Goal: Task Accomplishment & Management: Manage account settings

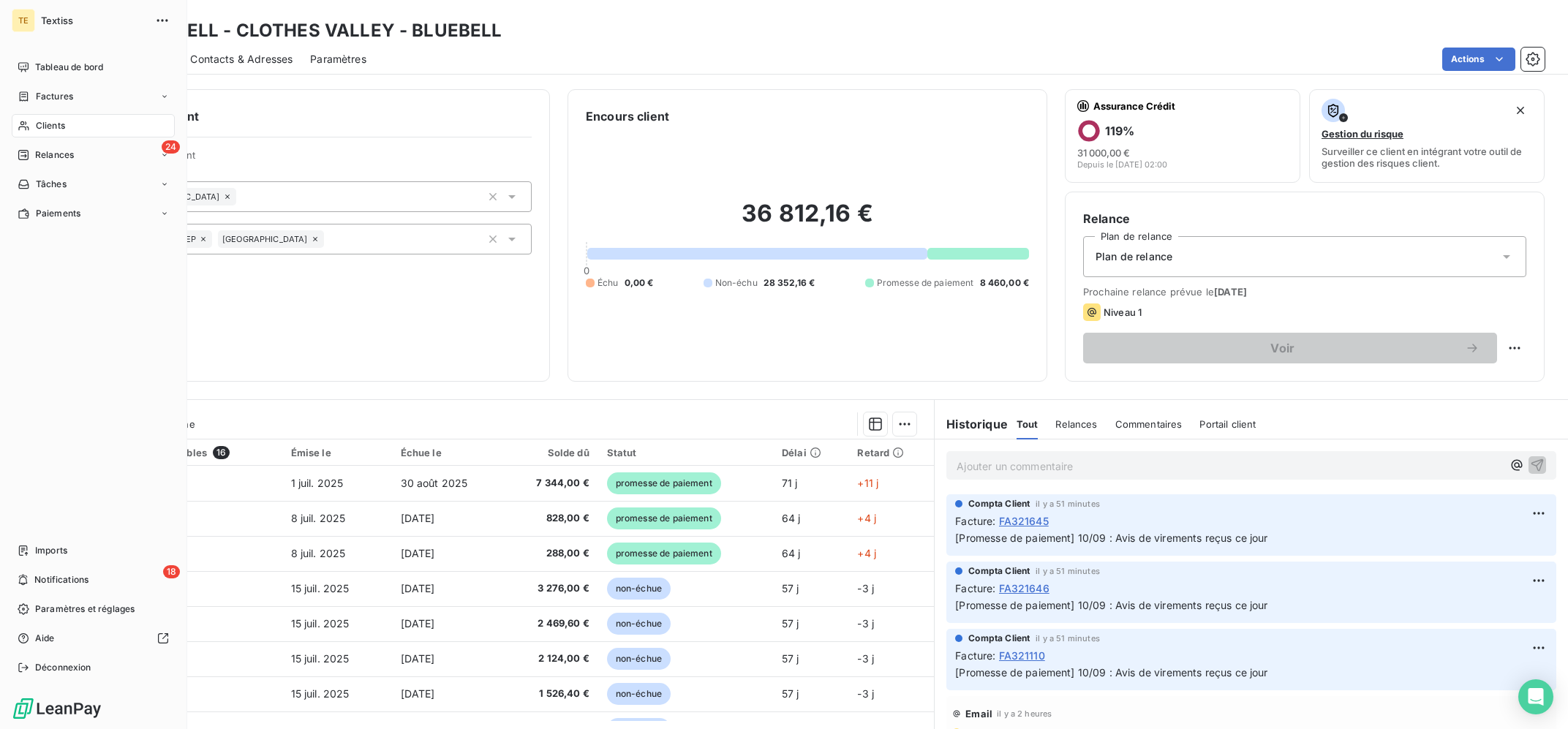
click at [40, 123] on span "Clients" at bounding box center [51, 125] width 29 height 13
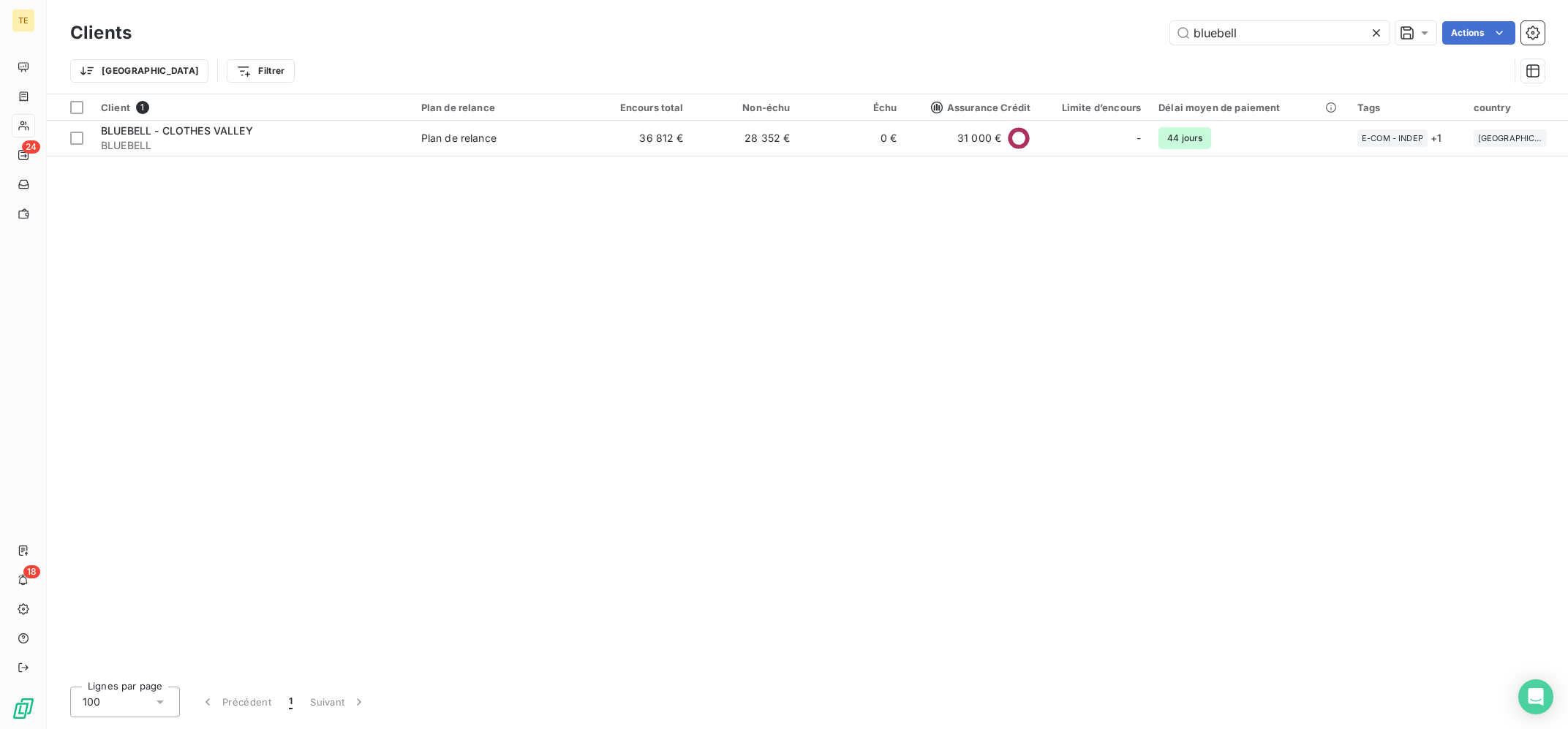
drag, startPoint x: 1258, startPoint y: 29, endPoint x: 992, endPoint y: 19, distance: 266.2
click at [1170, 22] on input "bluebell" at bounding box center [1279, 33] width 220 height 23
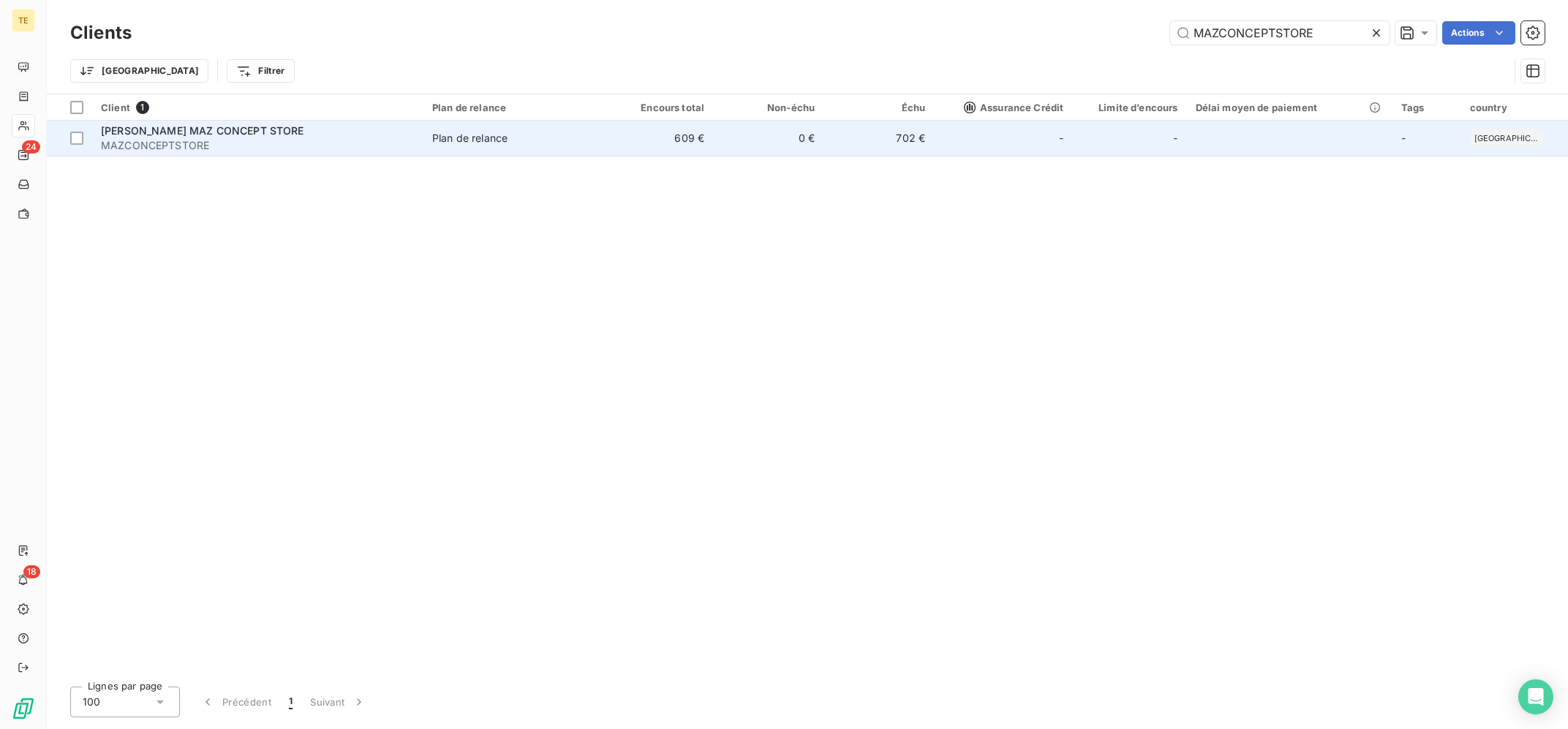
type input "MAZCONCEPTSTORE"
click at [511, 155] on td "Plan de relance" at bounding box center [513, 138] width 179 height 35
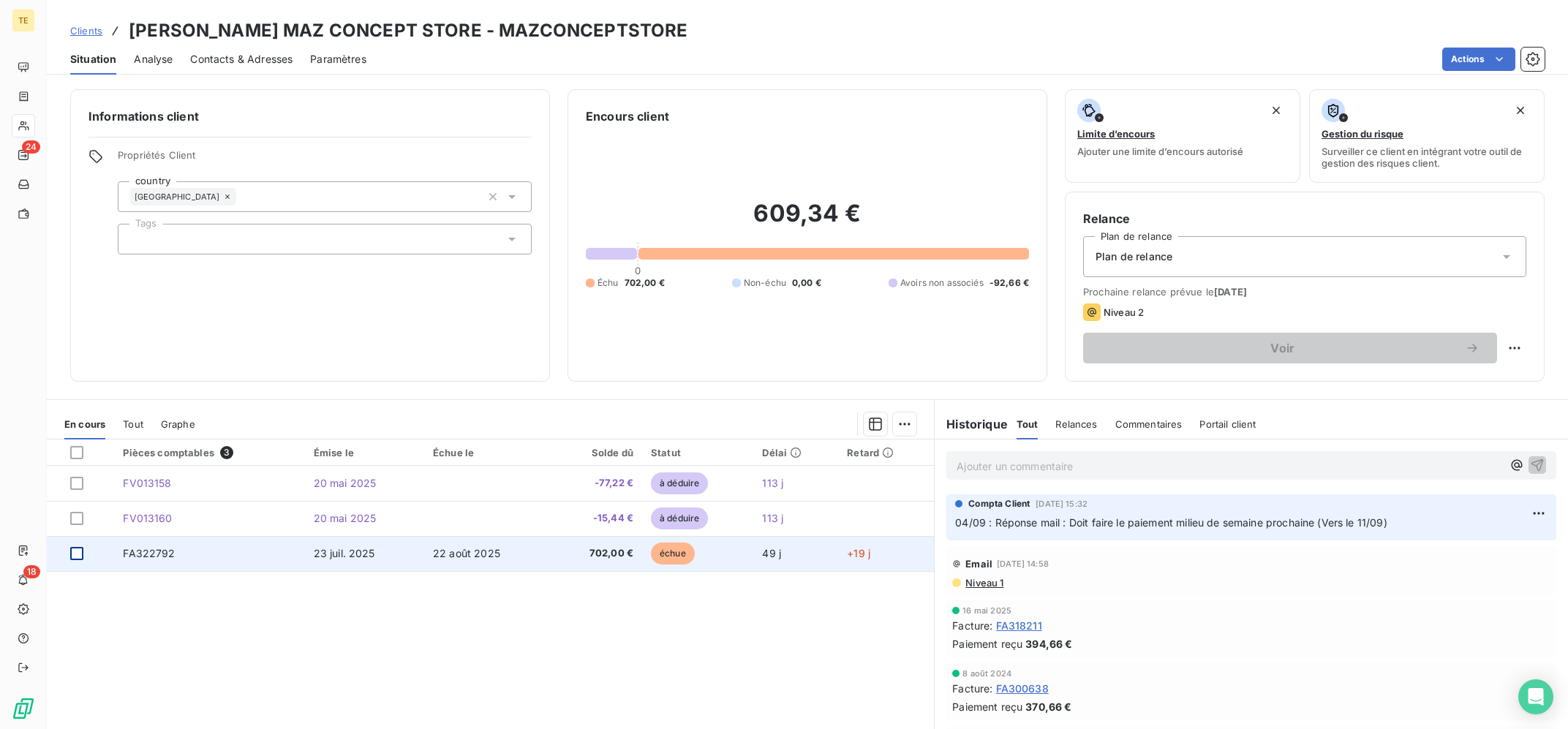
click at [80, 554] on div at bounding box center [76, 553] width 13 height 13
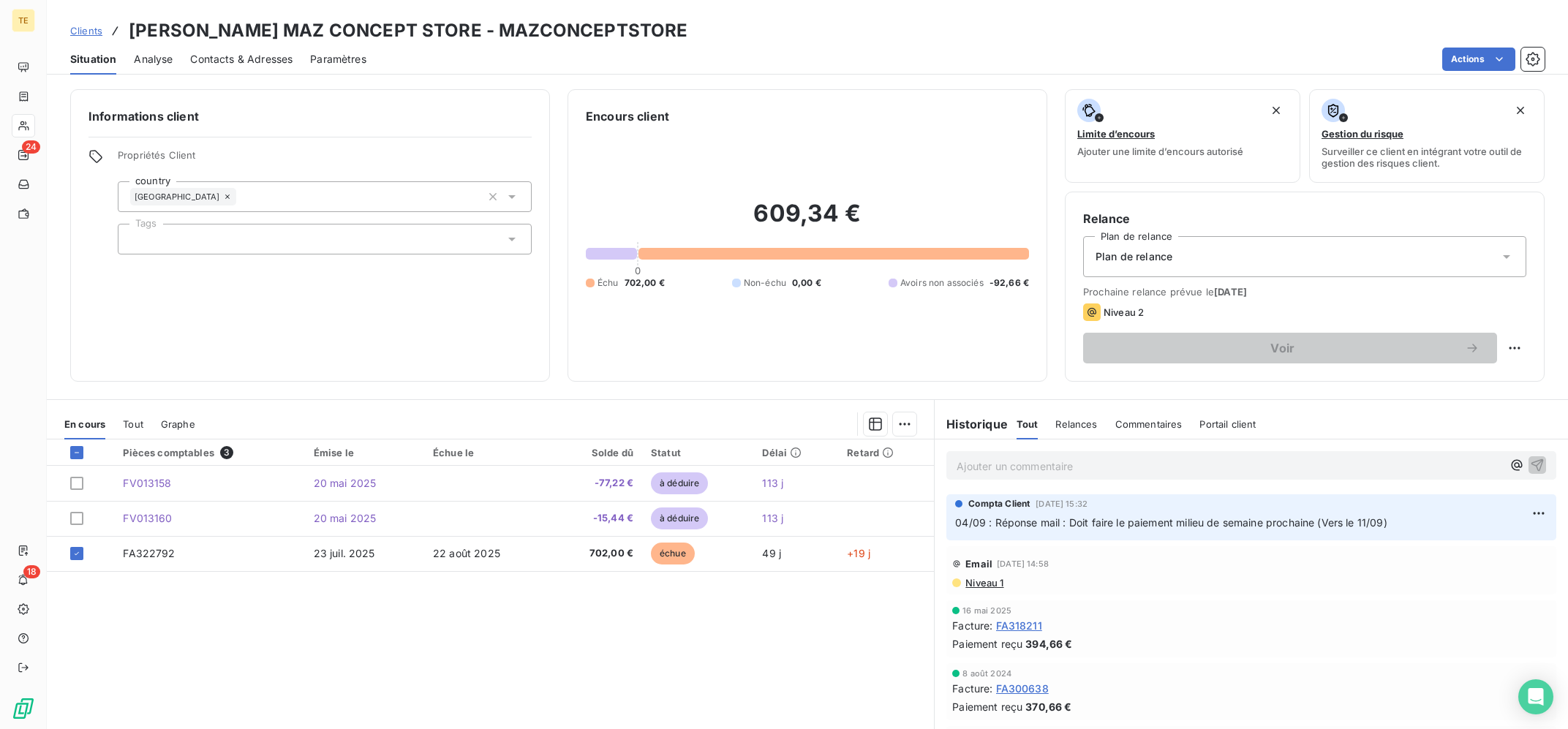
click at [920, 414] on div "En cours Tout Graphe" at bounding box center [490, 425] width 887 height 31
click at [907, 419] on html "TE 24 18 Clients [PERSON_NAME] MAZ CONCEPT STORE - MAZCONCEPTSTORE Situation An…" at bounding box center [784, 364] width 1568 height 729
click at [851, 483] on div "Ajouter une promesse de paiement (1 facture)" at bounding box center [781, 483] width 258 height 23
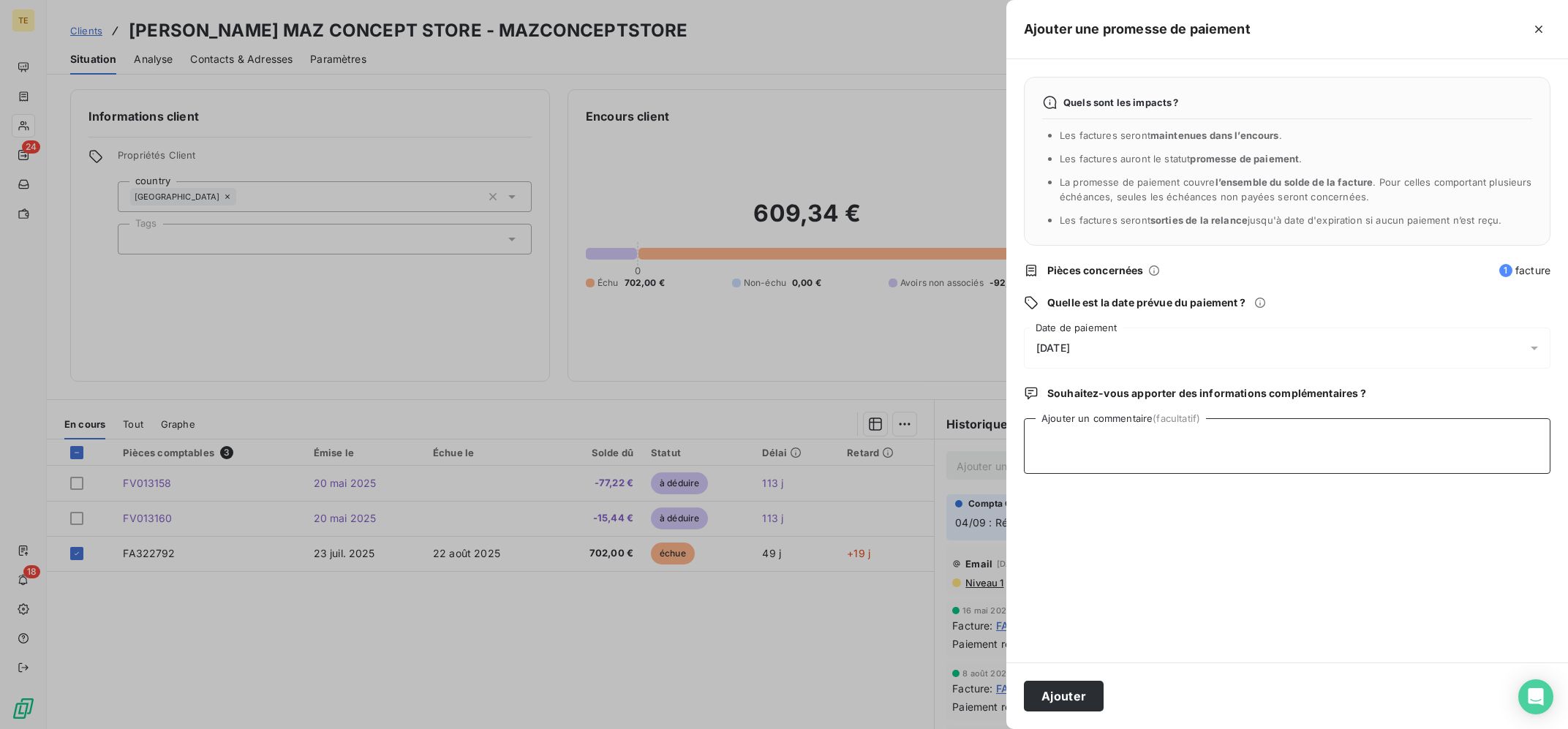
click at [1280, 454] on textarea "Ajouter un commentaire (facultatif)" at bounding box center [1286, 446] width 526 height 56
type textarea "1"
click at [1389, 462] on textarea "09/09 : Indique ne pas pouvoir s'en occuper cette semaine, demande un délai sup…" at bounding box center [1286, 446] width 526 height 56
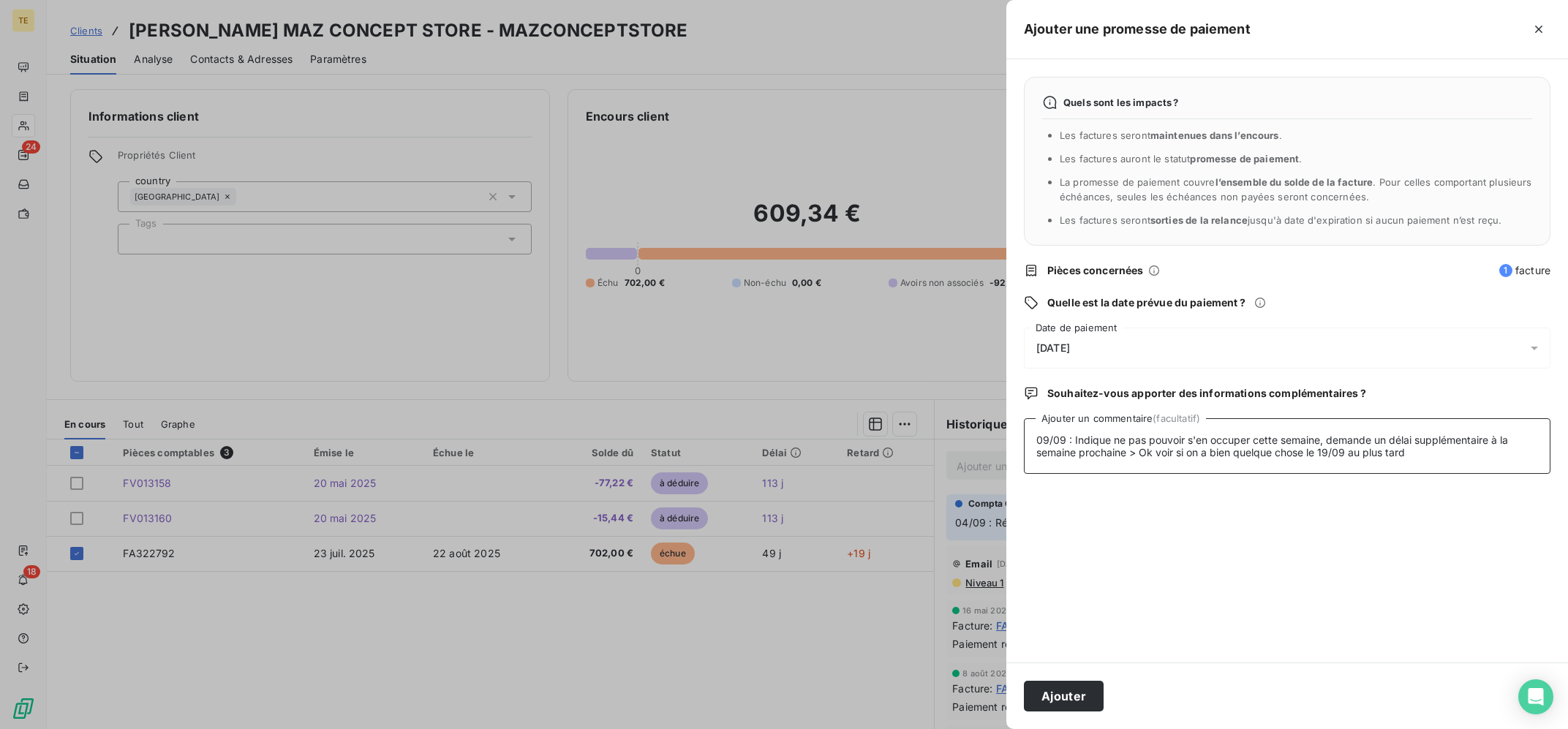
type textarea "09/09 : Indique ne pas pouvoir s'en occuper cette semaine, demande un délai sup…"
click at [1143, 344] on div "[DATE]" at bounding box center [1286, 348] width 526 height 41
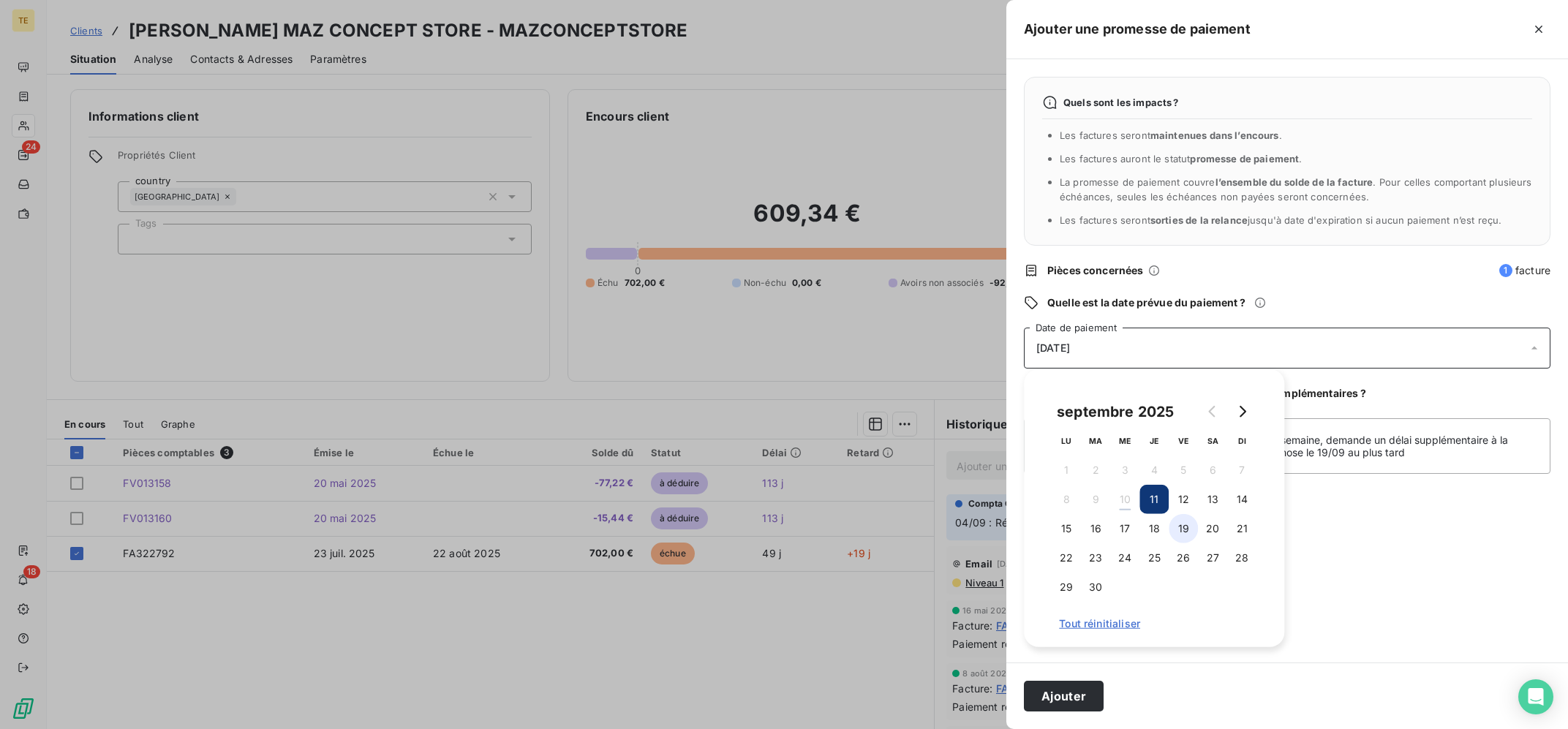
click at [1187, 528] on button "19" at bounding box center [1184, 529] width 29 height 29
click at [1087, 700] on button "Ajouter" at bounding box center [1063, 696] width 80 height 31
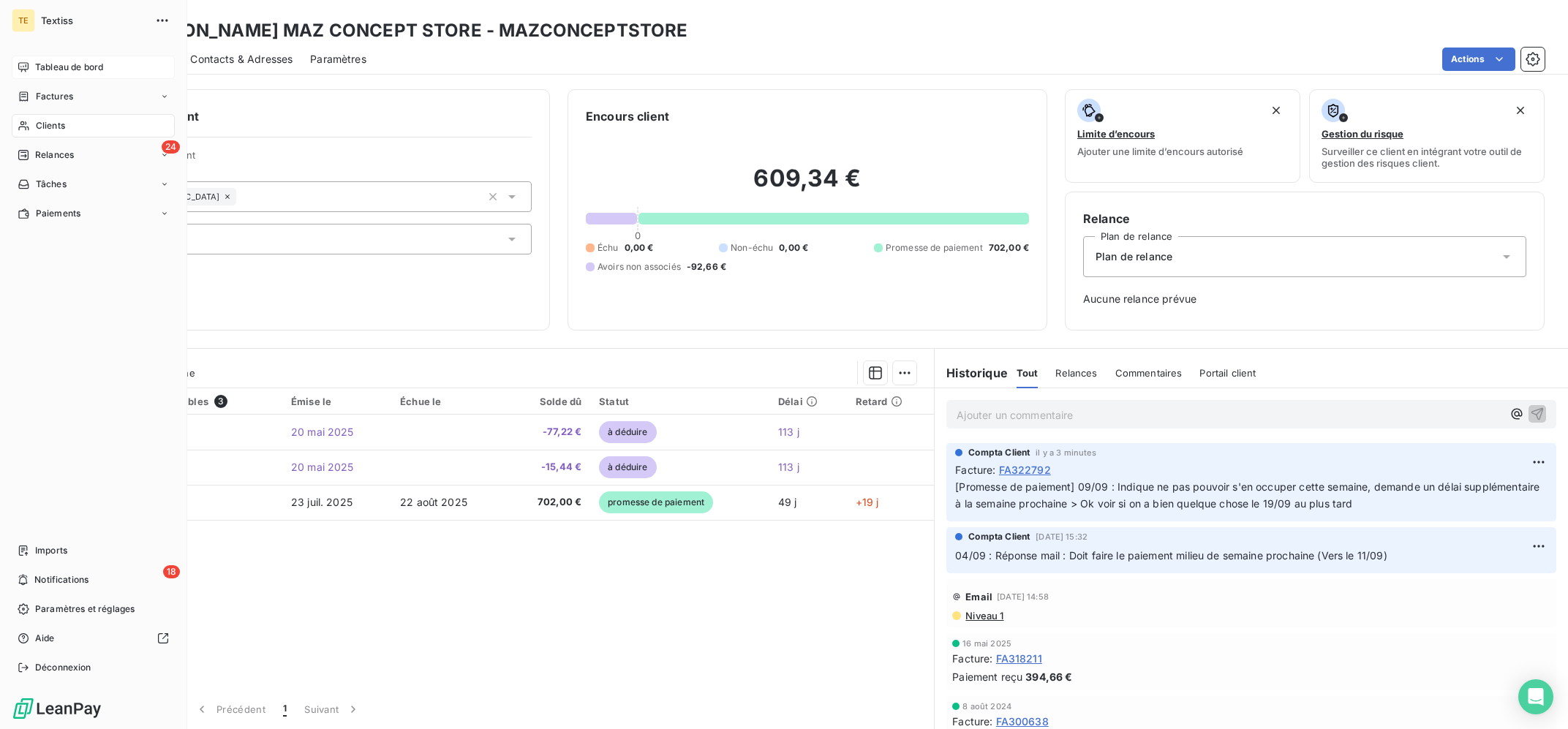
click at [50, 65] on span "Tableau de bord" at bounding box center [69, 66] width 68 height 13
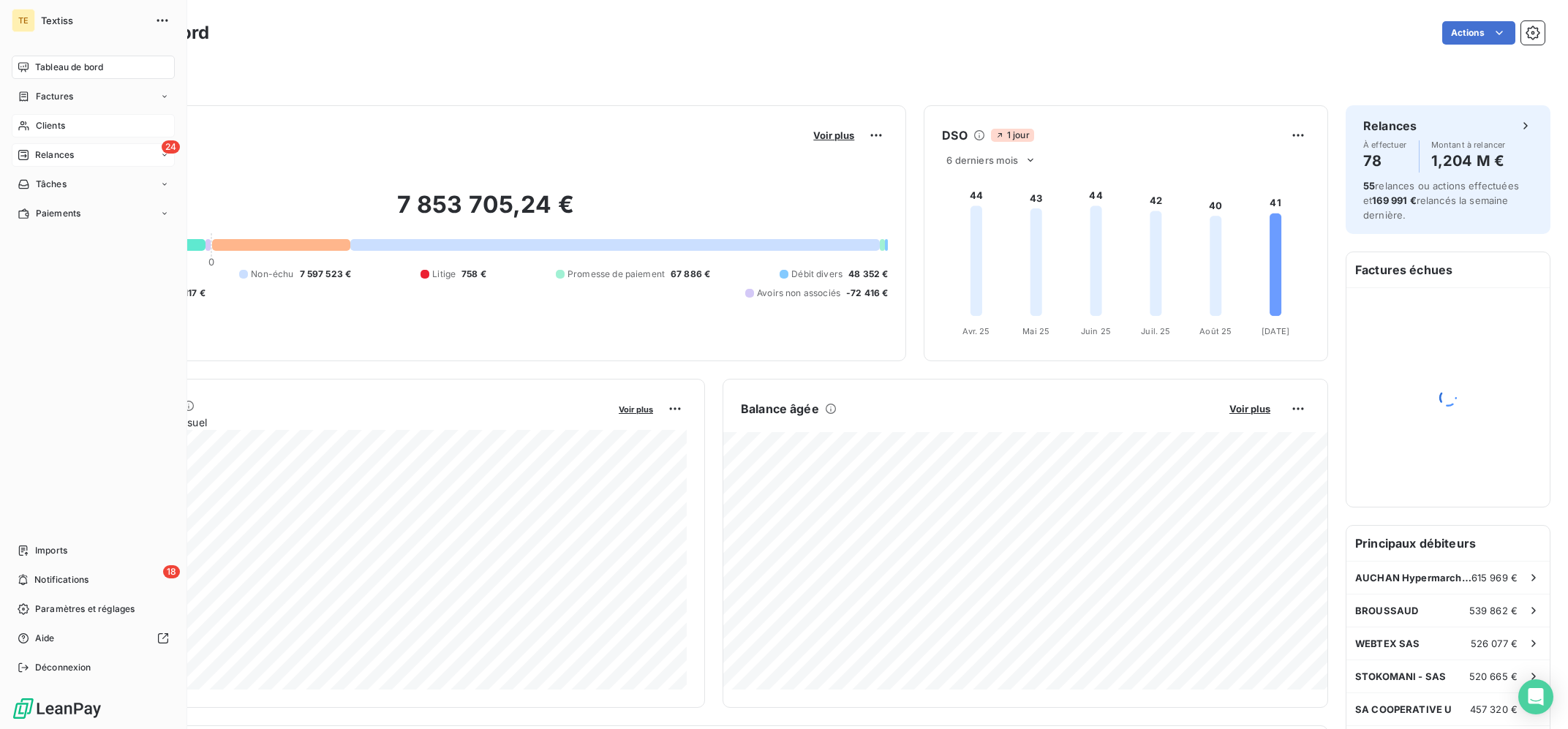
click at [52, 157] on span "Relances" at bounding box center [54, 154] width 39 height 13
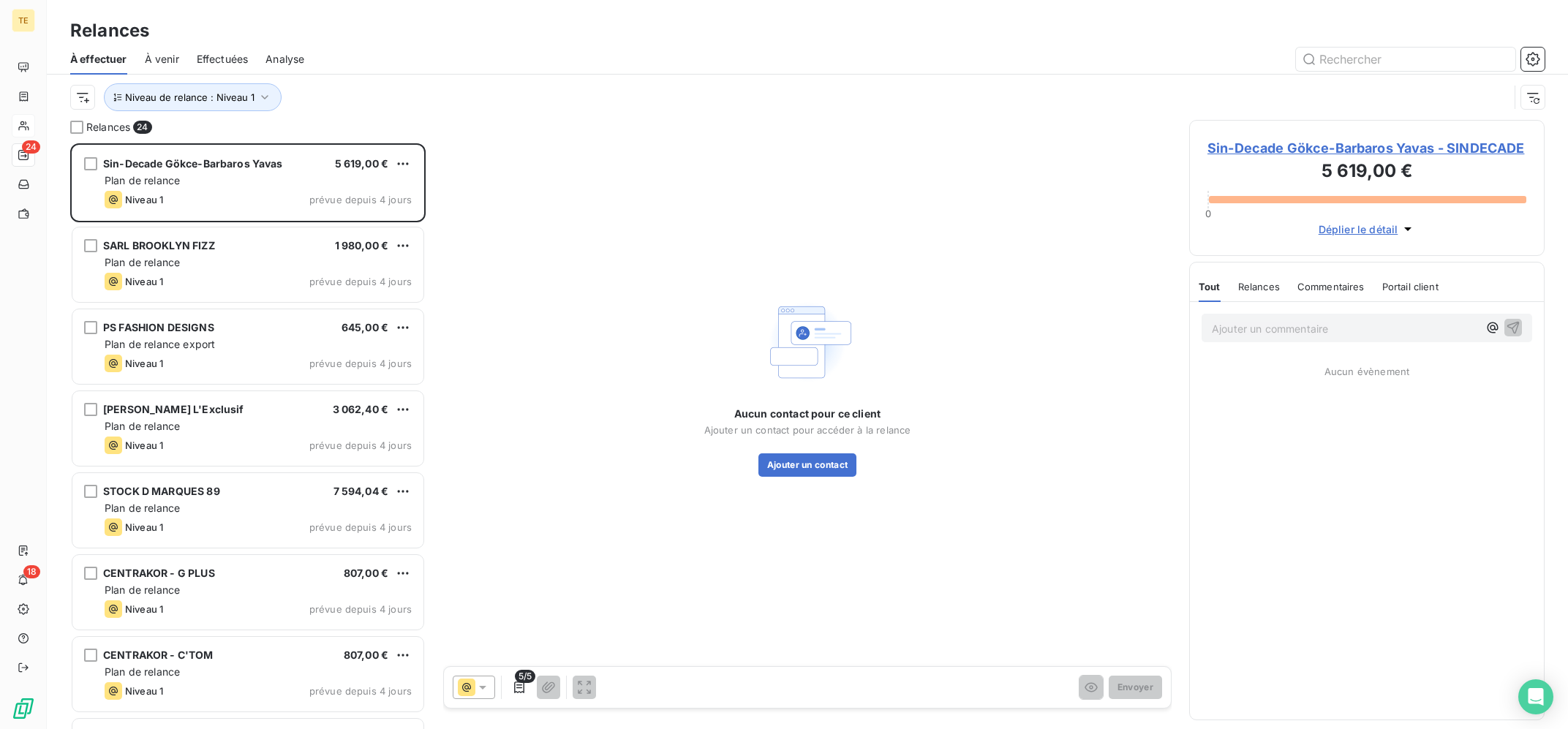
scroll to position [585, 355]
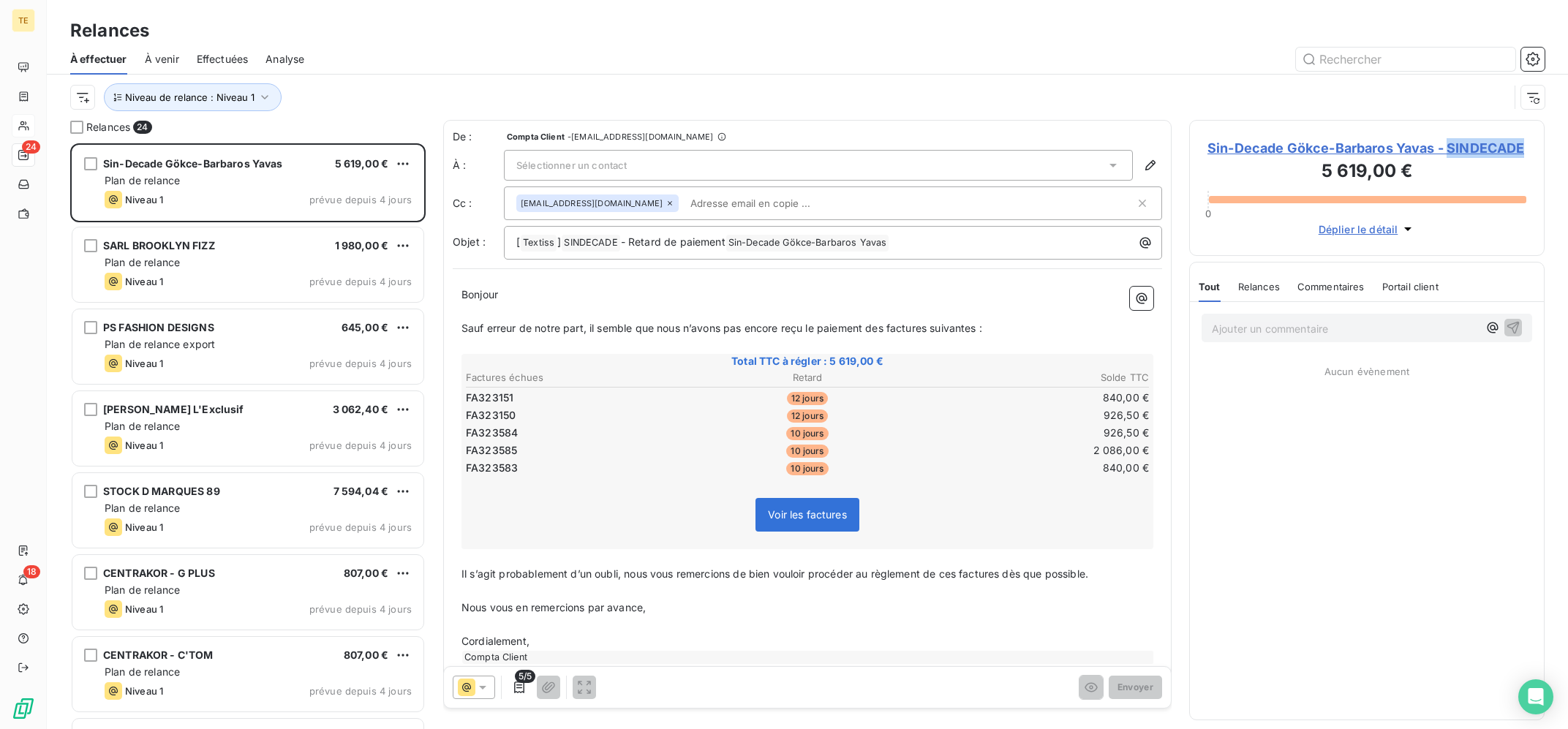
copy span "SINDECADE"
drag, startPoint x: 1309, startPoint y: 171, endPoint x: 1160, endPoint y: 79, distance: 175.1
click at [1189, 120] on div "Sin-Decade Gökce-Barbaros Yavas - SINDECADE 5 619,00 € 0 Déplier le détail Tout…" at bounding box center [1366, 424] width 356 height 609
drag, startPoint x: 1154, startPoint y: 60, endPoint x: 1146, endPoint y: 61, distance: 8.1
click at [1152, 60] on div at bounding box center [933, 59] width 1223 height 23
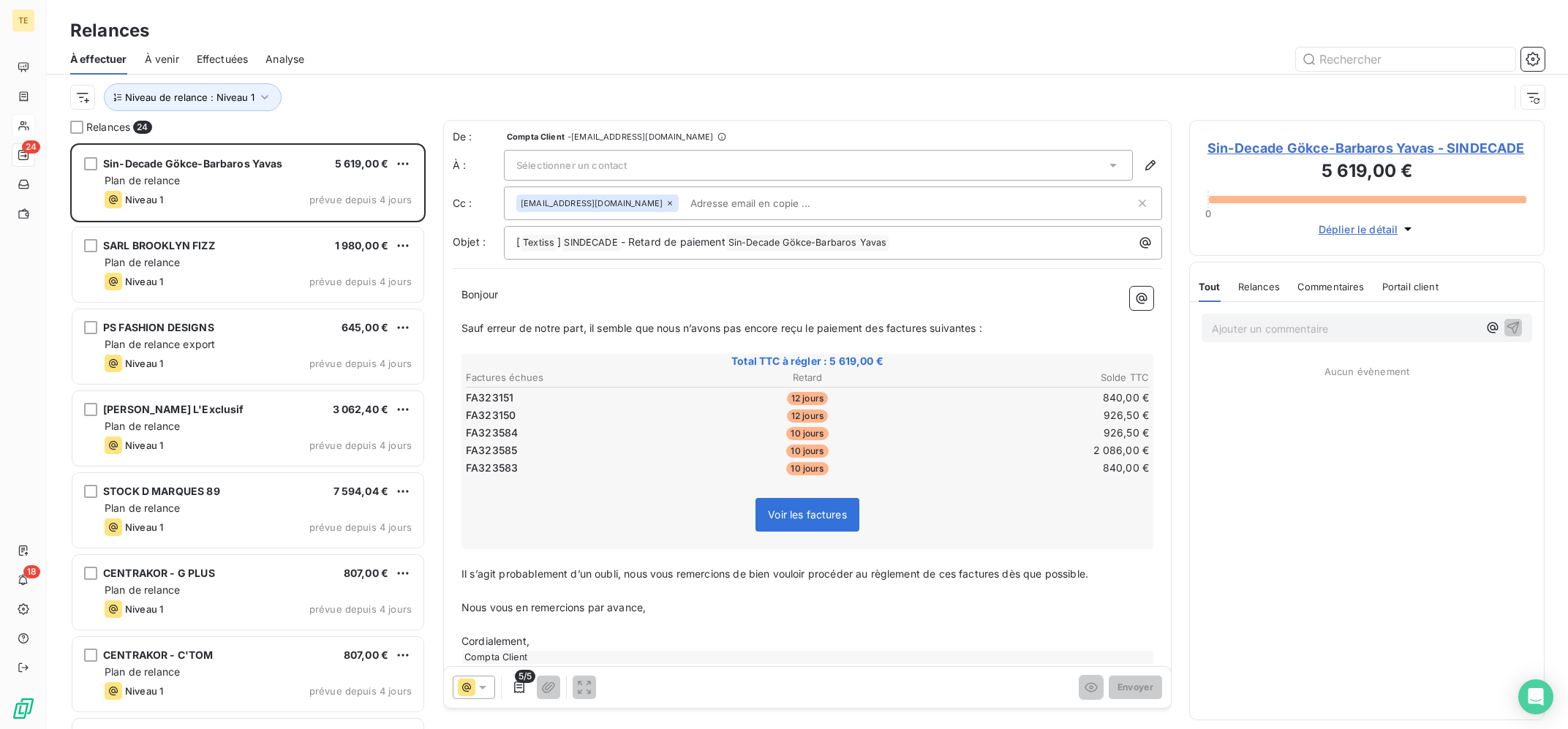
click at [1291, 150] on span "Sin-Decade Gökce-Barbaros Yavas - SINDECADE" at bounding box center [1366, 147] width 319 height 20
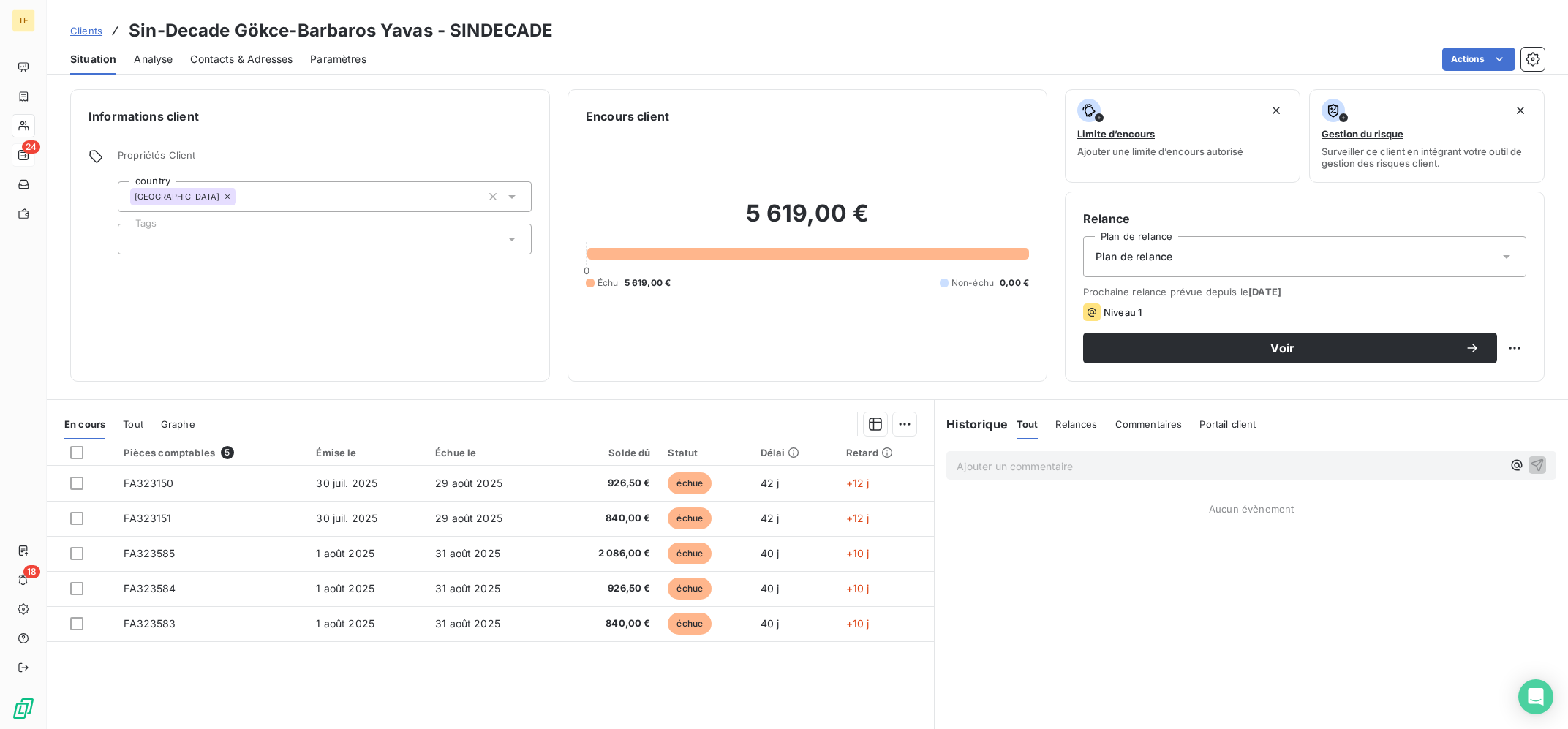
click at [1260, 248] on div "Plan de relance" at bounding box center [1304, 257] width 443 height 41
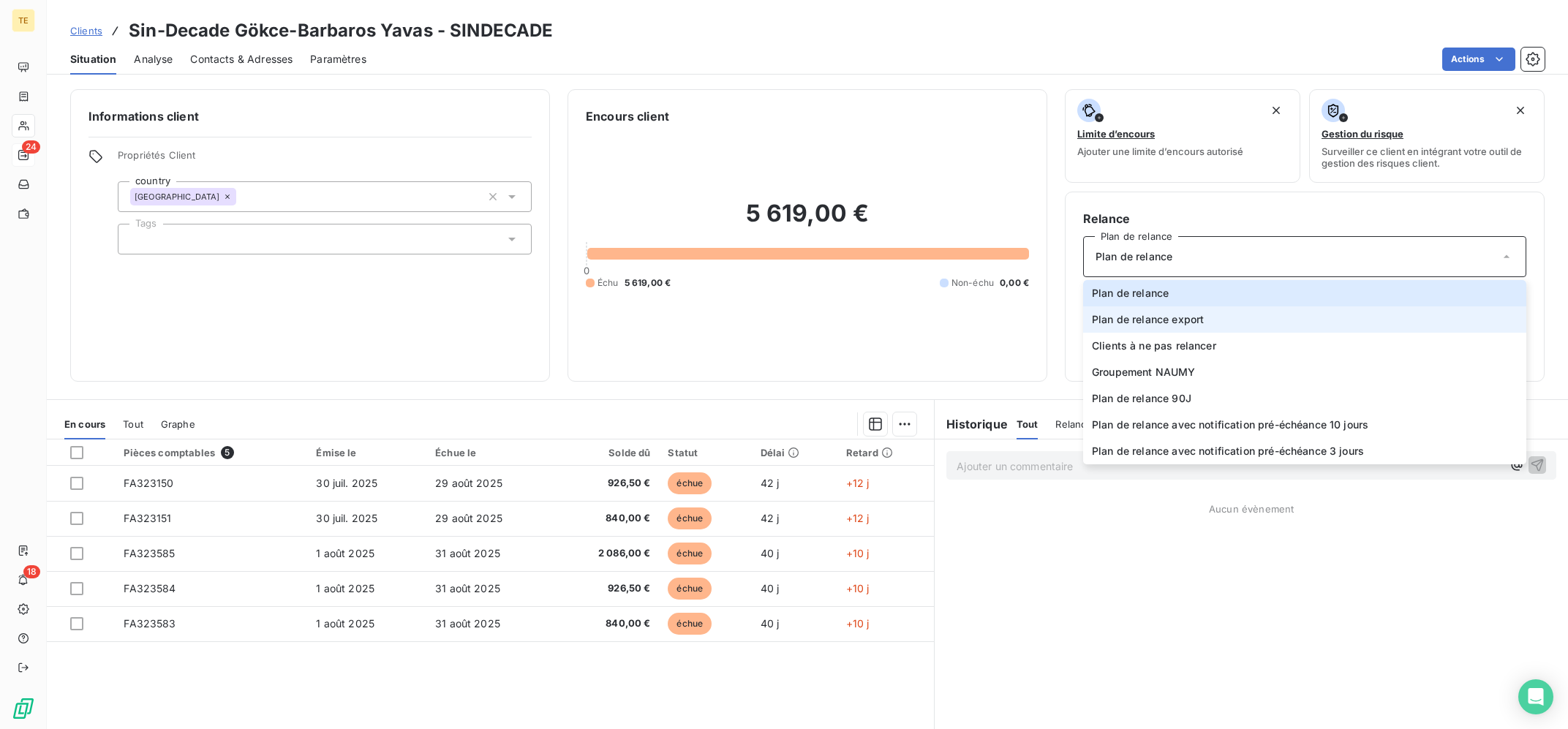
click at [1214, 319] on li "Plan de relance export" at bounding box center [1304, 320] width 443 height 27
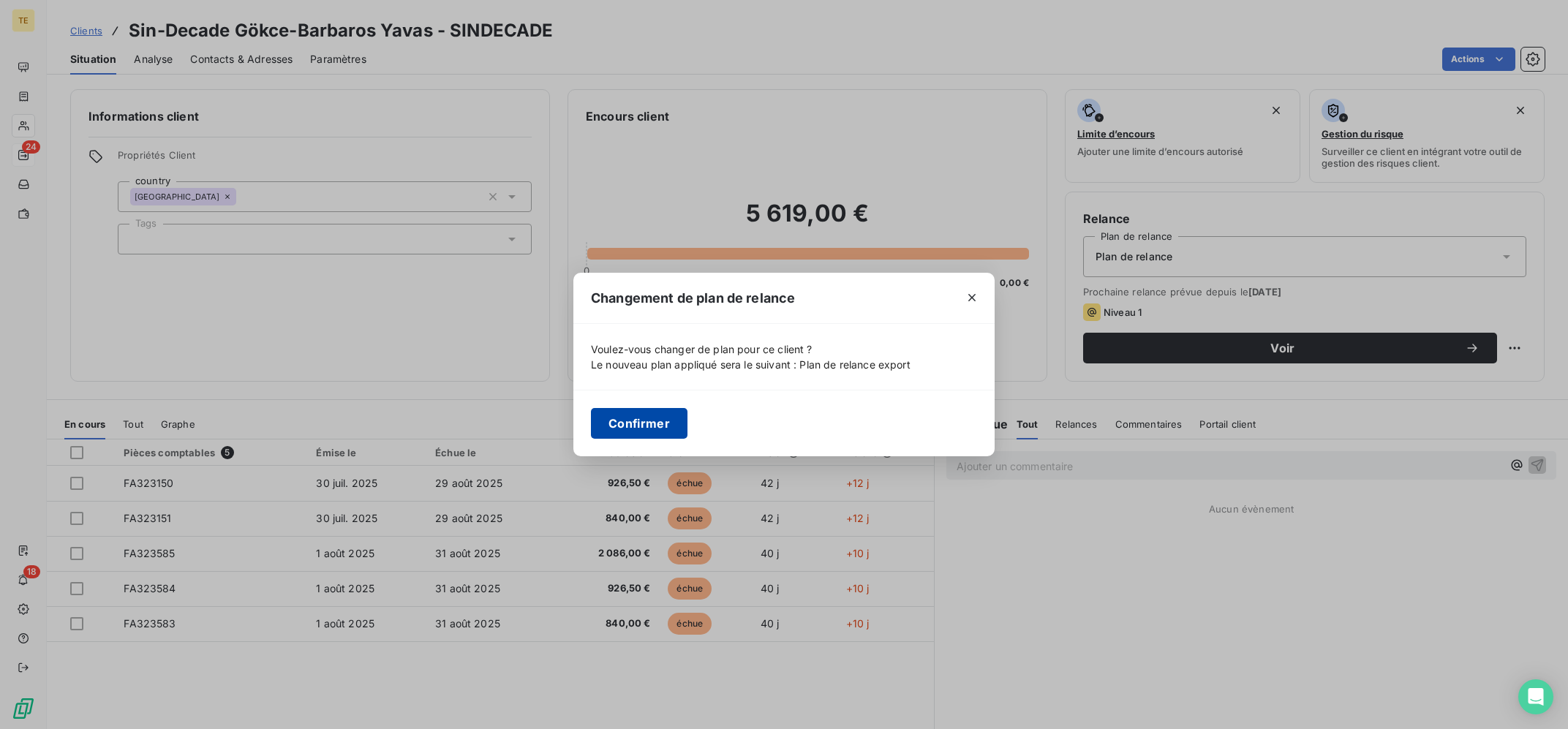
click at [640, 429] on button "Confirmer" at bounding box center [639, 424] width 96 height 31
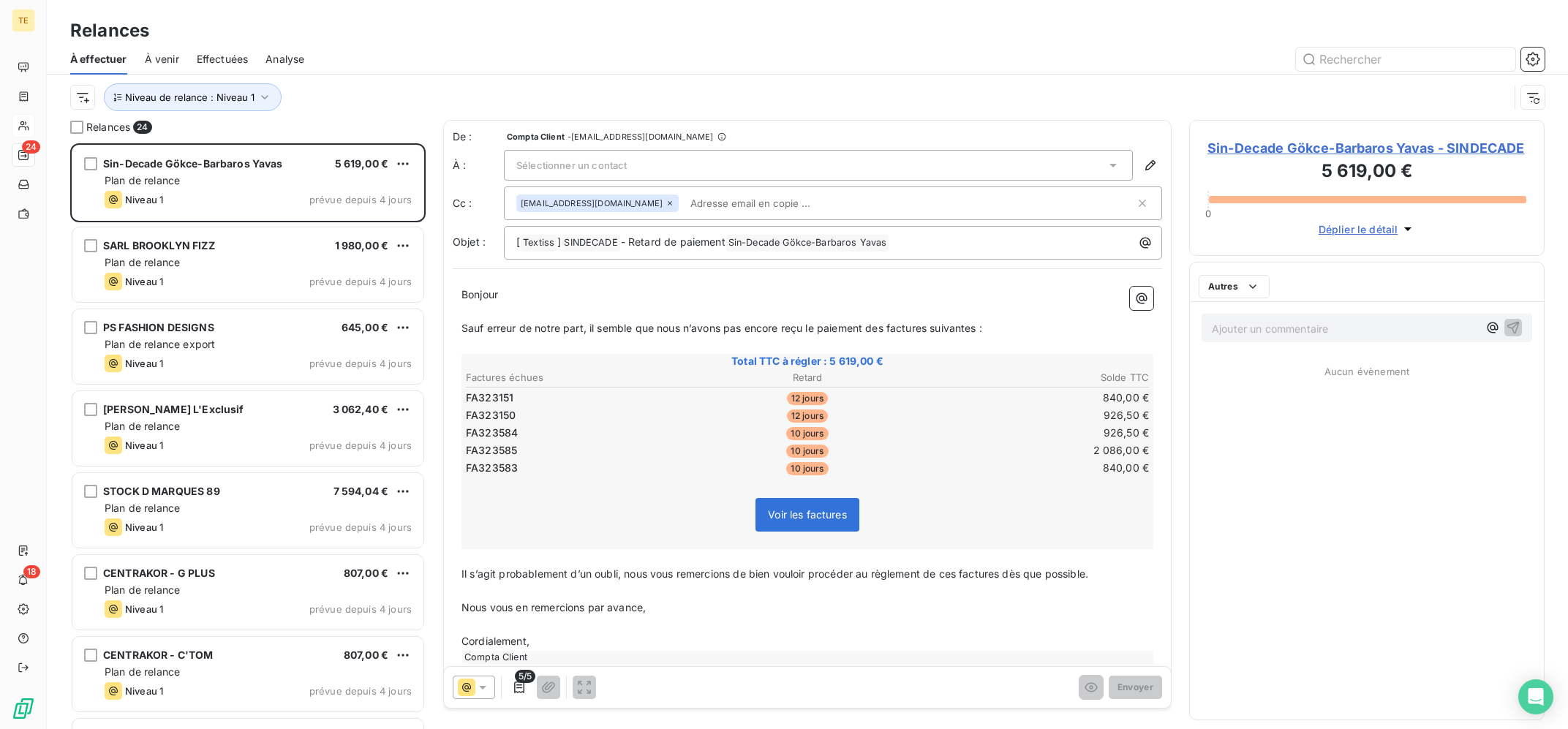
scroll to position [585, 355]
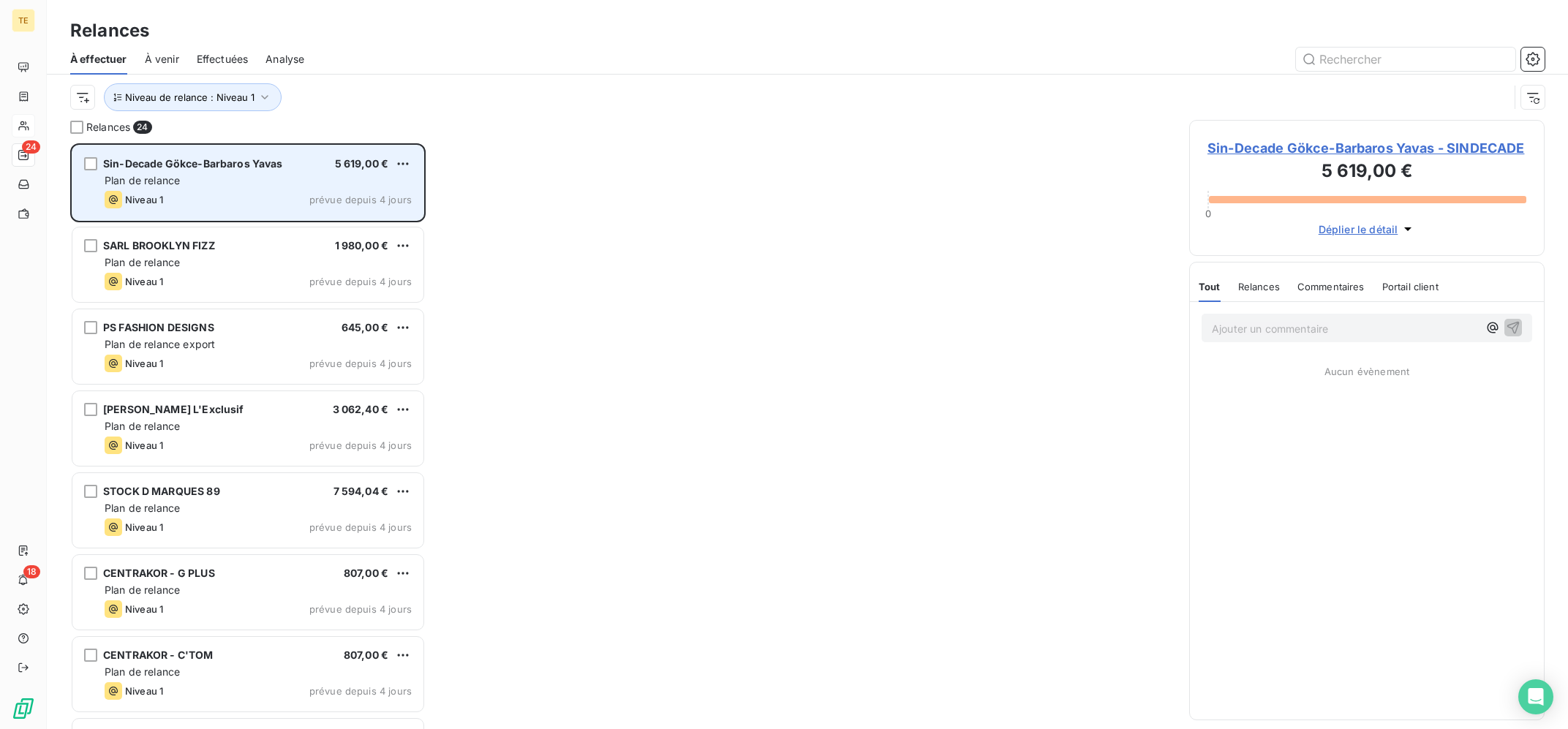
click at [220, 163] on span "Sin-Decade Gökce-Barbaros Yavas" at bounding box center [193, 164] width 180 height 12
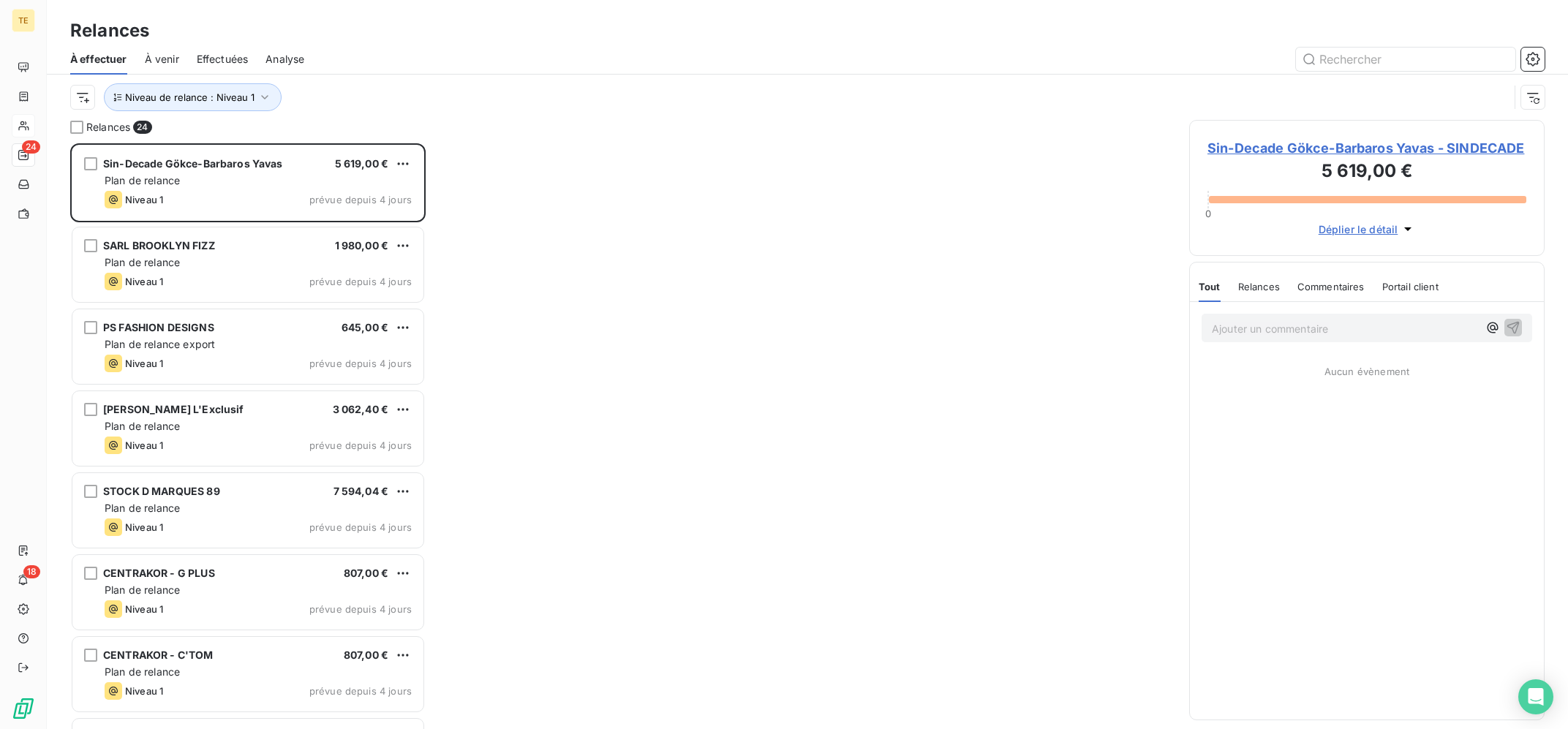
click at [1275, 145] on span "Sin-Decade Gökce-Barbaros Yavas - SINDECADE" at bounding box center [1366, 147] width 319 height 20
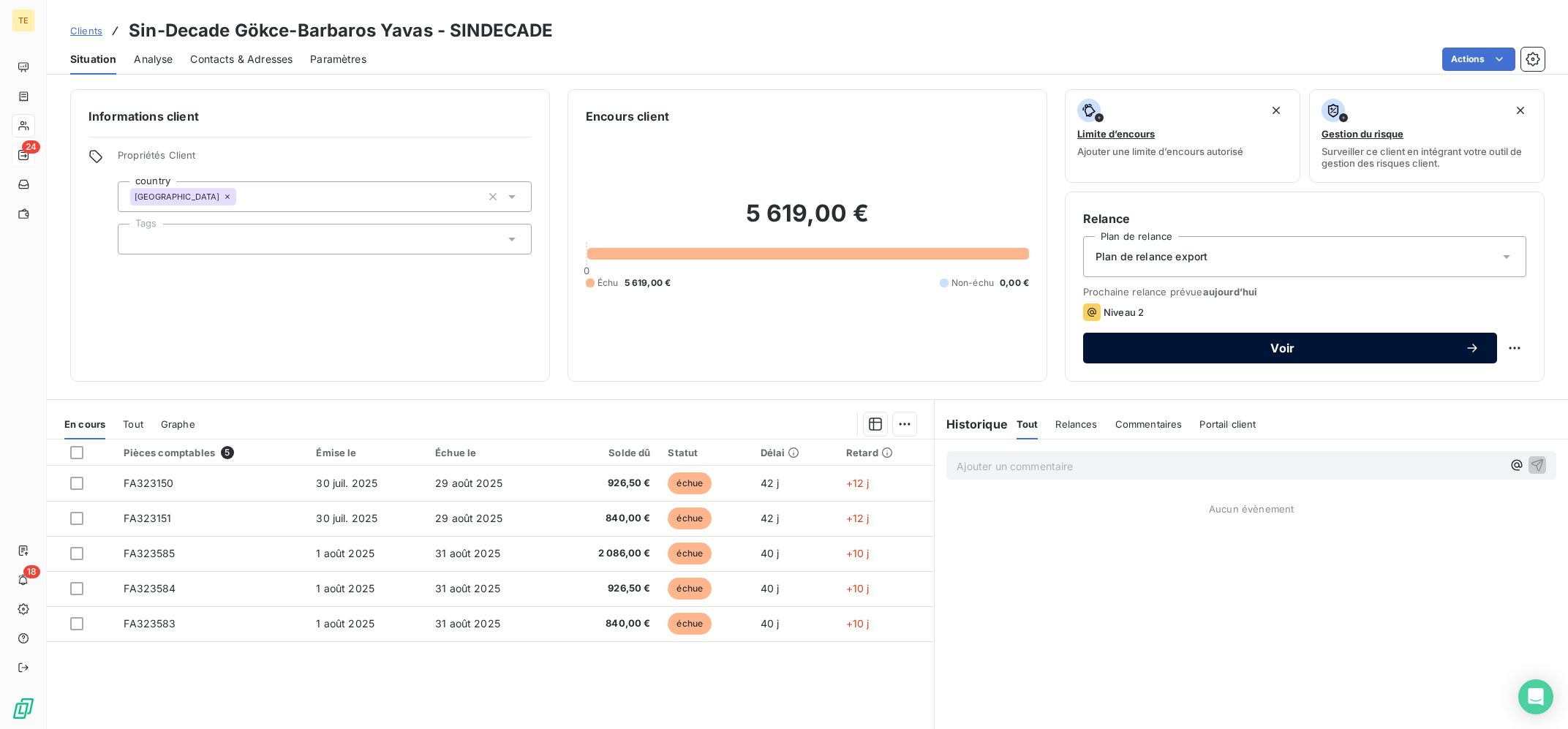
click at [1299, 358] on button "Voir" at bounding box center [1290, 348] width 414 height 31
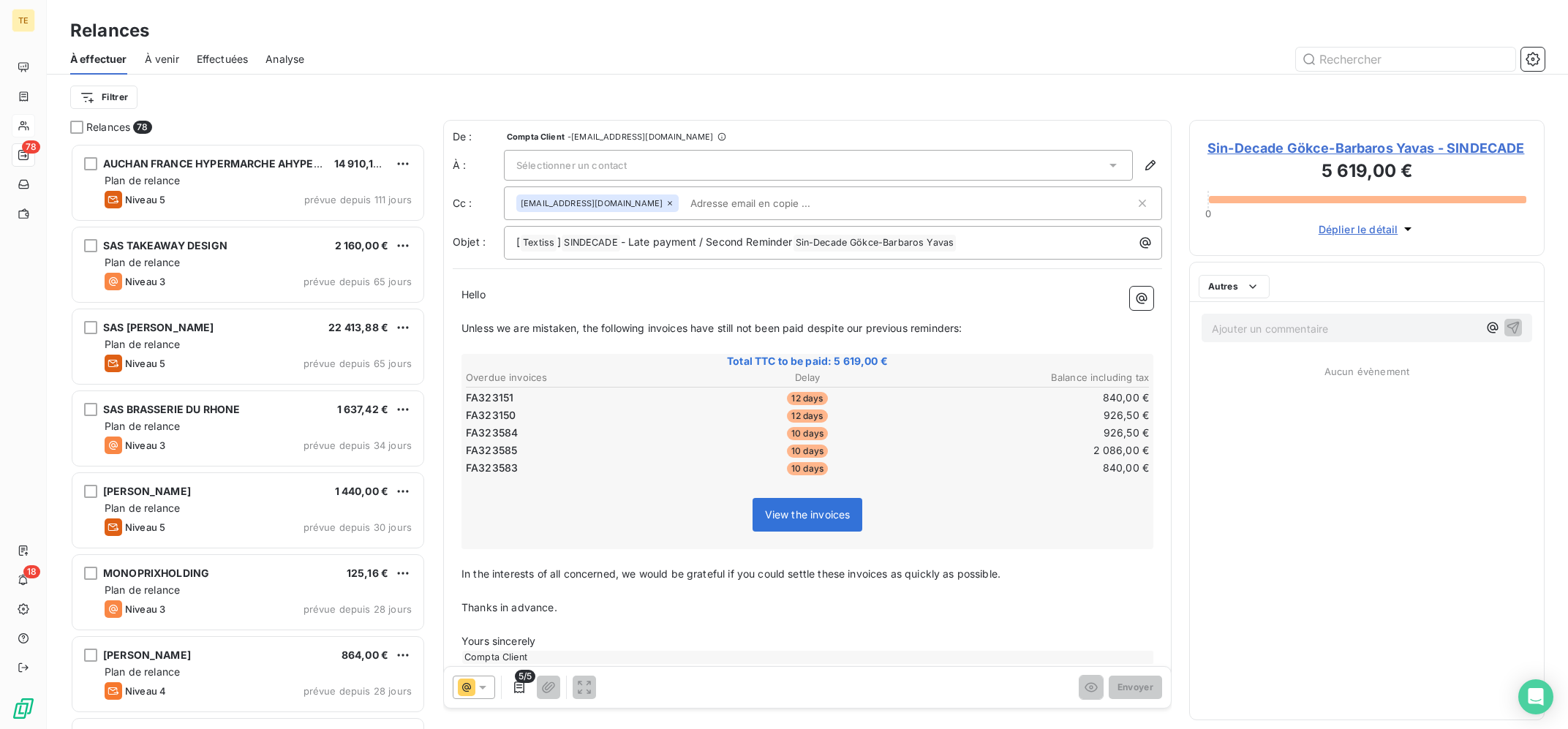
scroll to position [585, 355]
click at [107, 101] on html "TE 78 18 Relances À effectuer À venir Effectuées Analyse Filtrer Relances 78 AU…" at bounding box center [784, 364] width 1568 height 729
click at [475, 681] on html "TE 78 18 Relances À effectuer À venir Effectuées Analyse Filtrer Relances 78 AU…" at bounding box center [784, 364] width 1568 height 729
click at [481, 688] on icon at bounding box center [482, 687] width 15 height 15
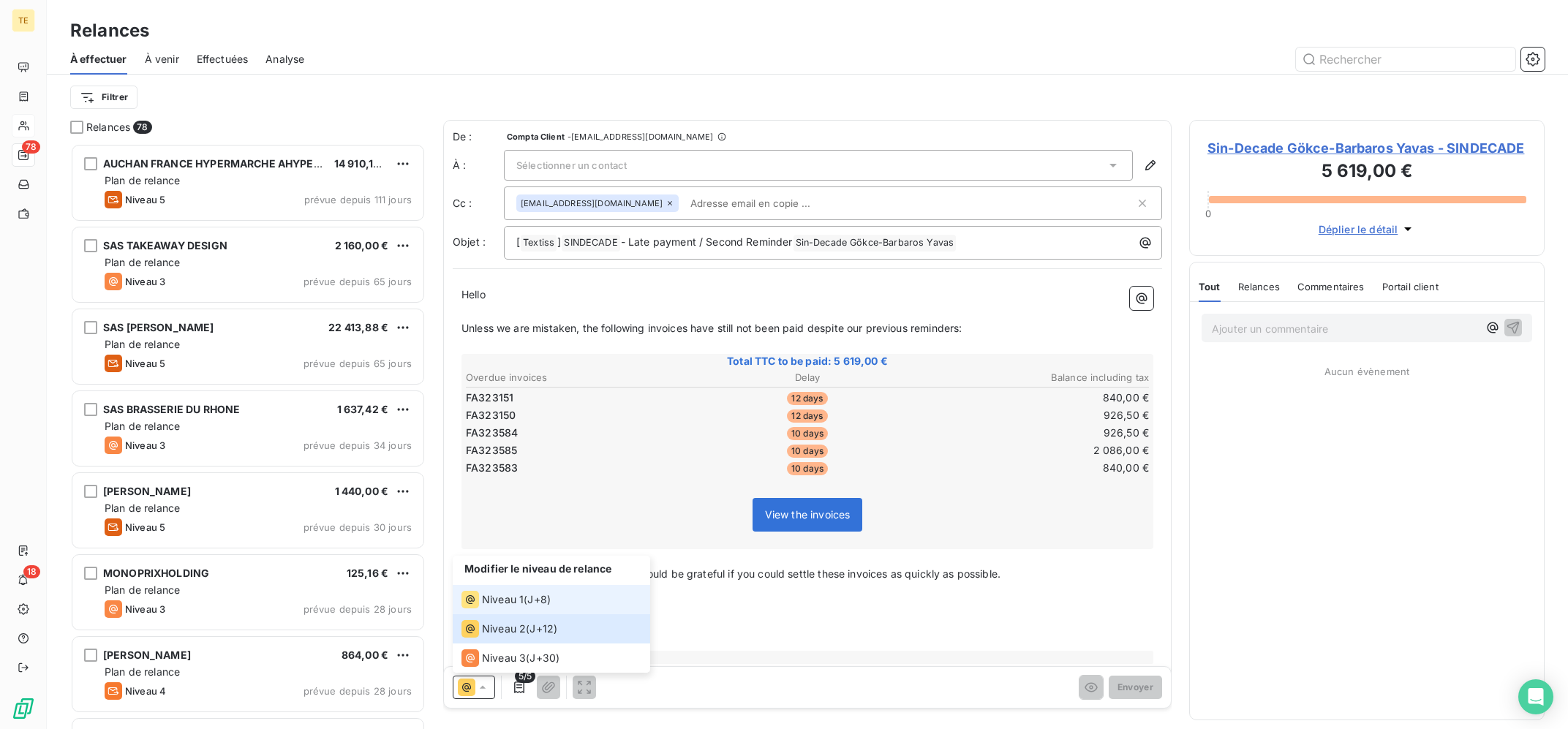
click at [496, 595] on span "Niveau 1" at bounding box center [502, 600] width 41 height 15
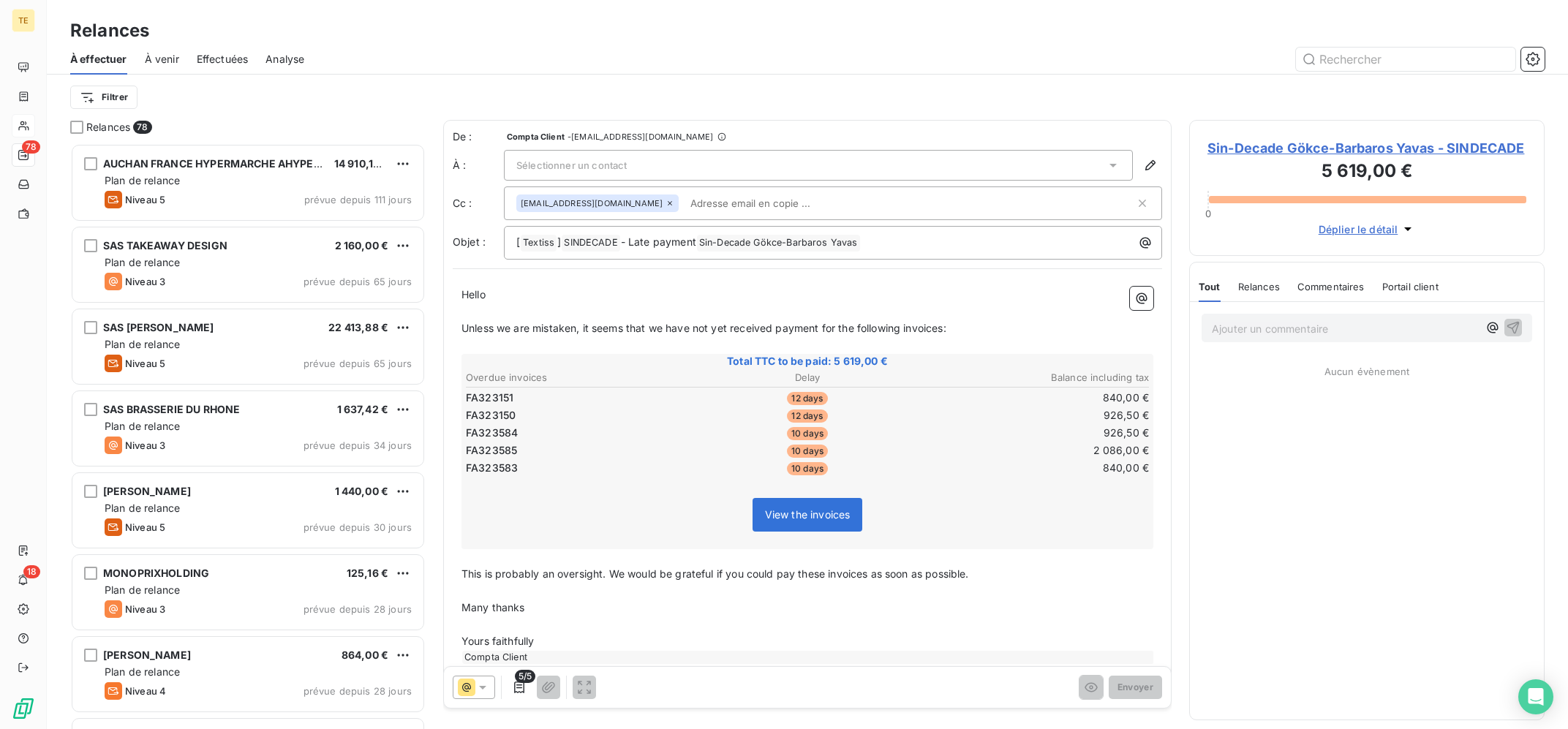
click at [646, 167] on div "Sélectionner un contact" at bounding box center [818, 165] width 629 height 31
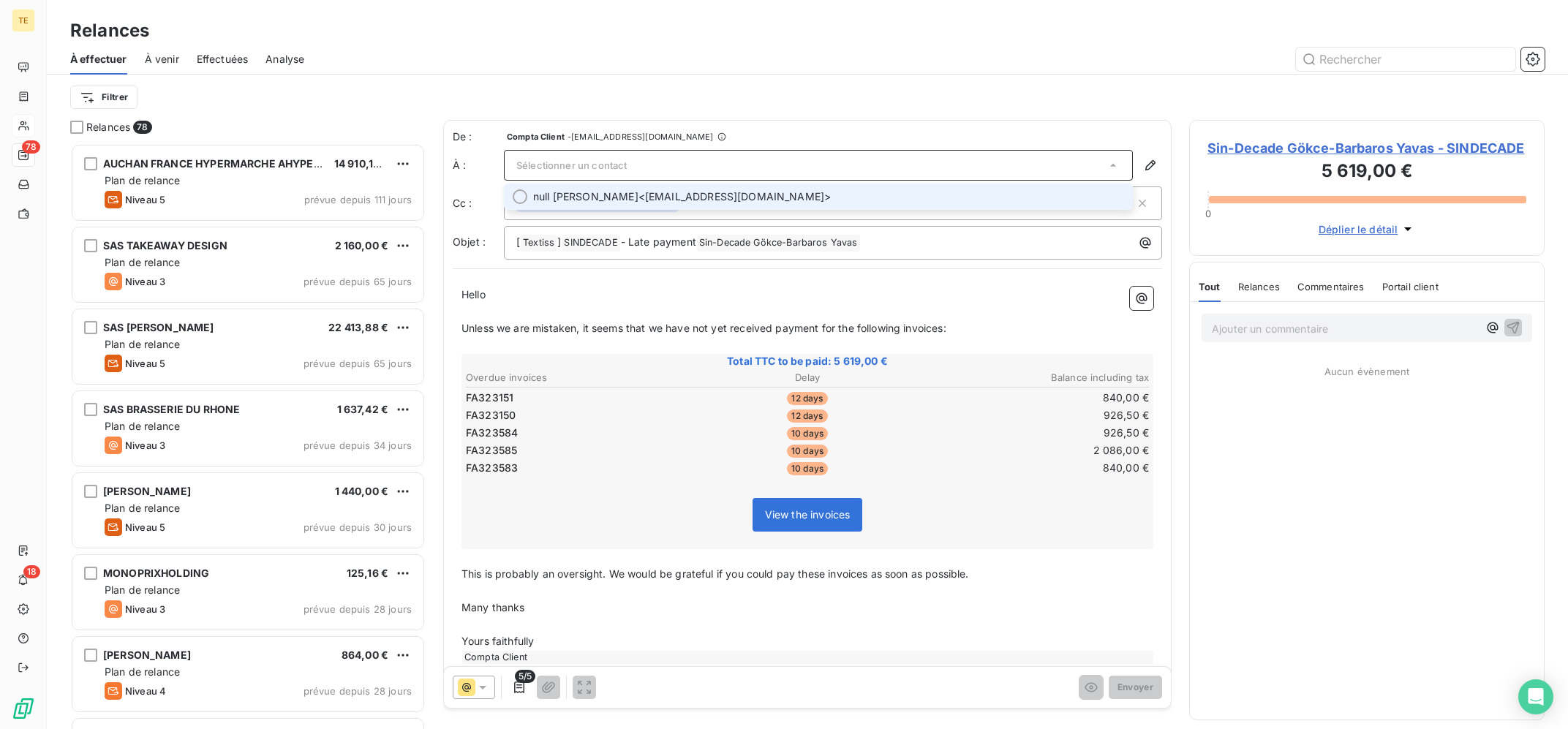
click at [638, 196] on span "null [PERSON_NAME]" at bounding box center [586, 196] width 105 height 15
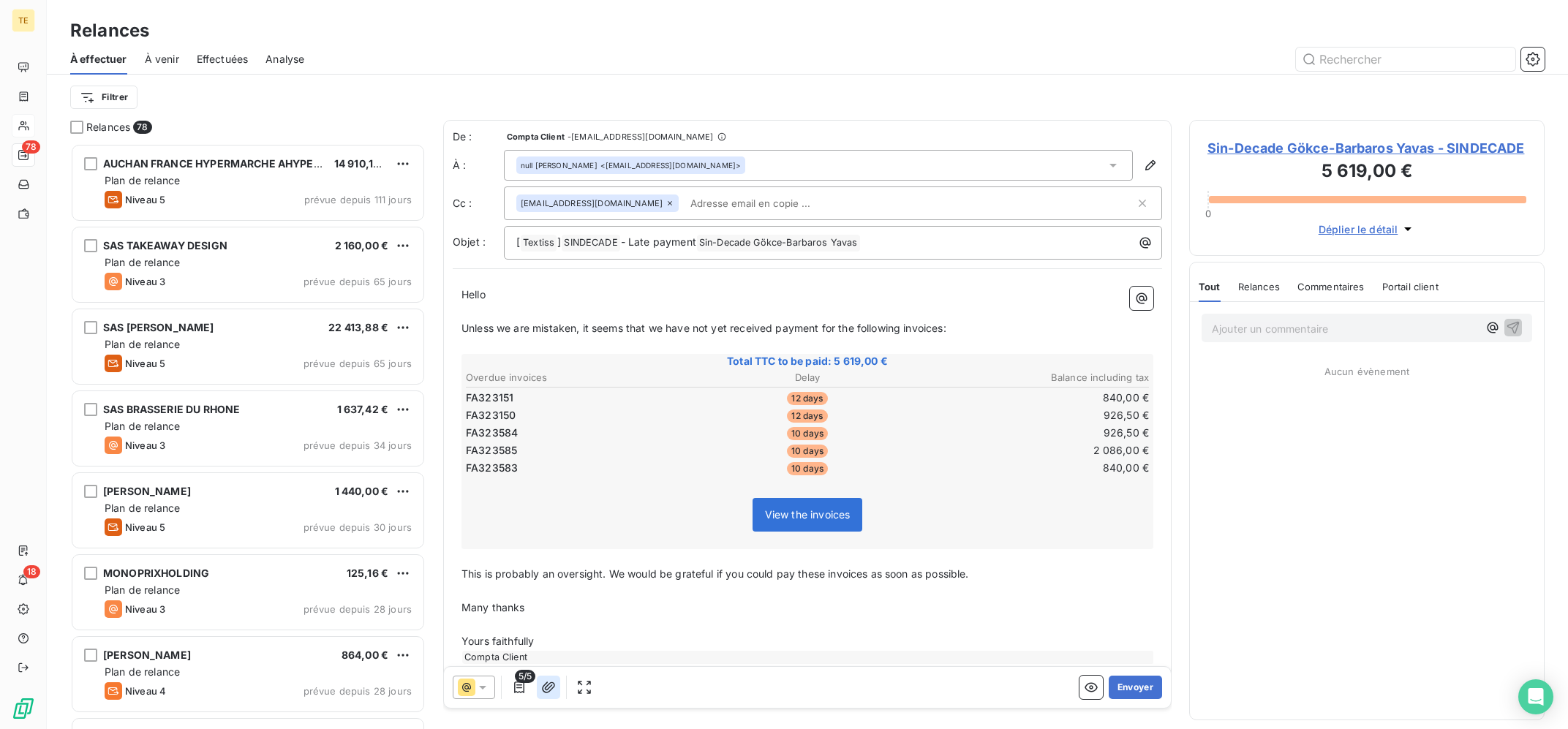
click at [550, 691] on icon "button" at bounding box center [548, 687] width 13 height 11
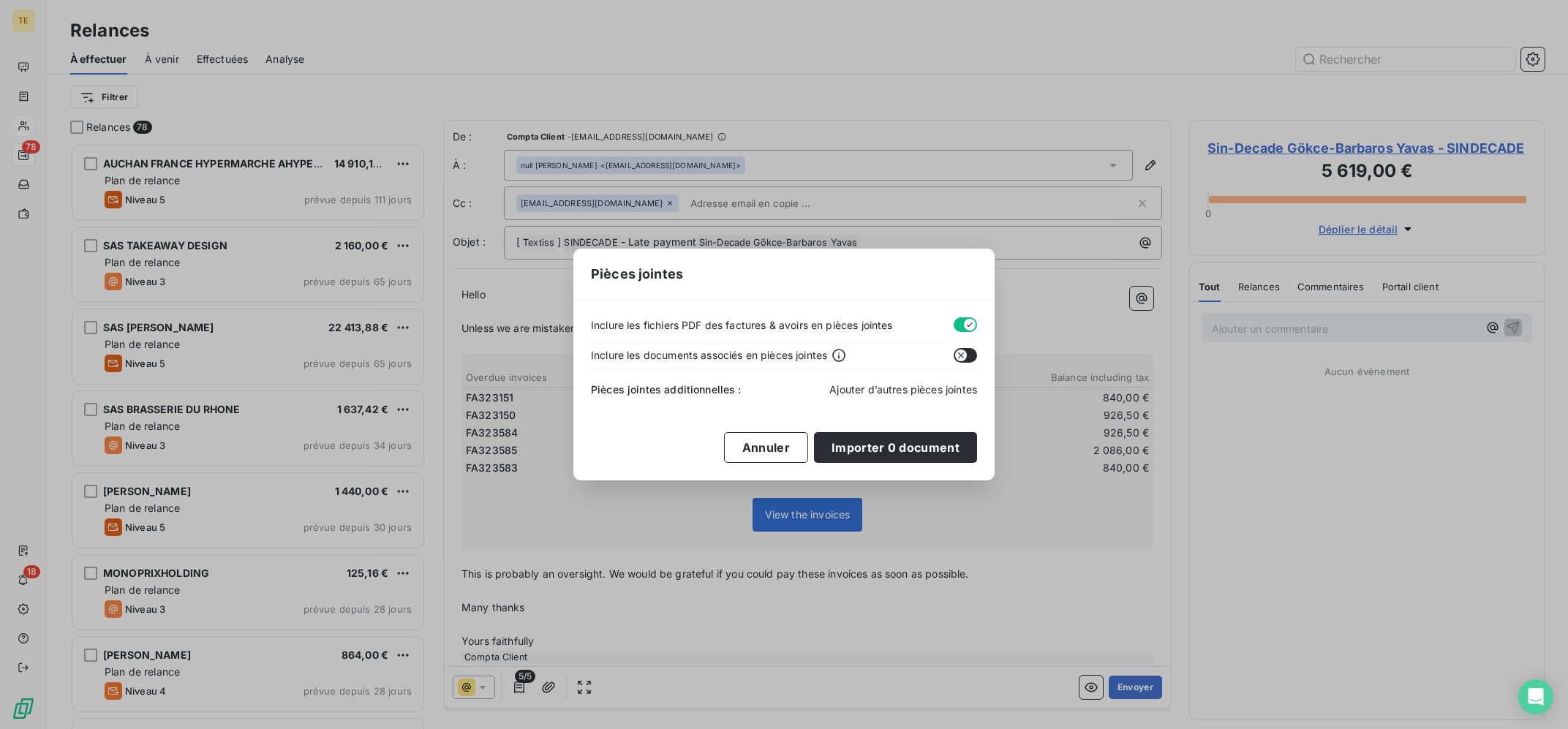
click at [889, 387] on span "Ajouter d’autres pièces jointes" at bounding box center [903, 389] width 147 height 12
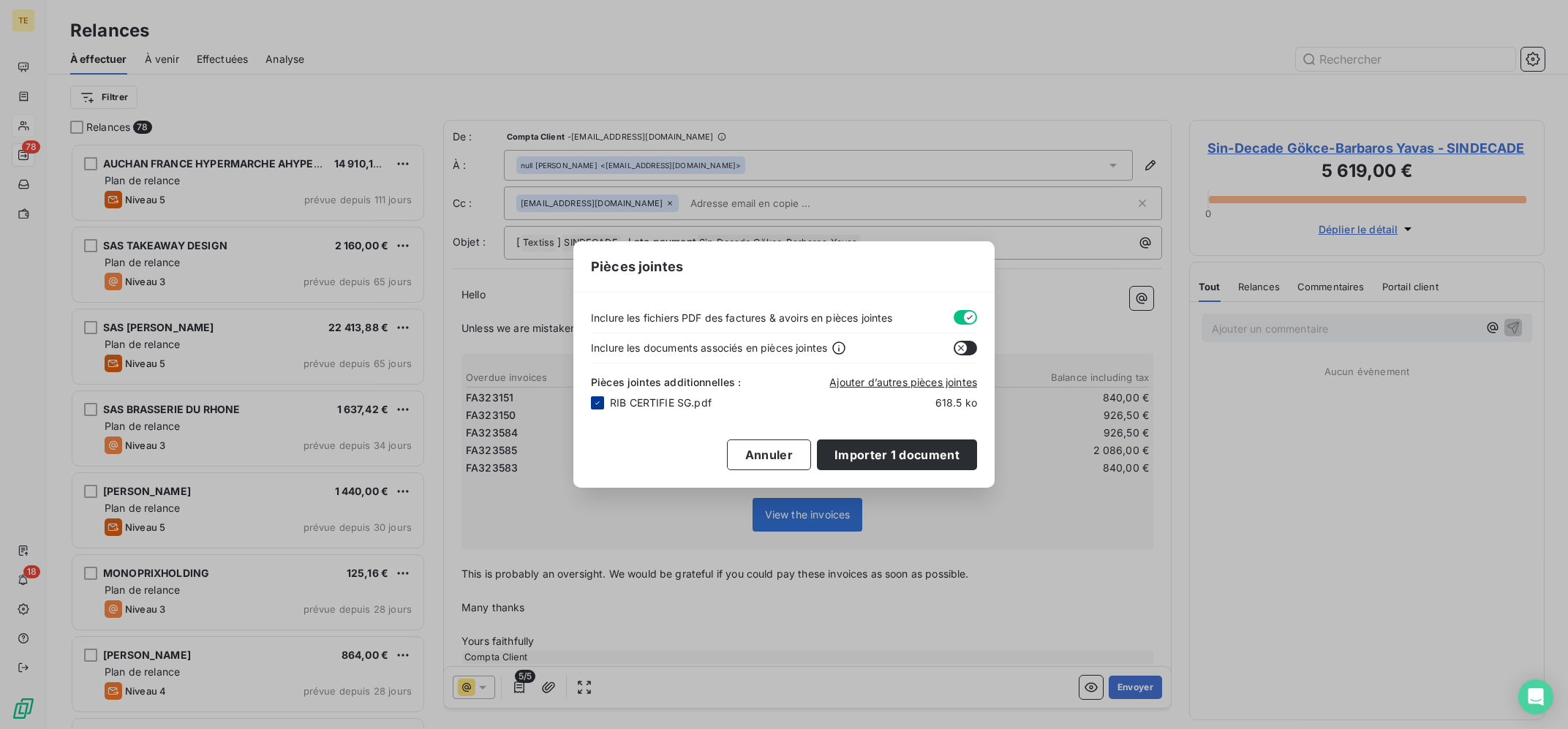
click at [601, 401] on icon at bounding box center [597, 403] width 9 height 9
click at [898, 383] on span "Ajouter d’autres pièces jointes" at bounding box center [903, 382] width 147 height 12
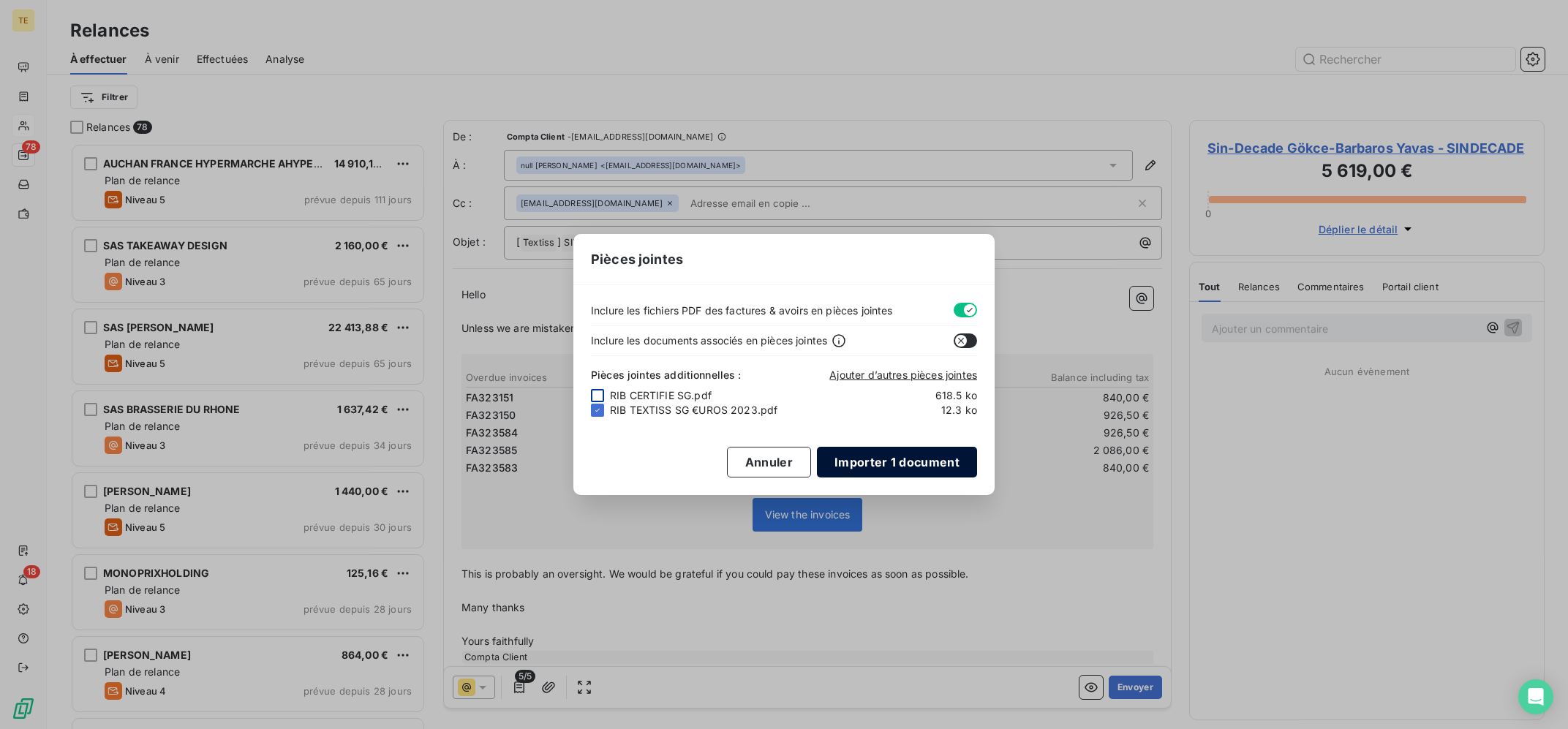
click at [916, 462] on button "Importer 1 document" at bounding box center [897, 463] width 160 height 31
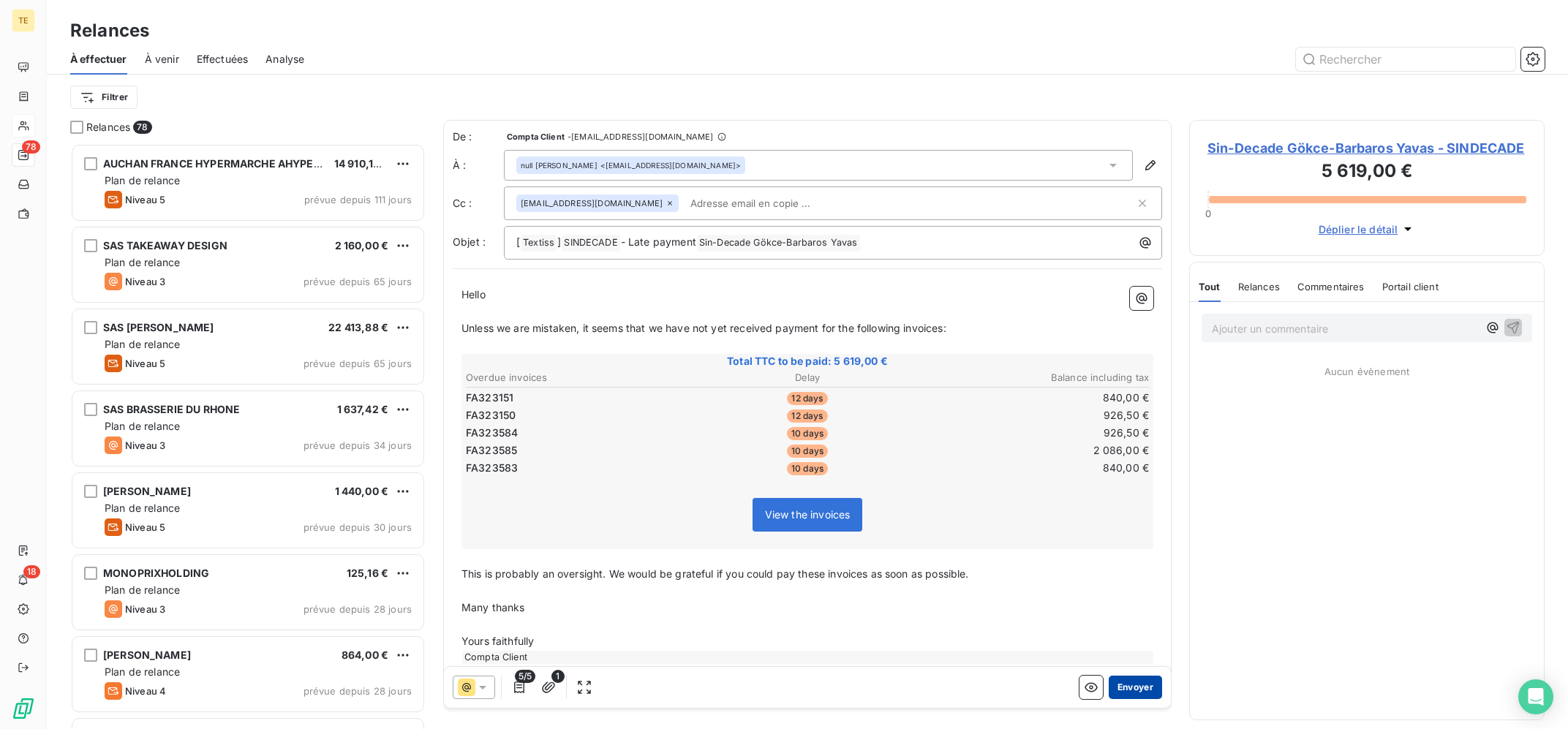
click at [1118, 688] on button "Envoyer" at bounding box center [1136, 687] width 53 height 23
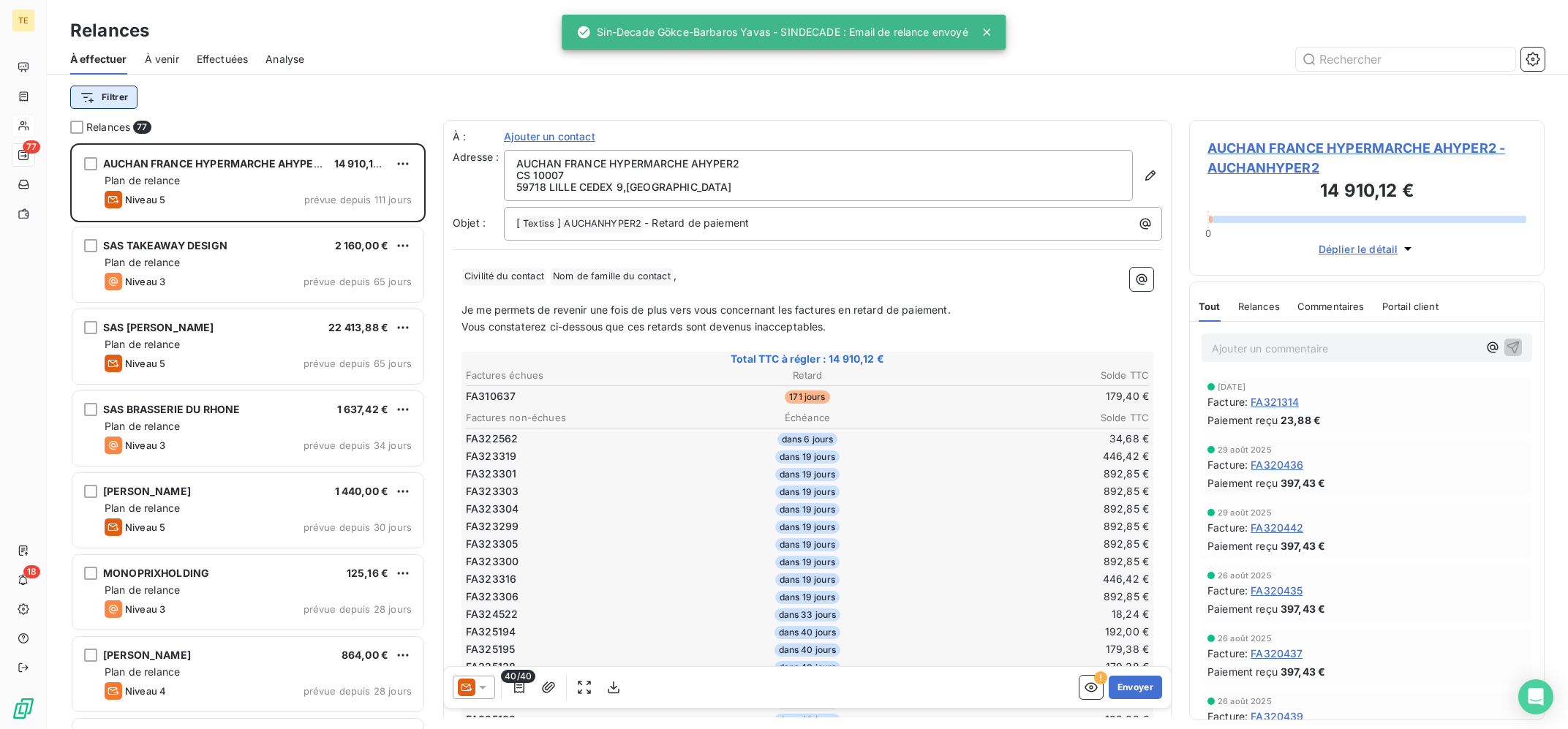
click at [128, 99] on html "TE 77 18 Relances À effectuer À venir Effectuées Analyse Filtrer Relances 77 AU…" at bounding box center [784, 364] width 1568 height 729
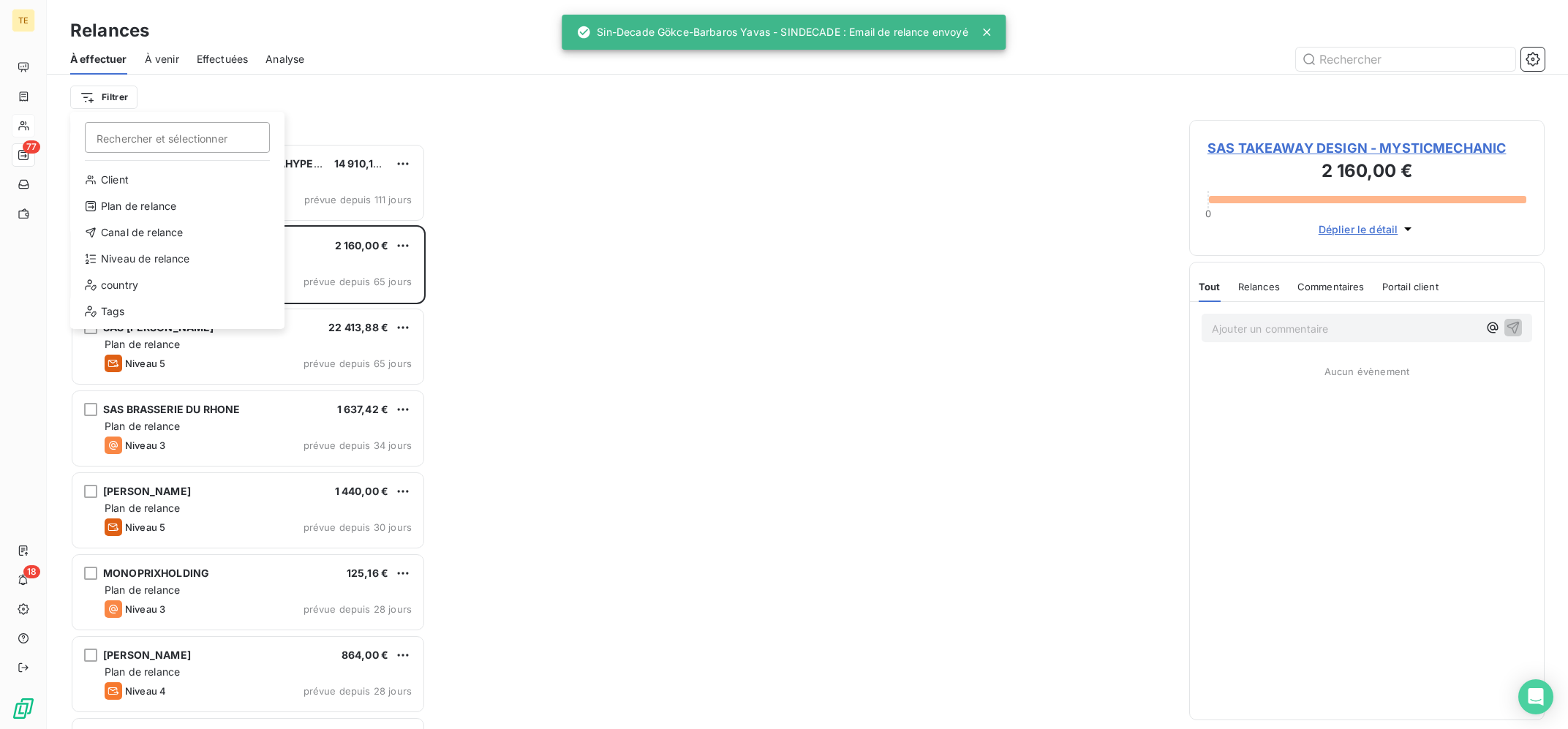
scroll to position [585, 355]
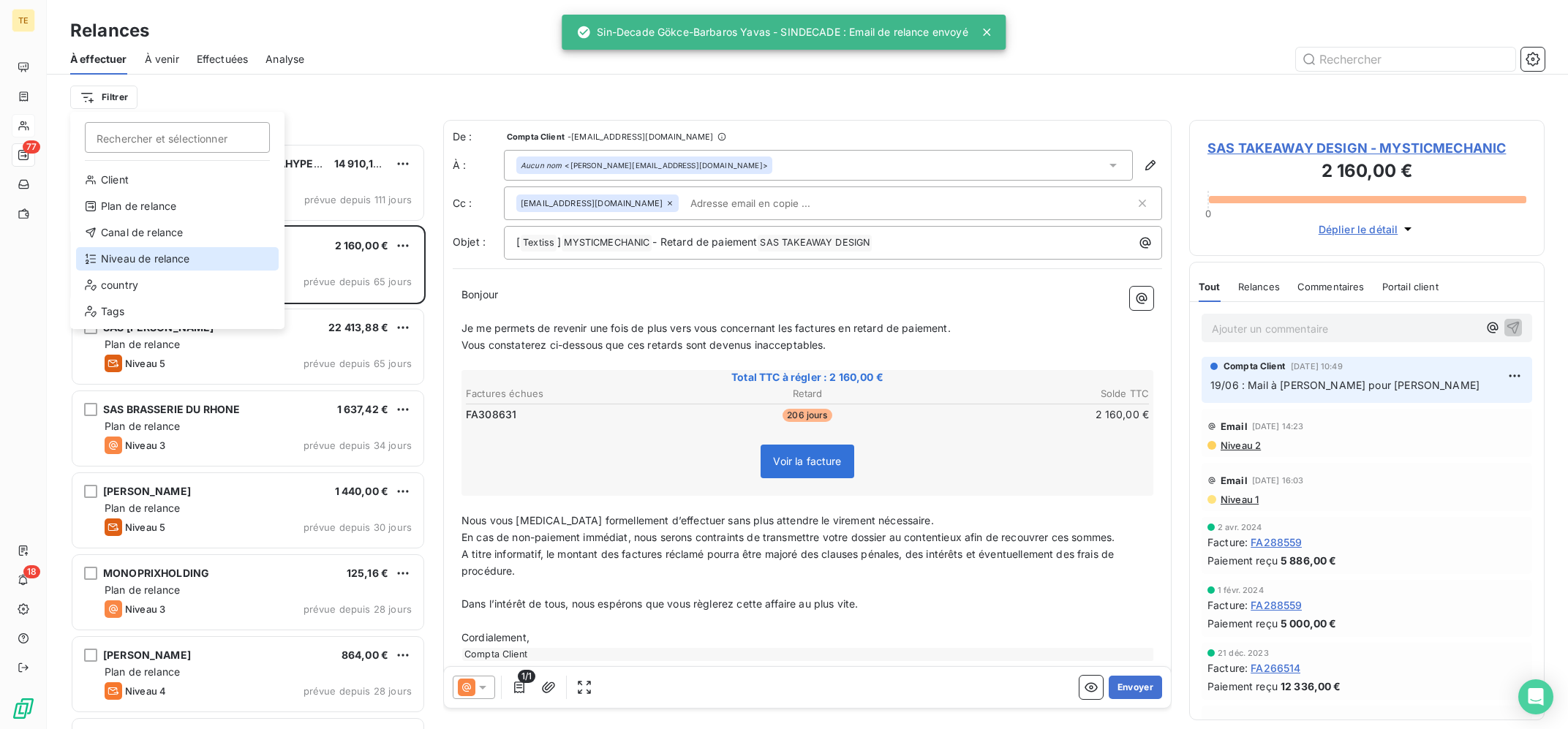
click at [159, 262] on div "Niveau de relance" at bounding box center [177, 259] width 202 height 23
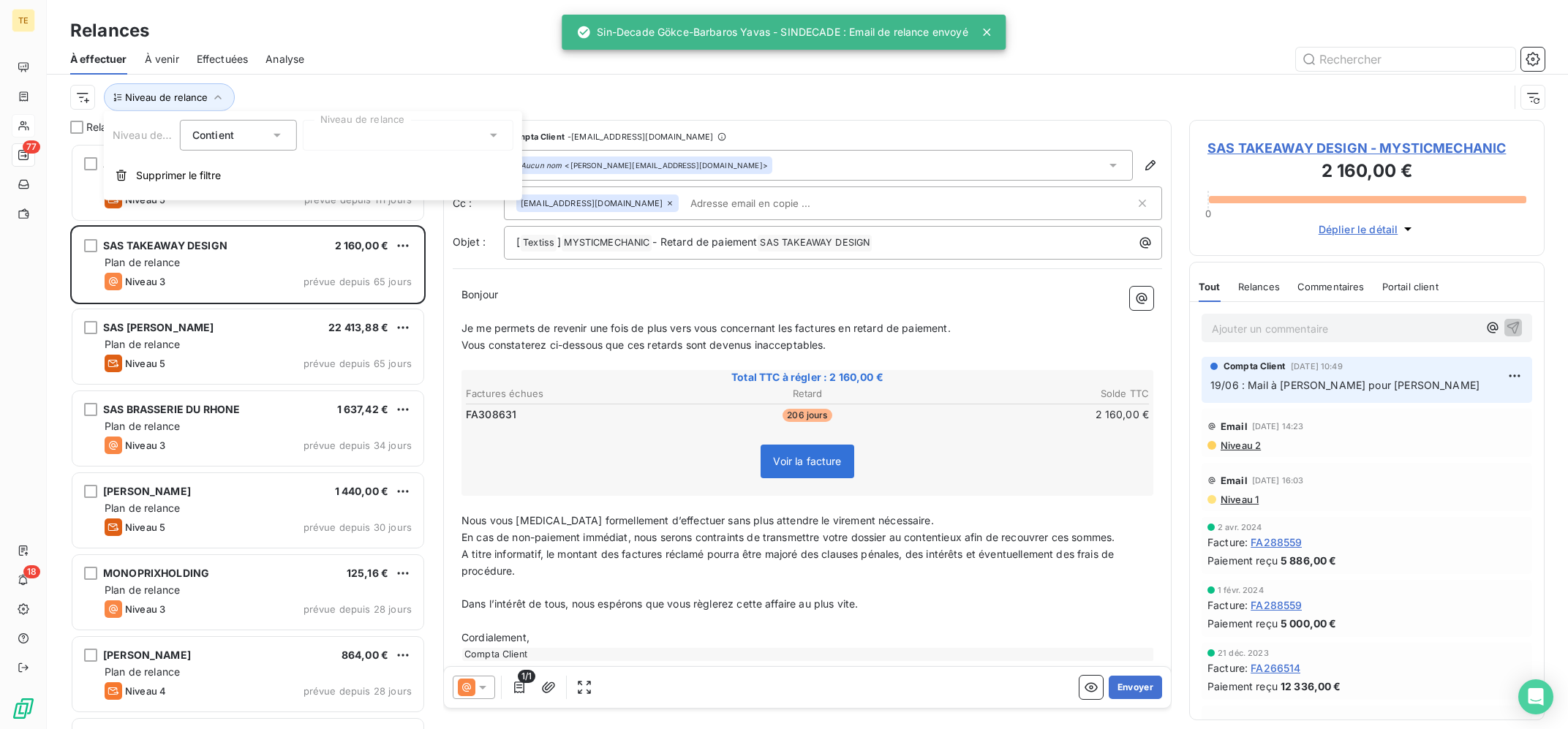
click at [377, 131] on div at bounding box center [408, 135] width 210 height 31
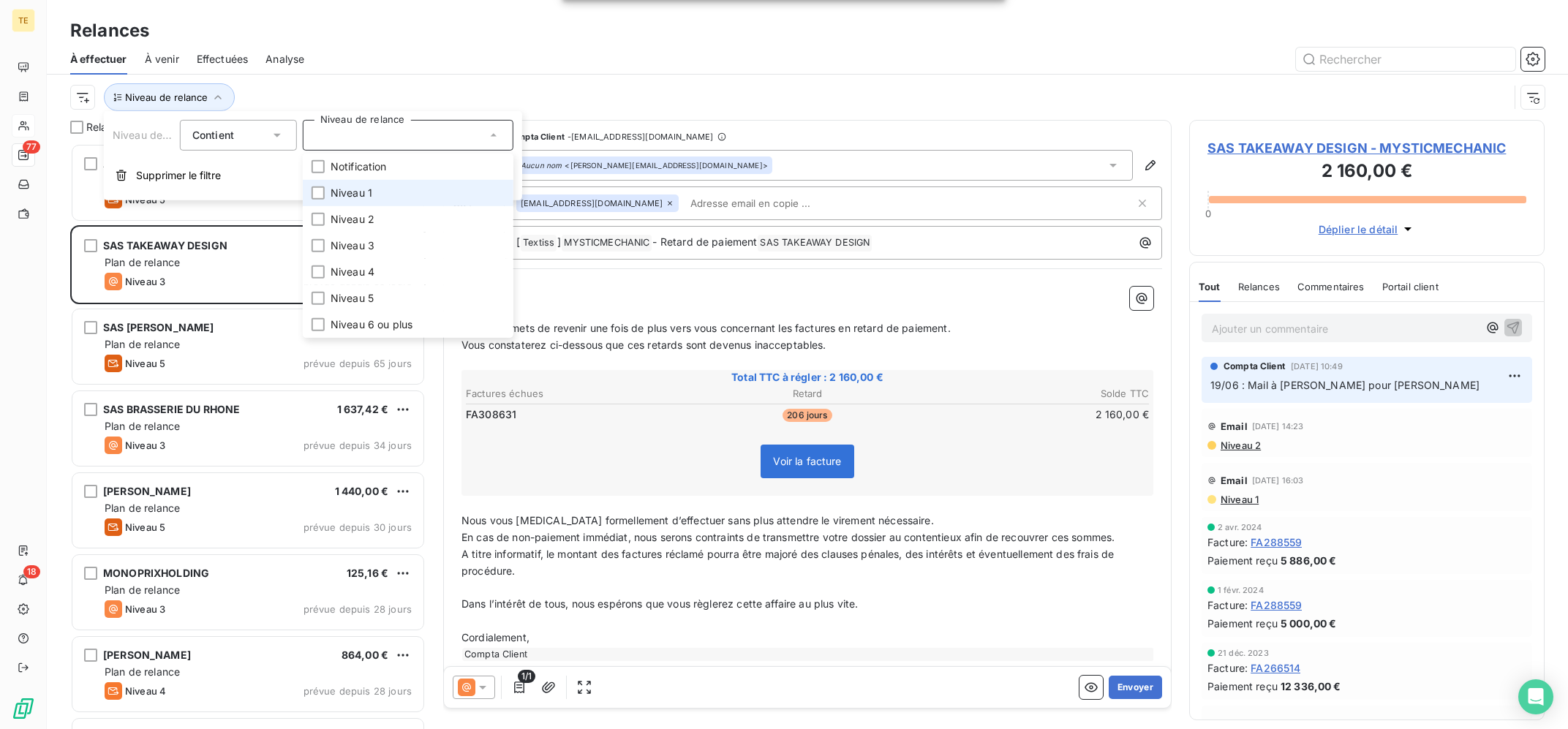
click at [394, 198] on li "Niveau 1" at bounding box center [408, 193] width 210 height 27
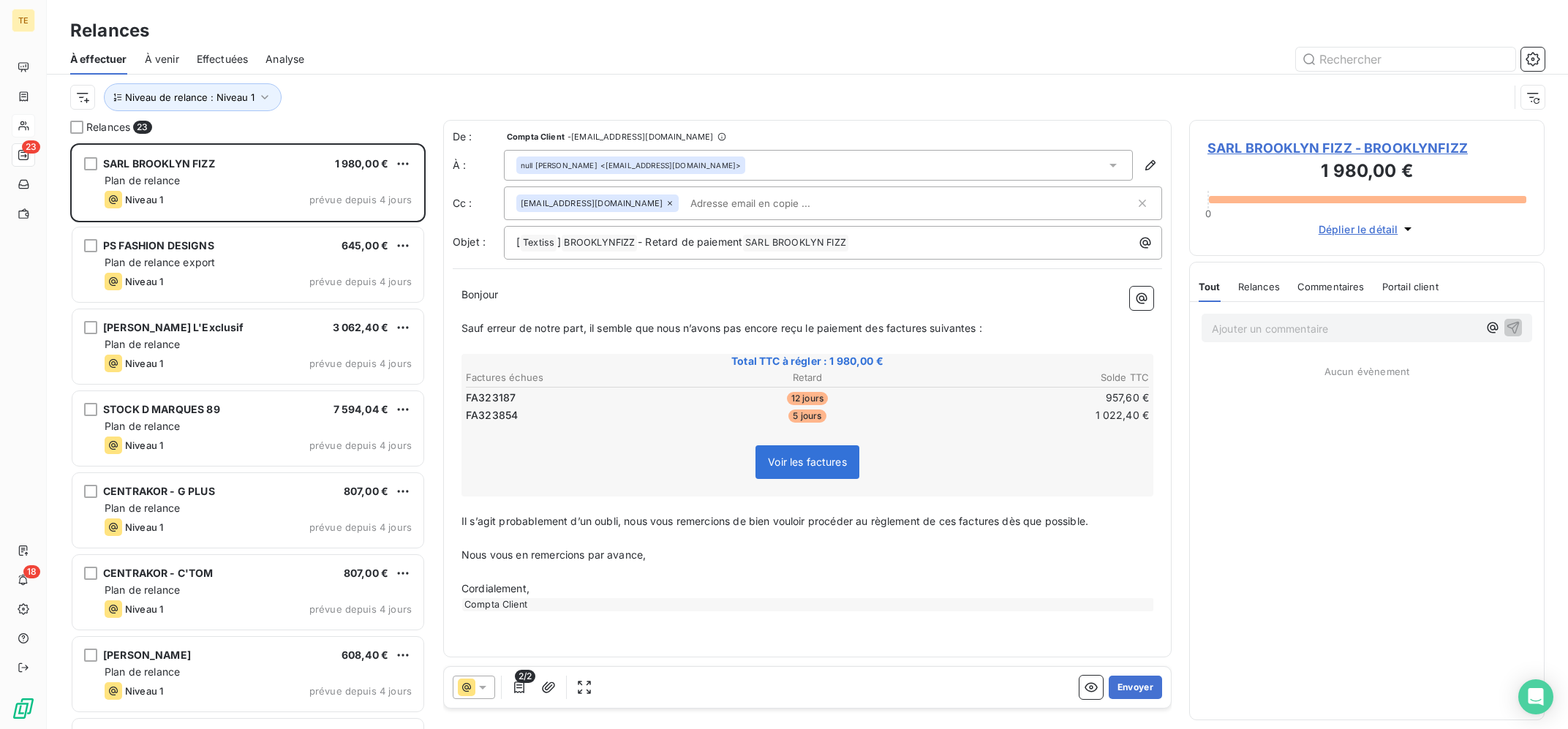
click at [482, 65] on div at bounding box center [933, 59] width 1223 height 23
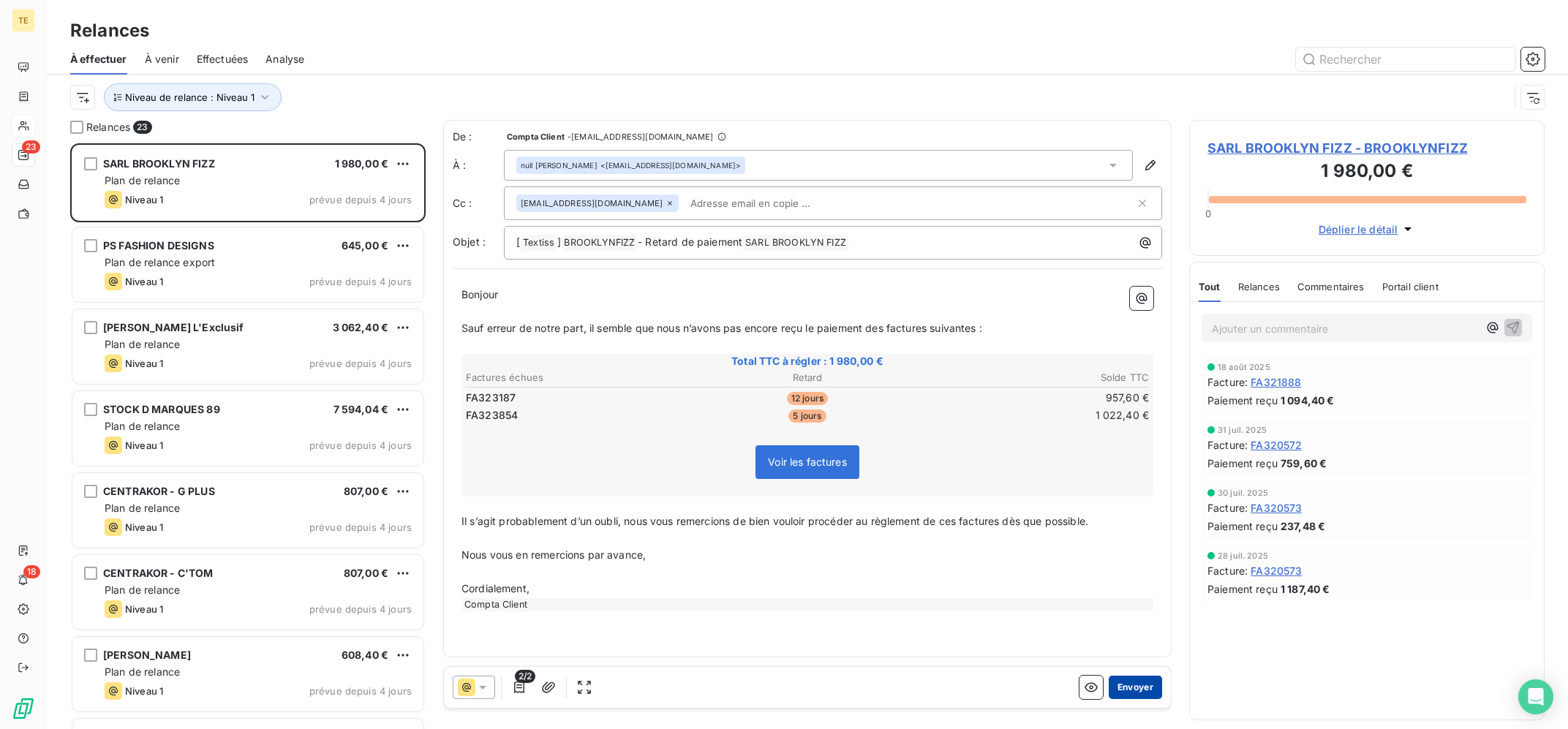
click at [1140, 691] on button "Envoyer" at bounding box center [1136, 687] width 53 height 23
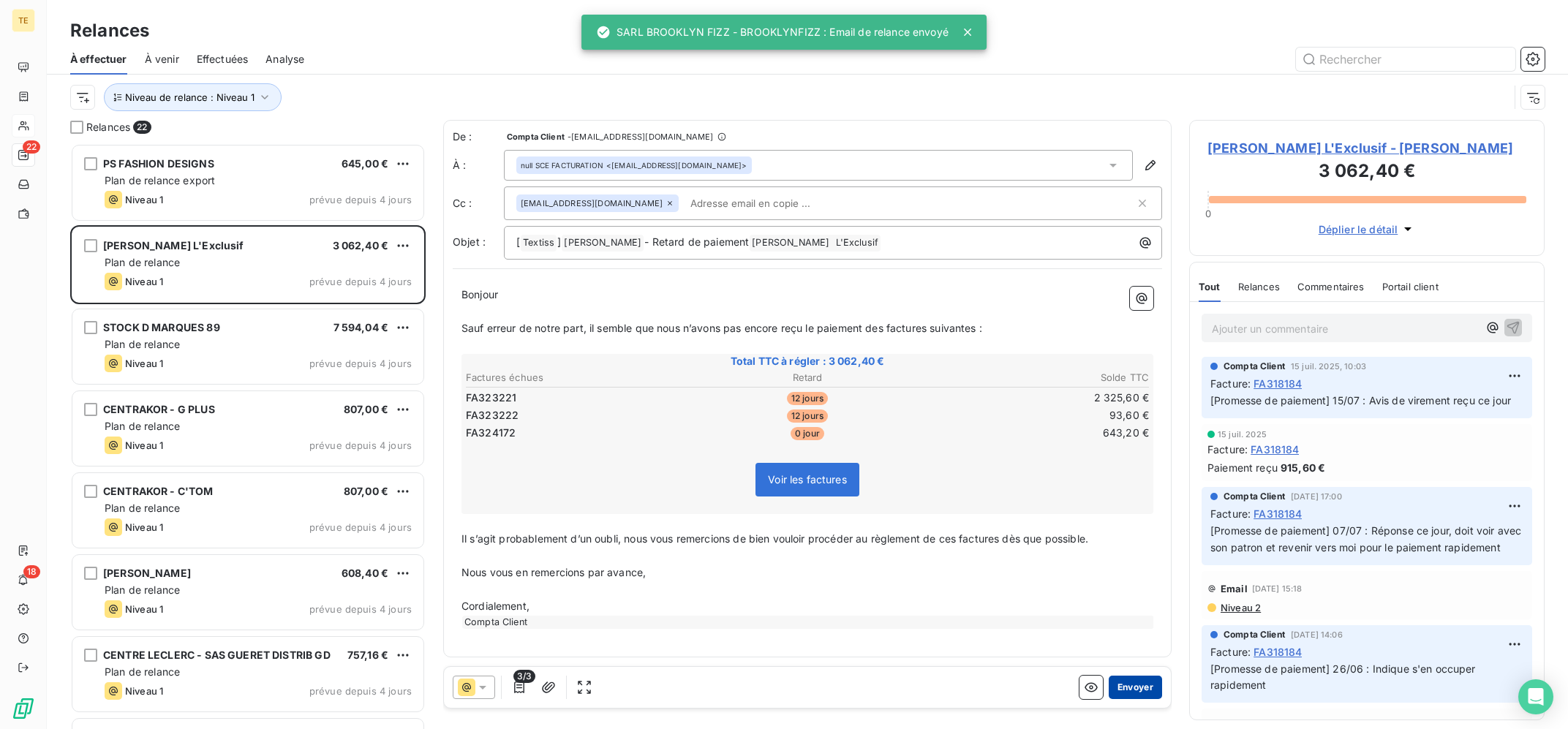
click at [1154, 689] on button "Envoyer" at bounding box center [1136, 687] width 53 height 23
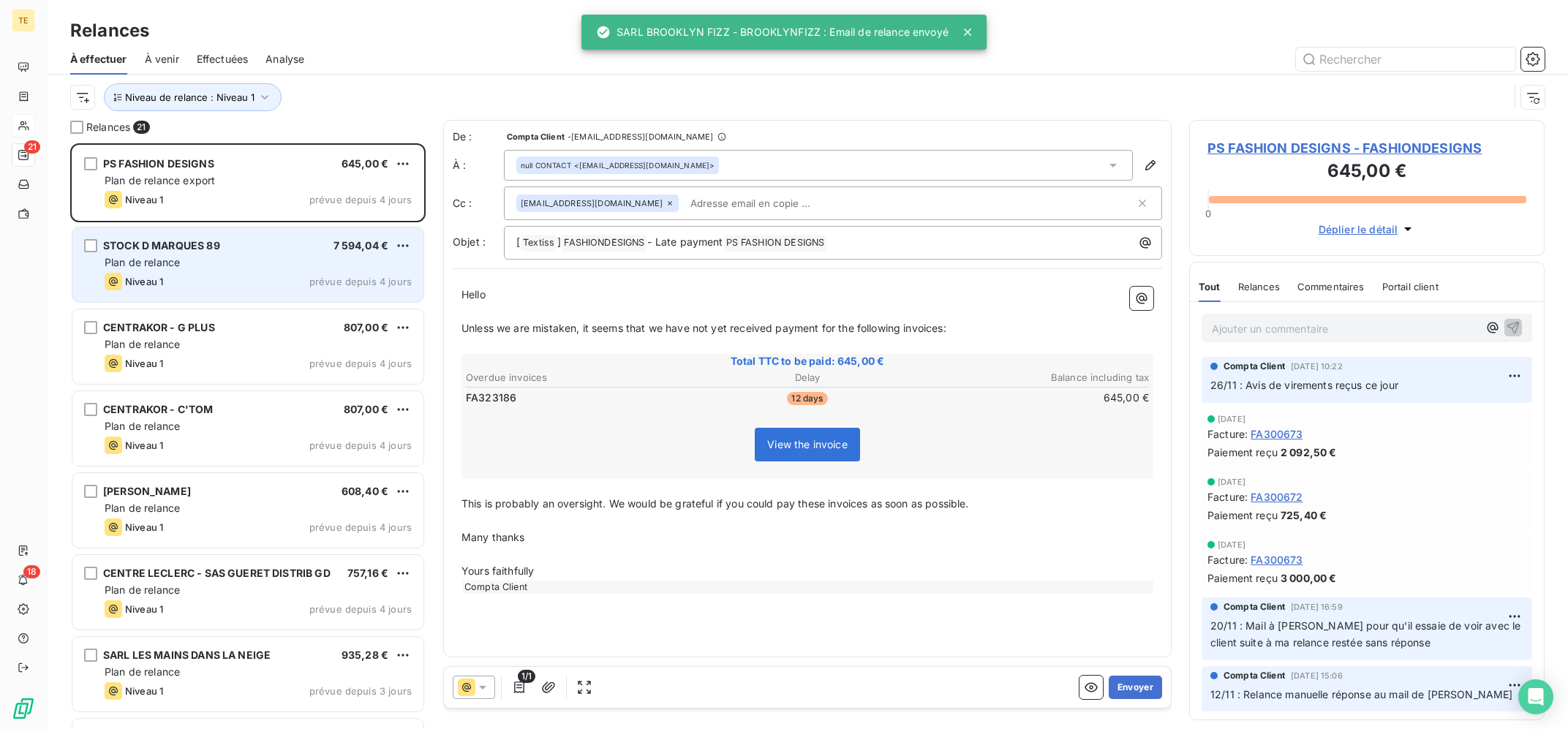
click at [146, 240] on div "STOCK D MARQUES 89" at bounding box center [162, 246] width 117 height 15
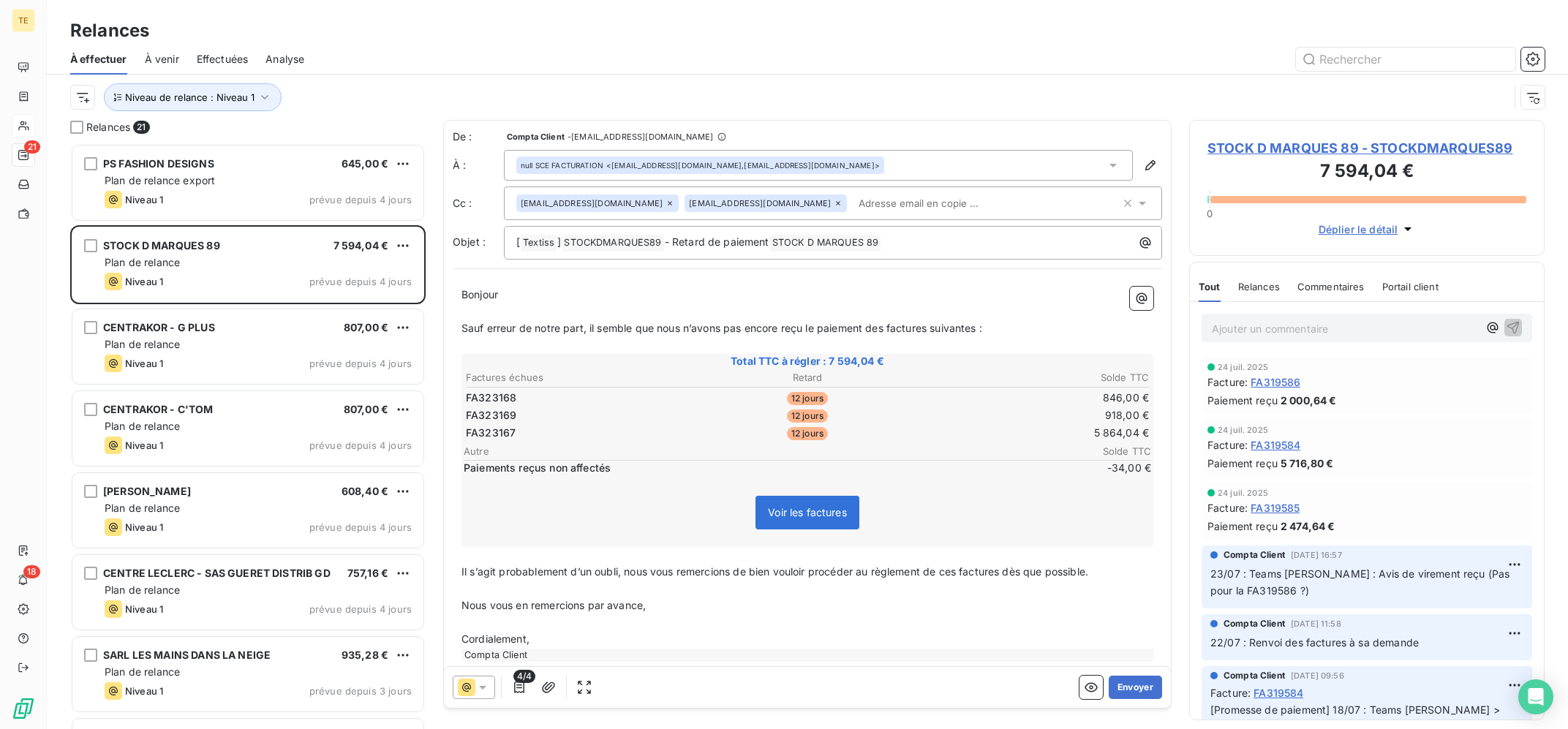
click at [957, 153] on div "null SCE FACTURATION <[EMAIL_ADDRESS][DOMAIN_NAME],[EMAIL_ADDRESS][DOMAIN_NAME]>" at bounding box center [818, 165] width 629 height 31
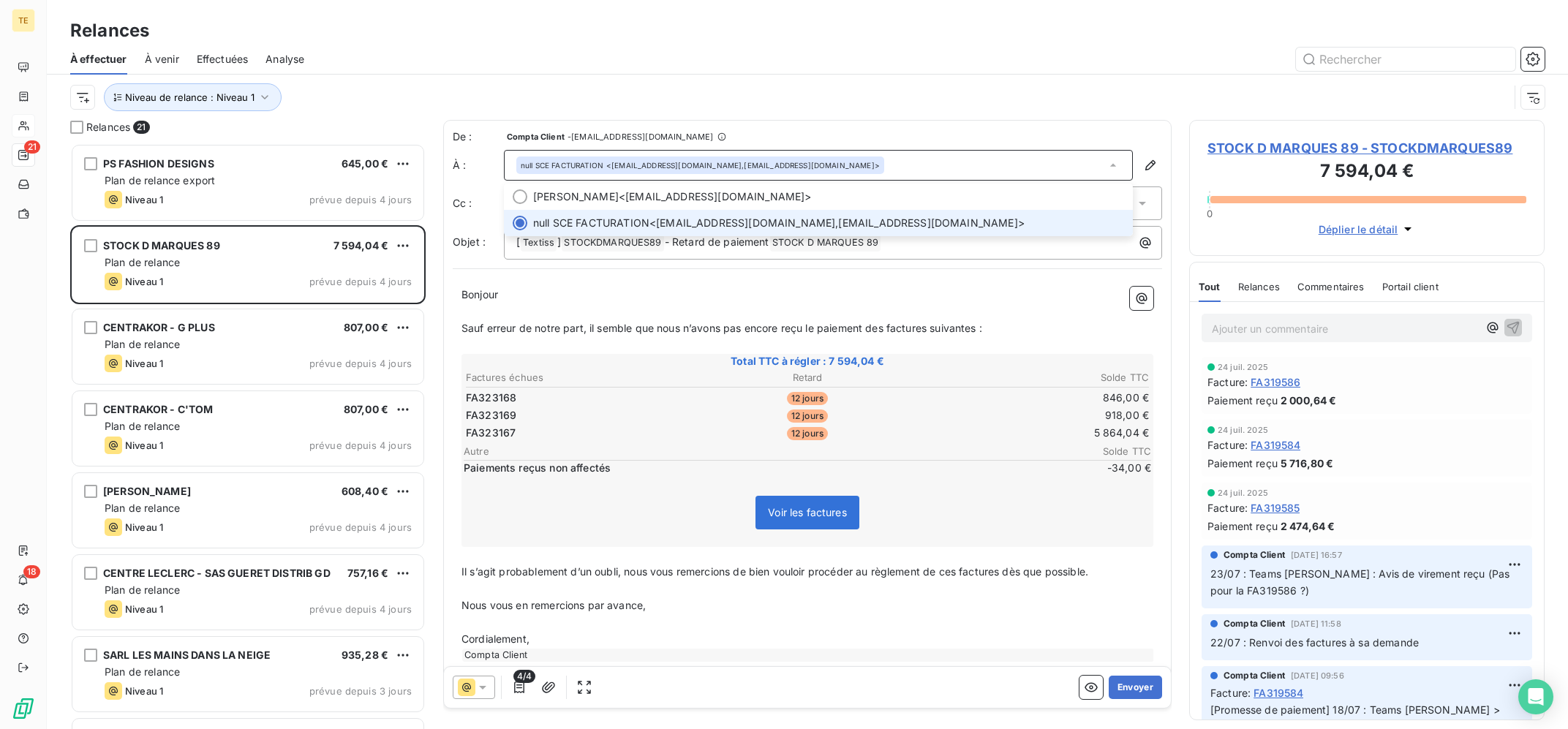
click at [953, 163] on div "null SCE FACTURATION <[EMAIL_ADDRESS][DOMAIN_NAME],[EMAIL_ADDRESS][DOMAIN_NAME]>" at bounding box center [818, 165] width 629 height 31
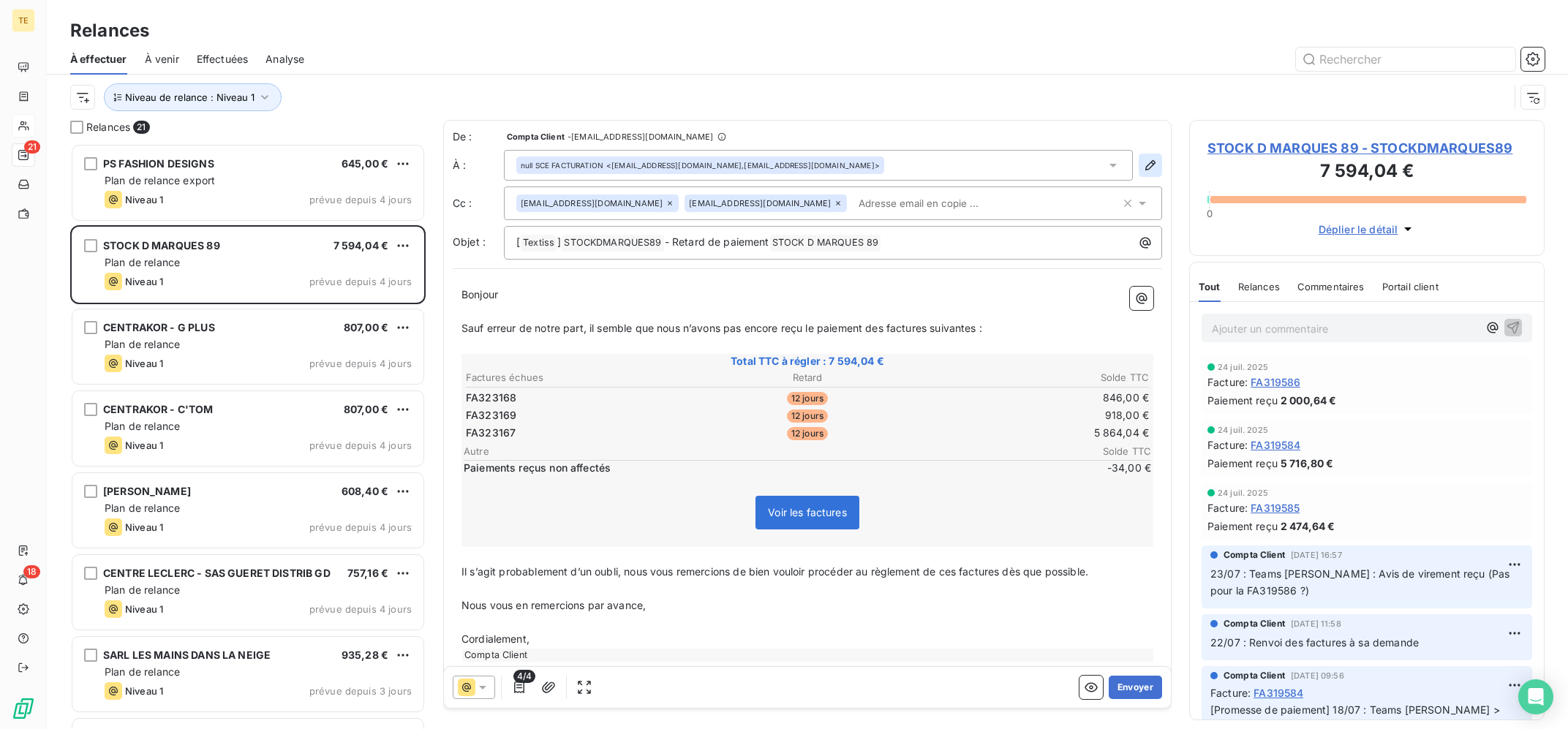
click at [1149, 168] on icon "button" at bounding box center [1150, 165] width 10 height 10
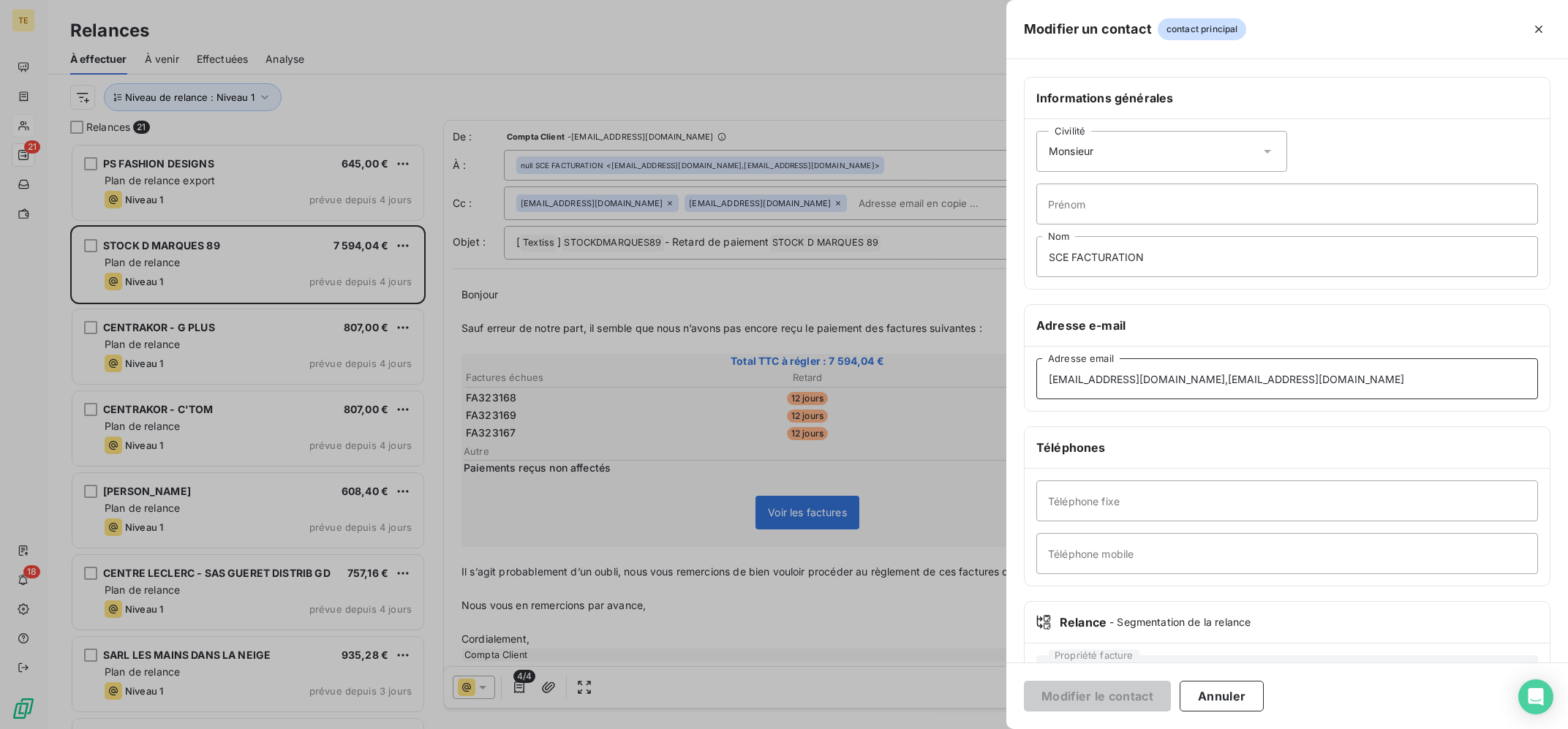
drag, startPoint x: 1214, startPoint y: 380, endPoint x: 1329, endPoint y: 380, distance: 115.0
click at [1316, 380] on input "[EMAIL_ADDRESS][DOMAIN_NAME],[EMAIL_ADDRESS][DOMAIN_NAME]" at bounding box center [1287, 379] width 501 height 41
drag, startPoint x: 1372, startPoint y: 376, endPoint x: 1406, endPoint y: 375, distance: 34.0
click at [1406, 375] on input "[EMAIL_ADDRESS][DOMAIN_NAME],[EMAIL_ADDRESS][DOMAIN_NAME]" at bounding box center [1287, 379] width 501 height 41
drag, startPoint x: 1394, startPoint y: 375, endPoint x: 1211, endPoint y: 389, distance: 183.5
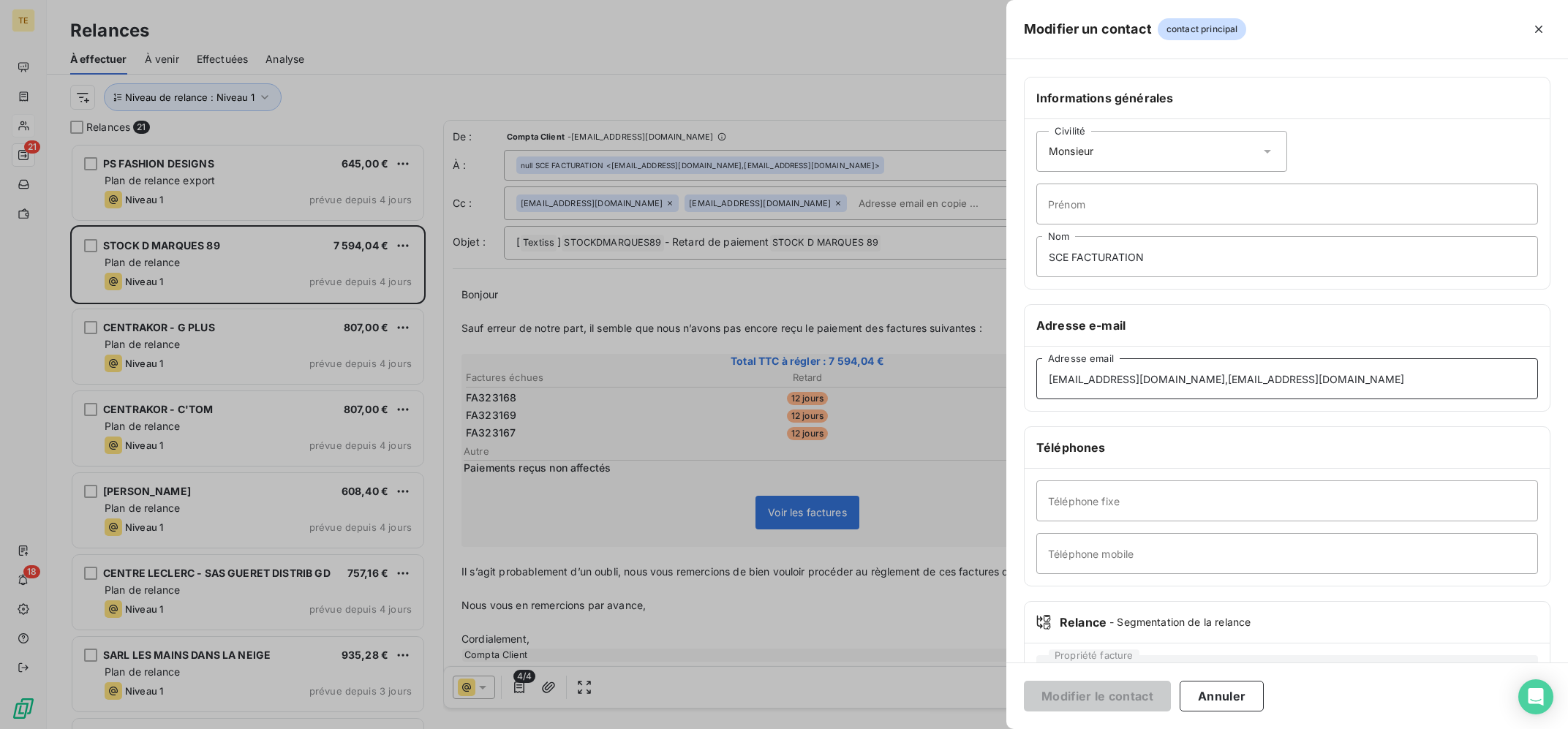
click at [1211, 389] on input "[EMAIL_ADDRESS][DOMAIN_NAME],[EMAIL_ADDRESS][DOMAIN_NAME]" at bounding box center [1287, 379] width 501 height 41
type input "[EMAIL_ADDRESS][DOMAIN_NAME]"
click at [1109, 698] on button "Modifier le contact" at bounding box center [1097, 696] width 147 height 31
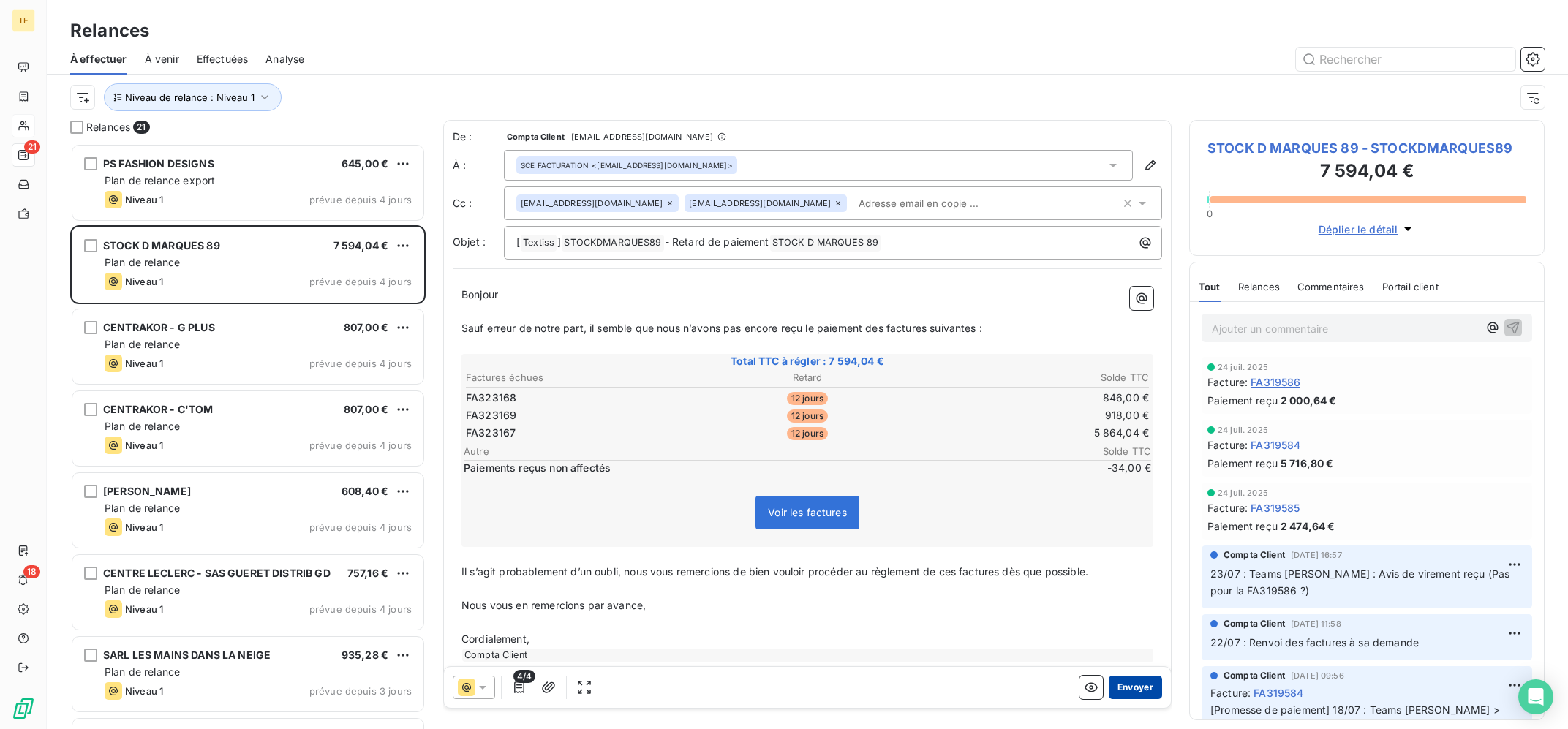
click at [1144, 690] on button "Envoyer" at bounding box center [1136, 687] width 53 height 23
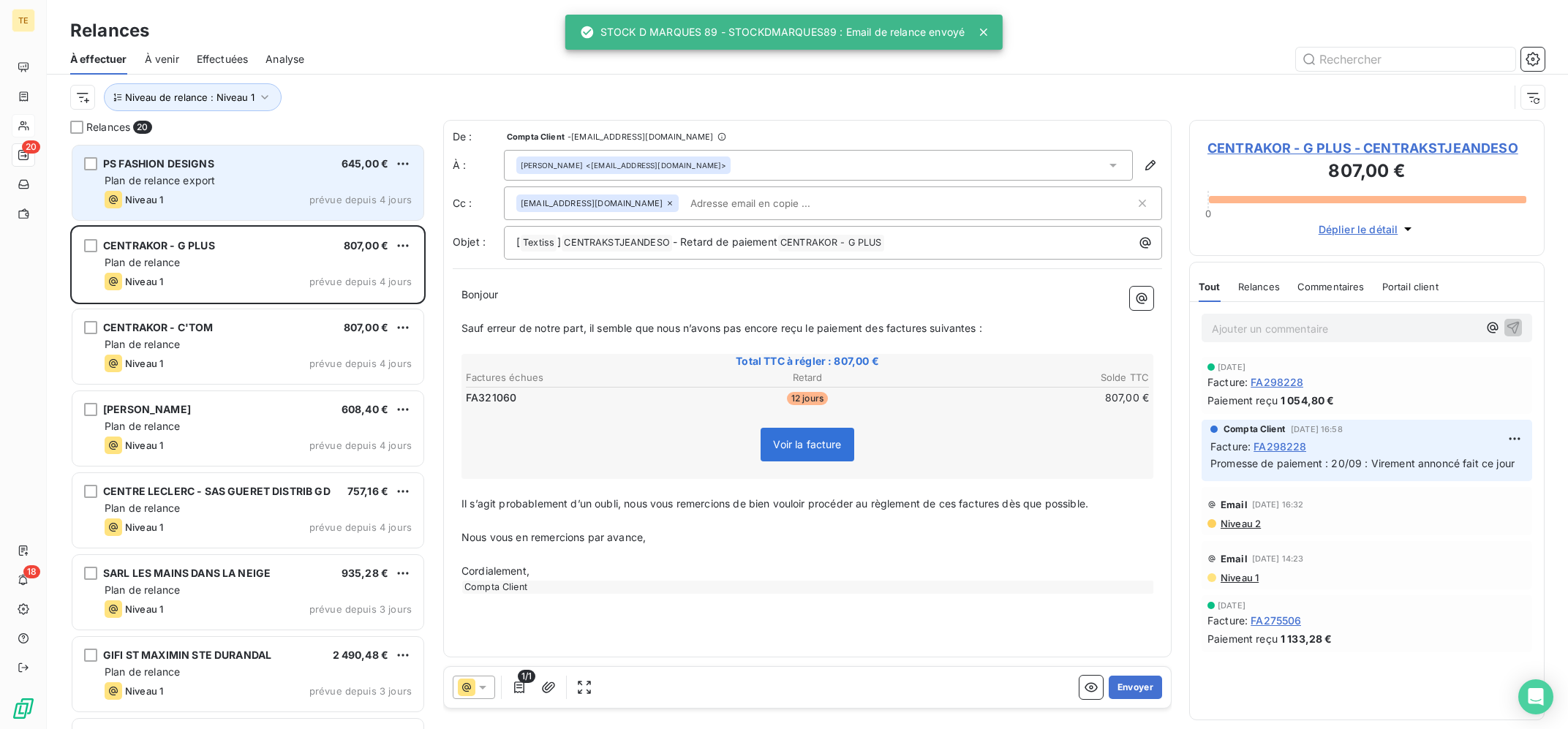
click at [310, 186] on div "Plan de relance export" at bounding box center [258, 180] width 308 height 15
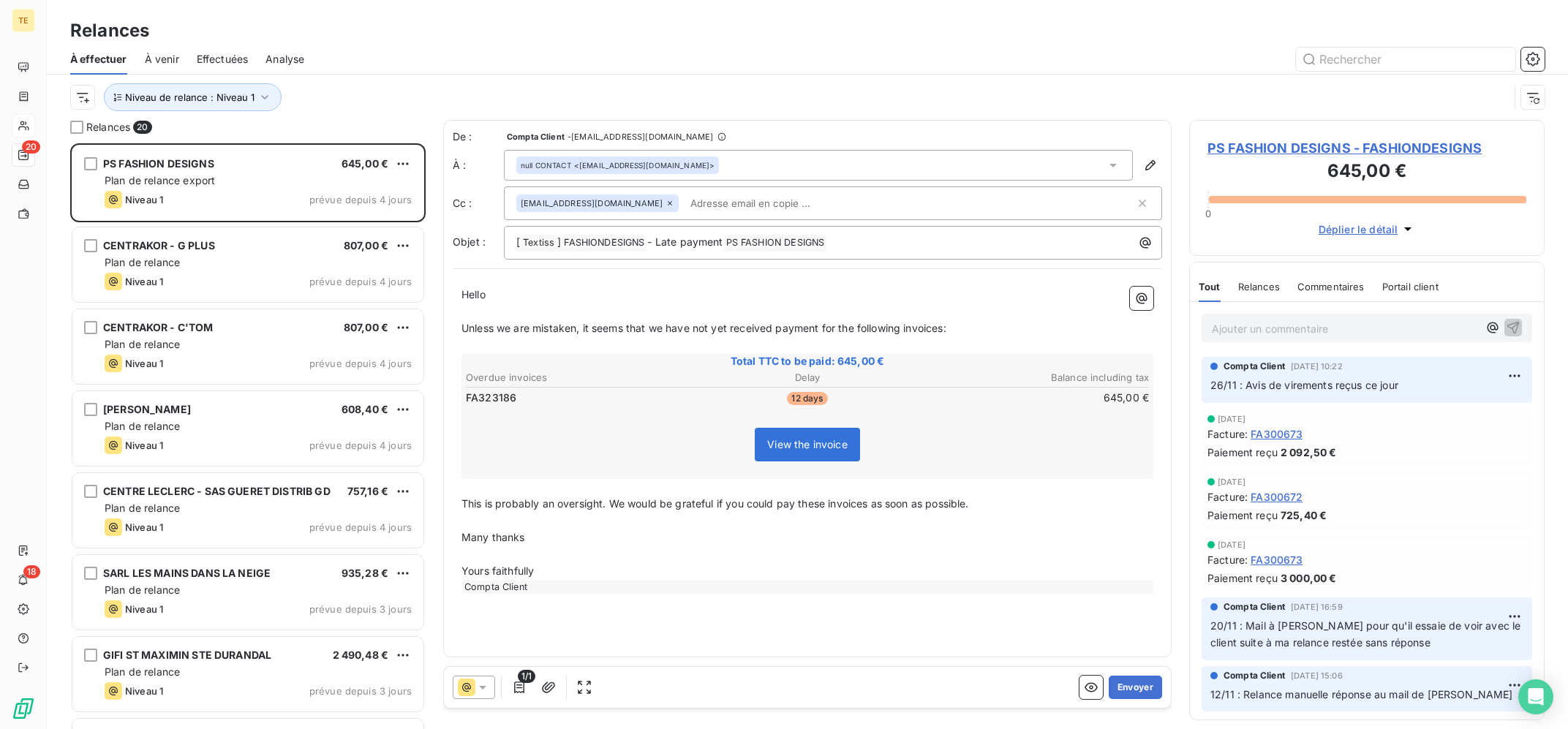
click at [482, 682] on icon at bounding box center [482, 687] width 15 height 15
click at [544, 695] on icon "button" at bounding box center [548, 687] width 15 height 15
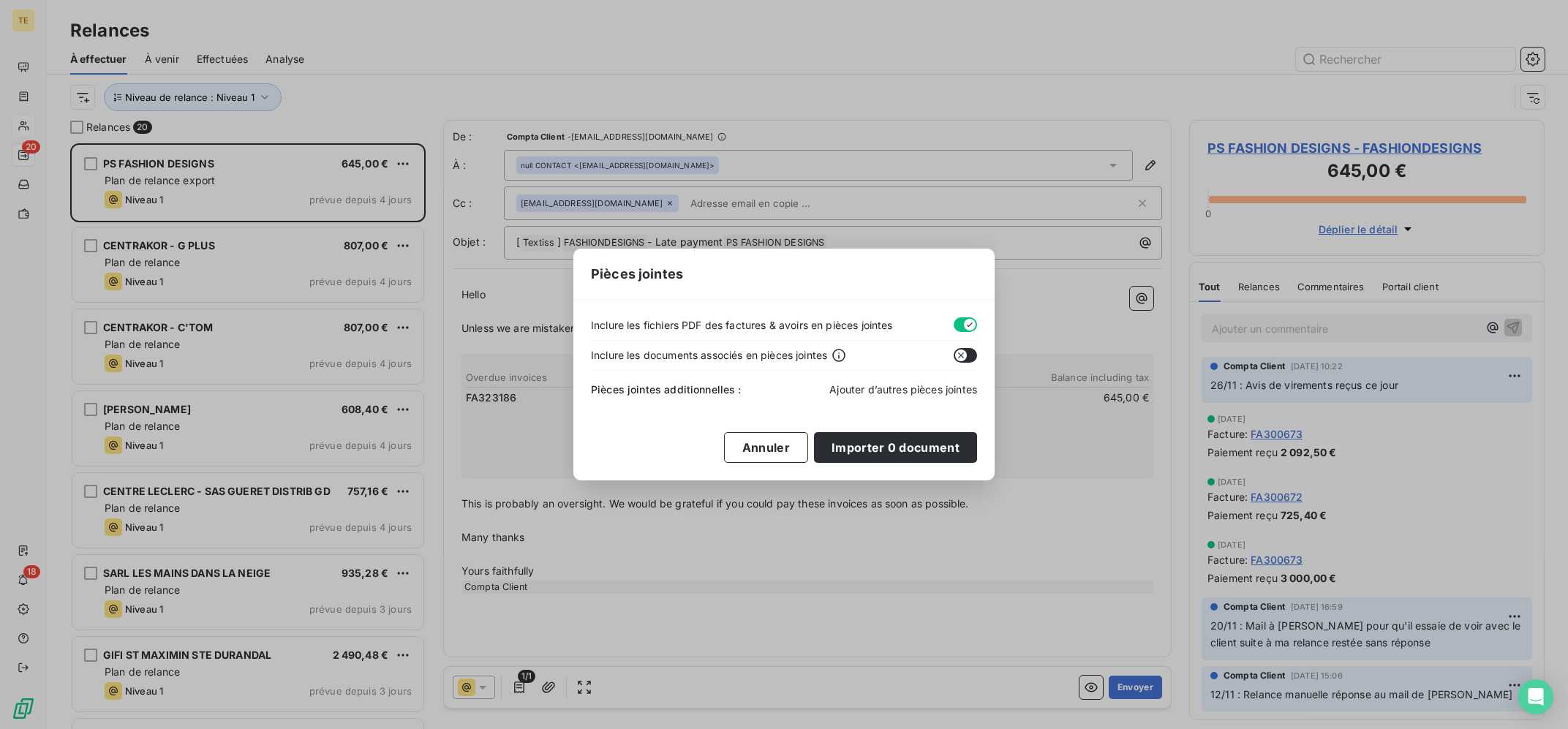
click at [862, 386] on span "Ajouter d’autres pièces jointes" at bounding box center [903, 389] width 147 height 12
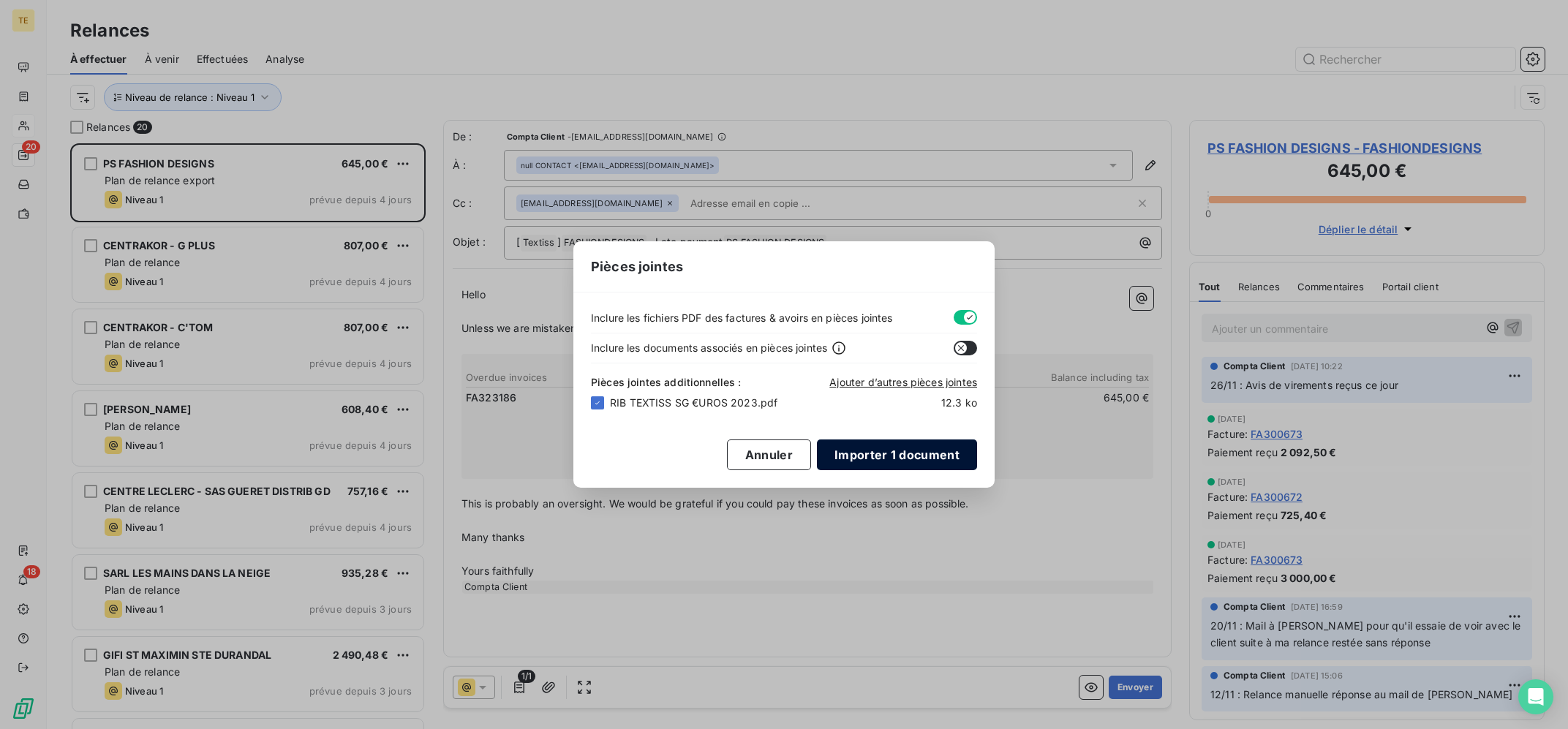
click at [904, 453] on button "Importer 1 document" at bounding box center [897, 455] width 160 height 31
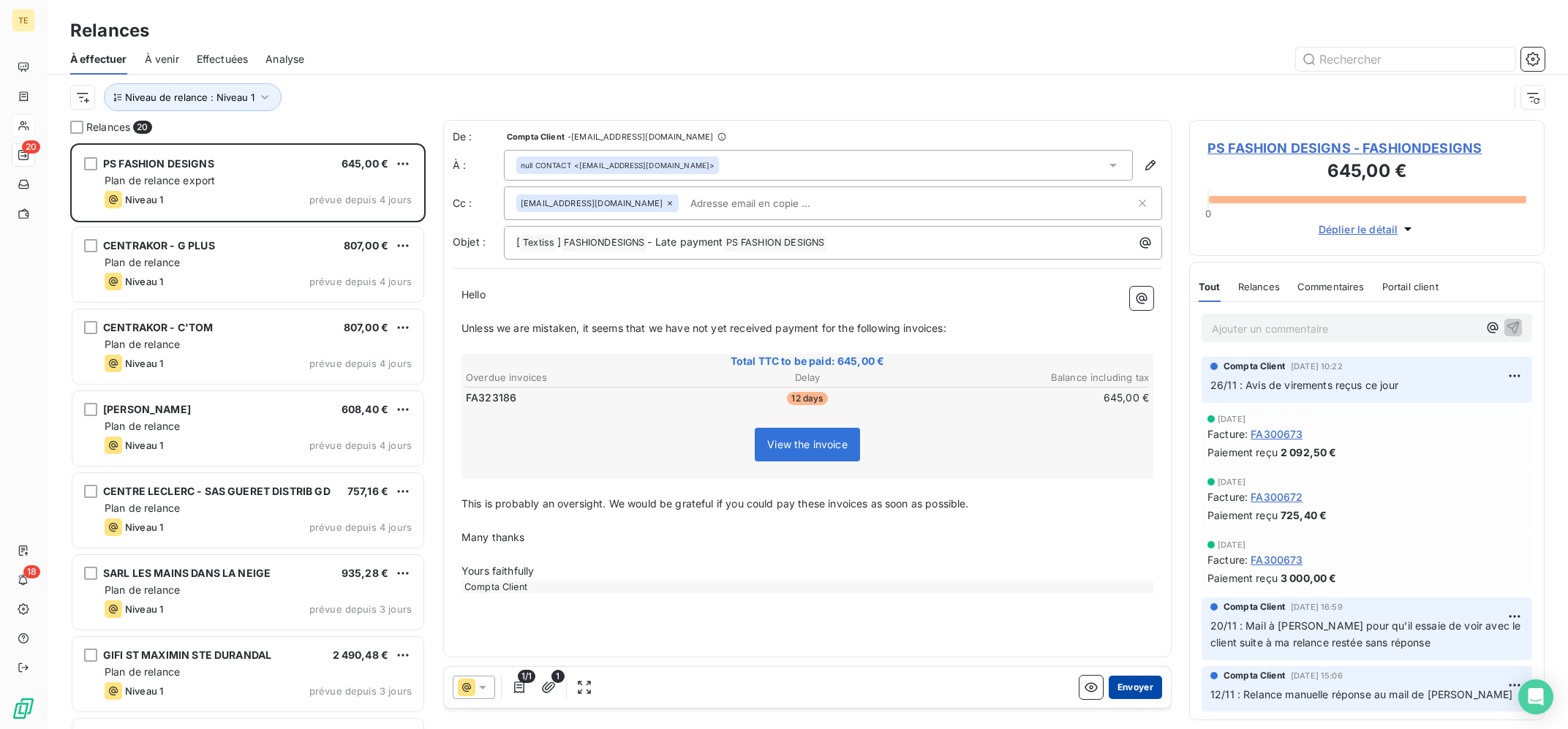
click at [1154, 689] on button "Envoyer" at bounding box center [1136, 687] width 53 height 23
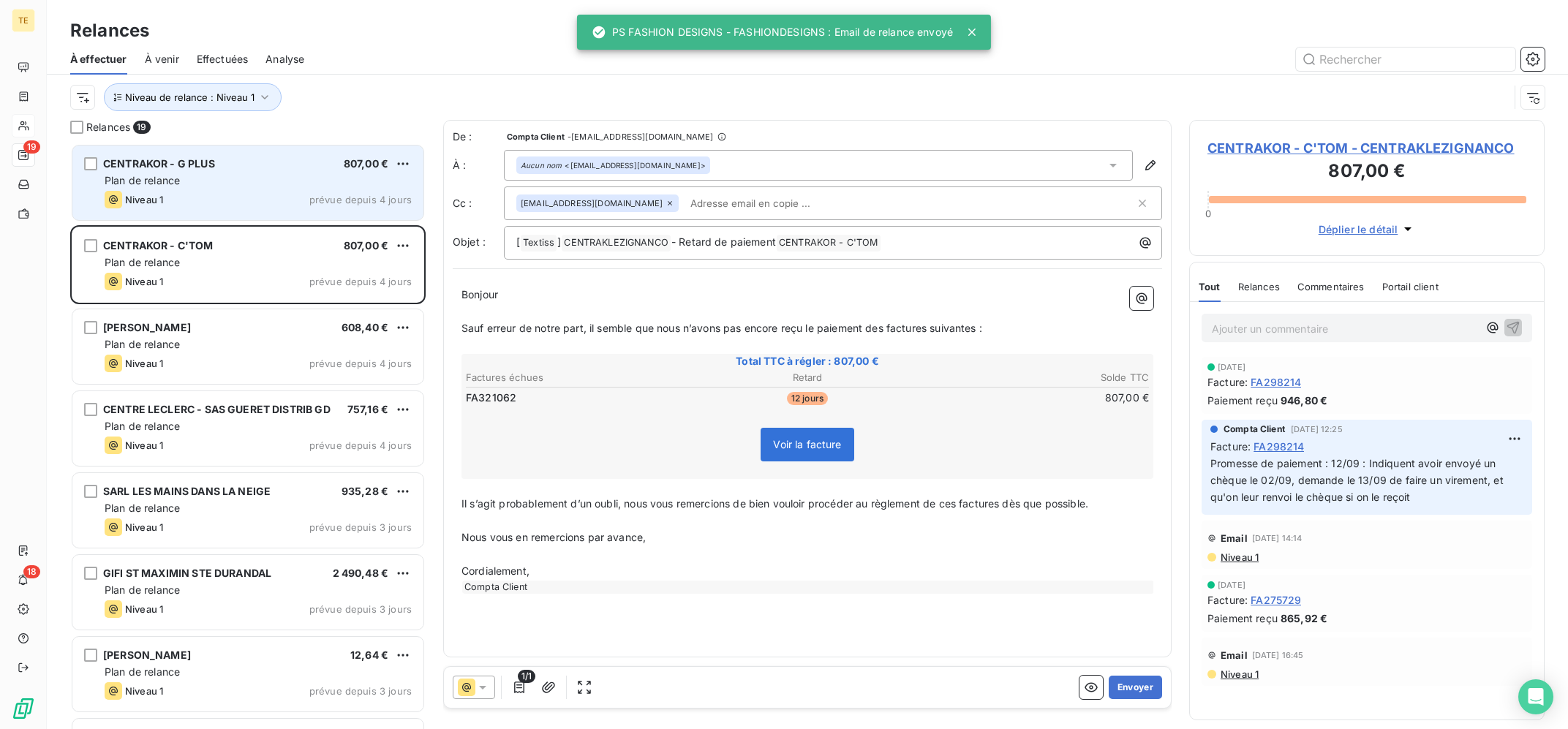
click at [240, 171] on div "CENTRAKOR - G PLUS 807,00 € Plan de relance Niveau 1 prévue depuis 4 jours" at bounding box center [247, 183] width 351 height 75
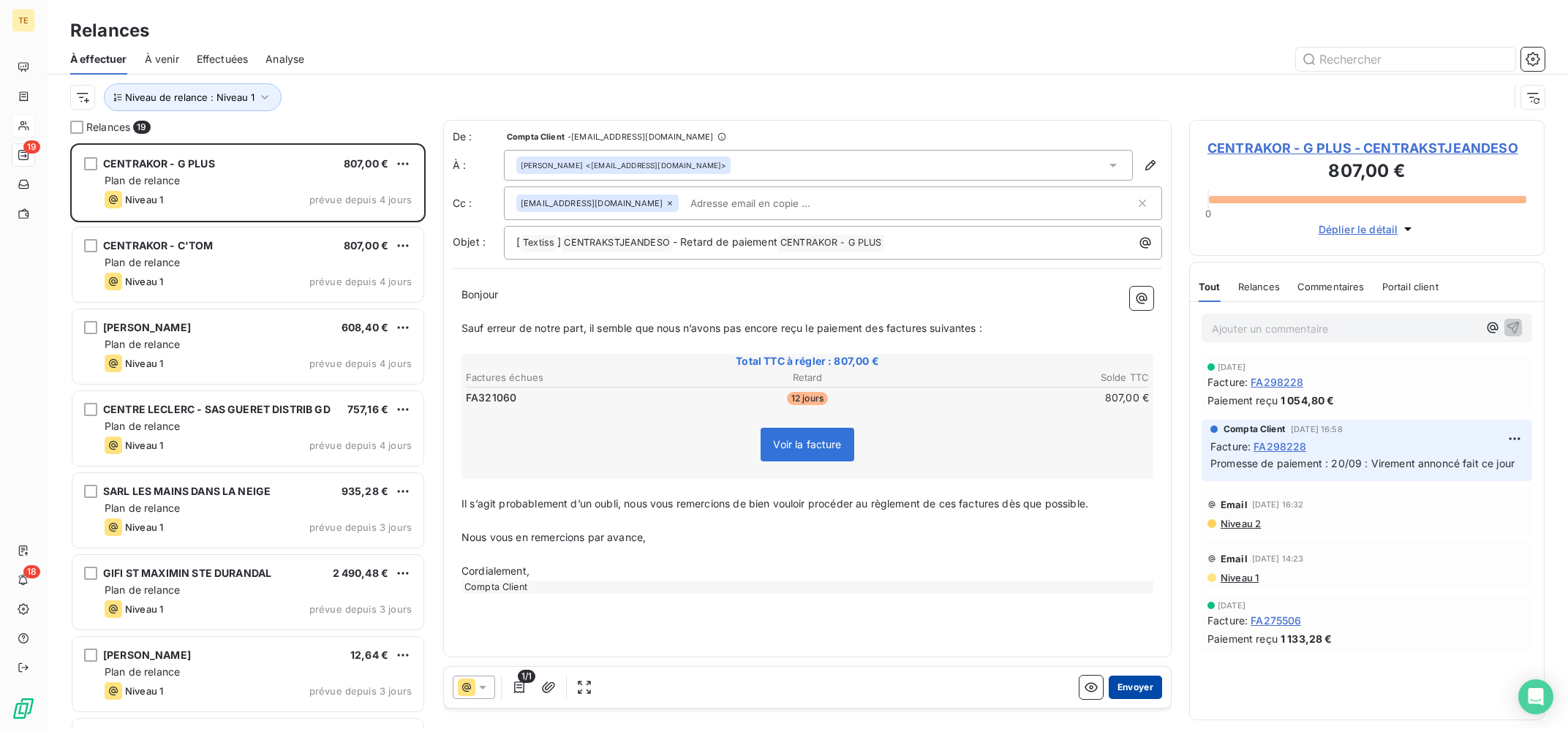
click at [1136, 694] on button "Envoyer" at bounding box center [1136, 687] width 53 height 23
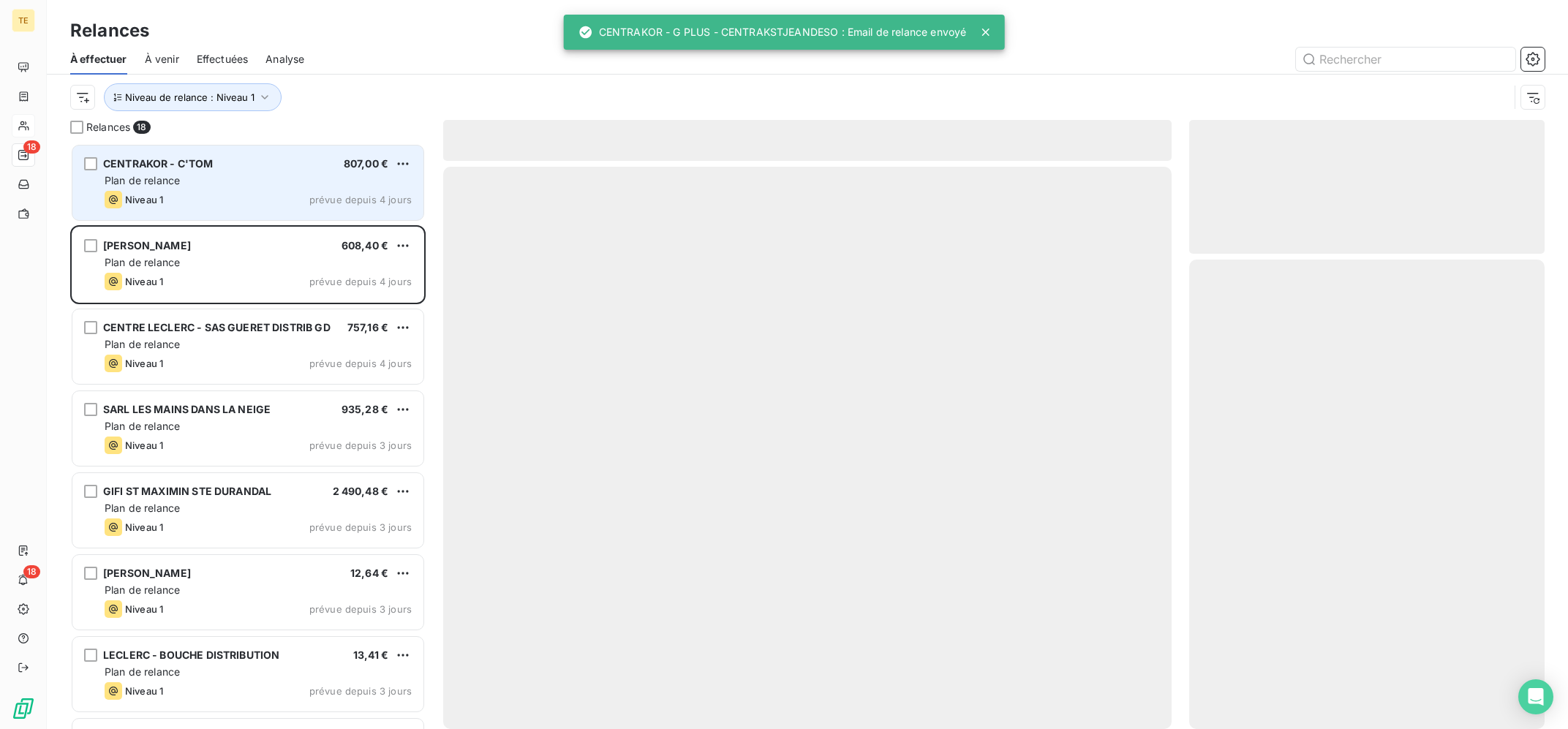
click at [196, 176] on div "Plan de relance" at bounding box center [258, 180] width 308 height 15
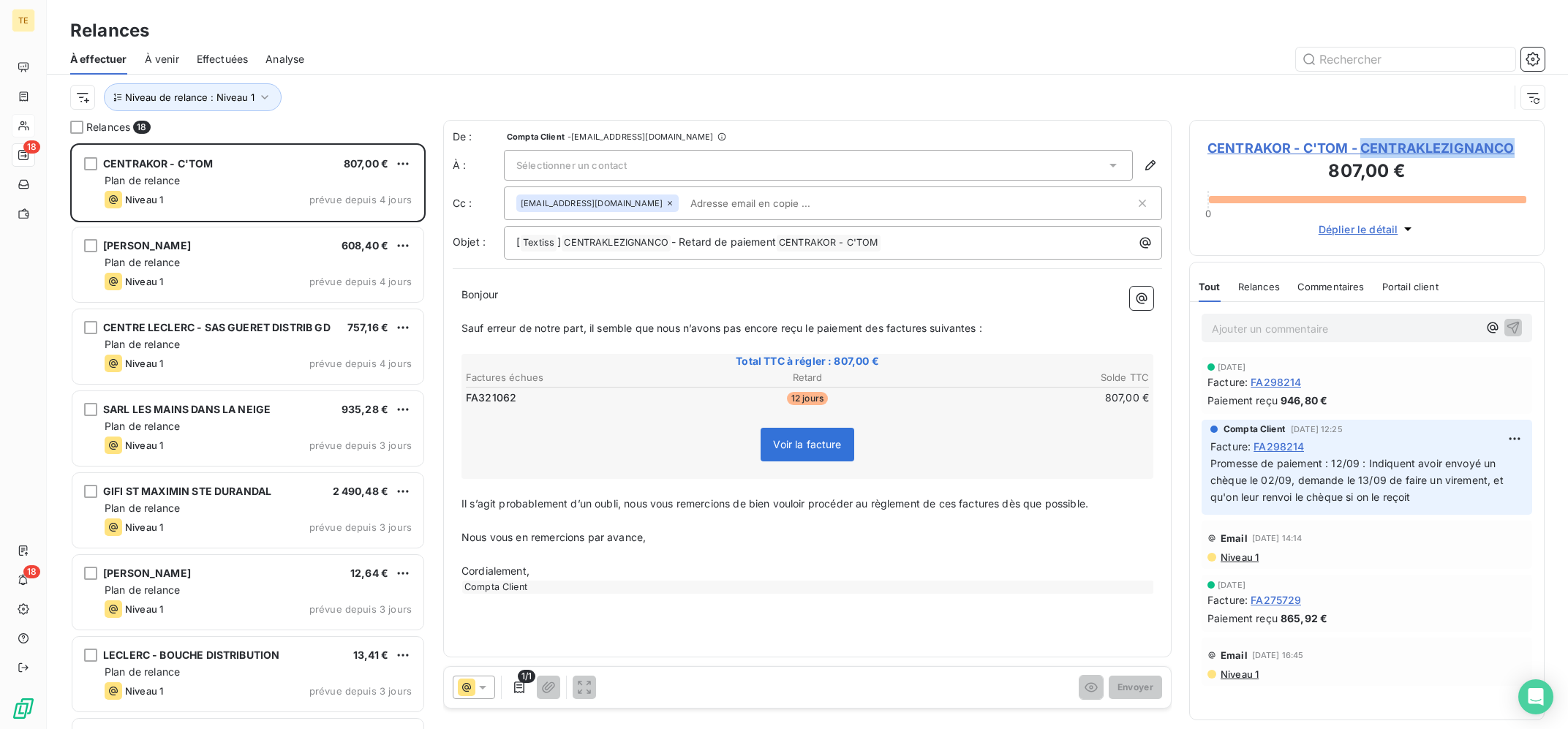
copy span "CENTRAKLEZIGNANCO"
drag, startPoint x: 1527, startPoint y: 153, endPoint x: 1189, endPoint y: 32, distance: 359.0
click at [1198, 120] on div "CENTRAKOR - C'TOM - CENTRAKLEZIGNANCO 807,00 € 0 Déplier le détail Tout Relance…" at bounding box center [1366, 424] width 356 height 609
click at [1174, 32] on div "Relances" at bounding box center [807, 30] width 1521 height 27
click at [714, 177] on div "Sélectionner un contact" at bounding box center [818, 165] width 629 height 31
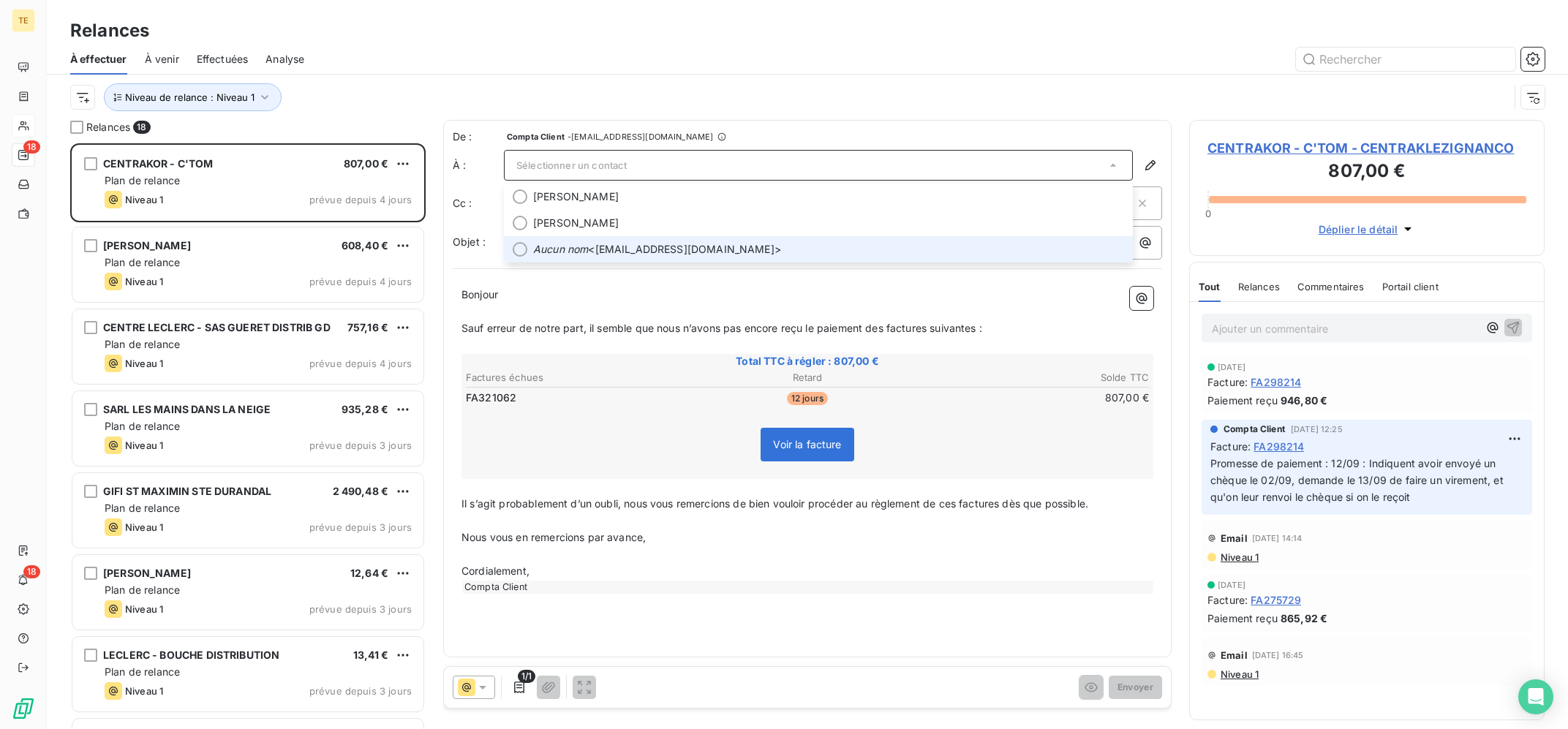
click at [719, 245] on span "Aucun nom <[EMAIL_ADDRESS][DOMAIN_NAME]>" at bounding box center [829, 249] width 591 height 15
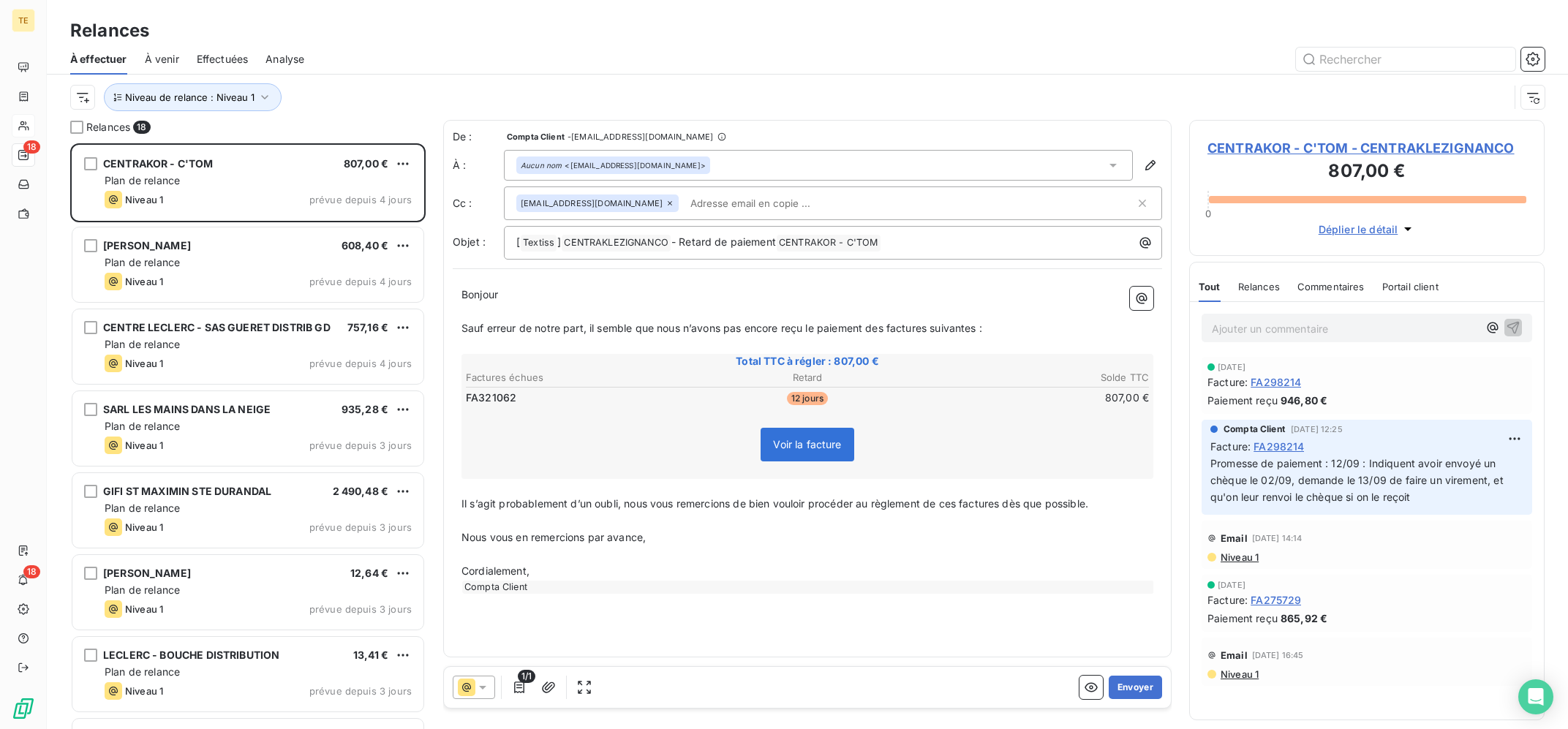
click at [901, 32] on div "Relances" at bounding box center [807, 30] width 1521 height 27
click at [1140, 687] on button "Envoyer" at bounding box center [1136, 687] width 53 height 23
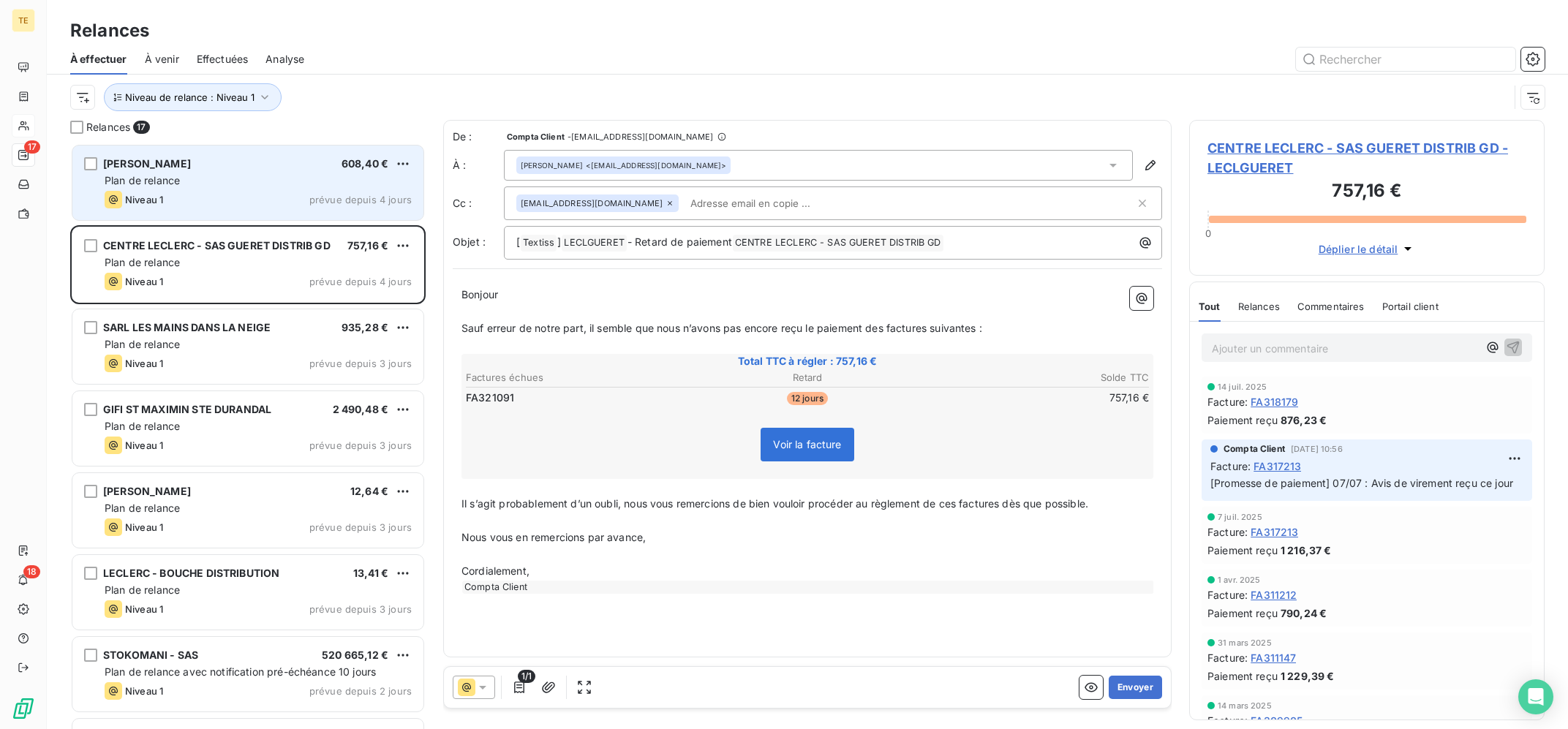
click at [181, 202] on div "Niveau 1 prévue depuis 4 jours" at bounding box center [258, 200] width 308 height 17
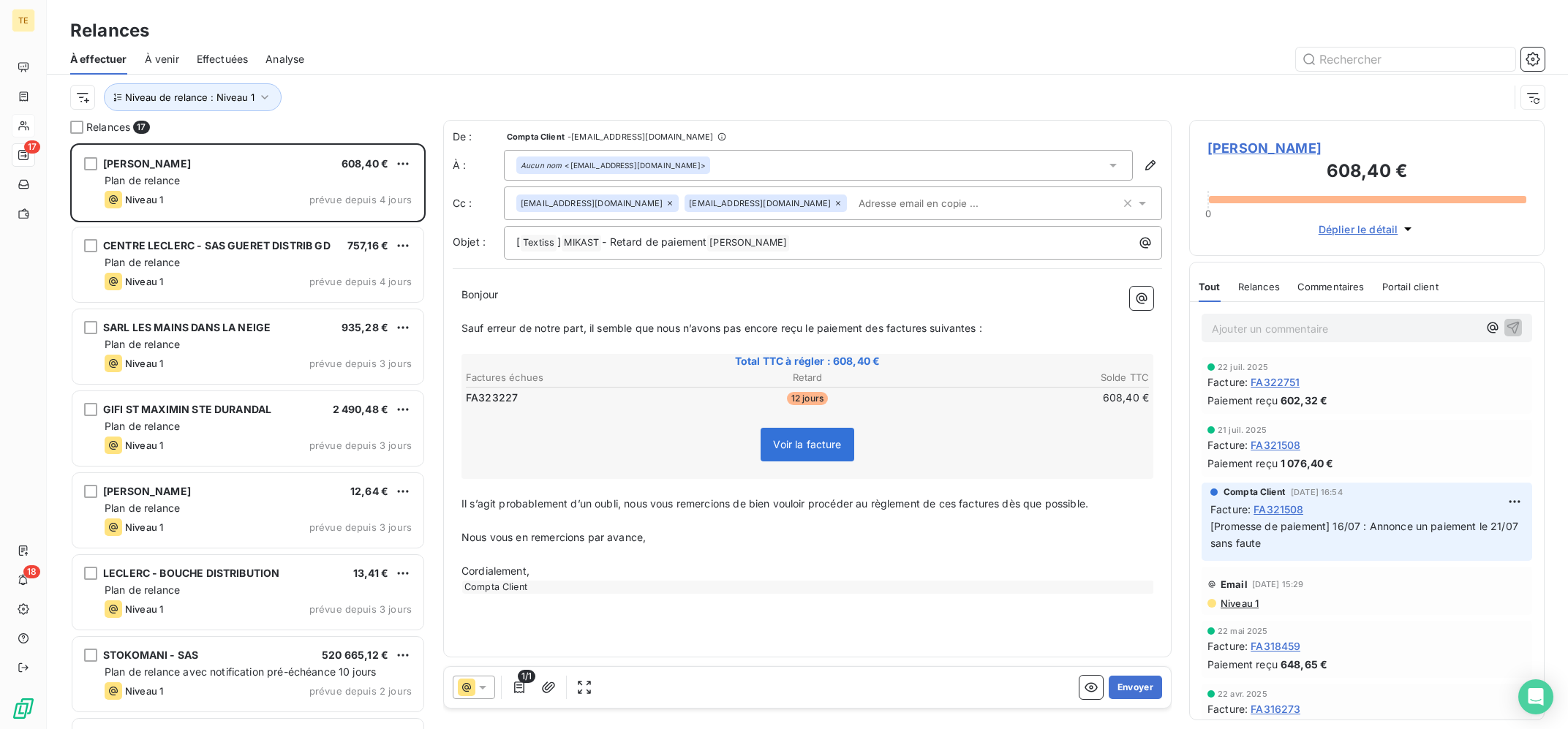
click at [834, 203] on icon at bounding box center [838, 203] width 9 height 9
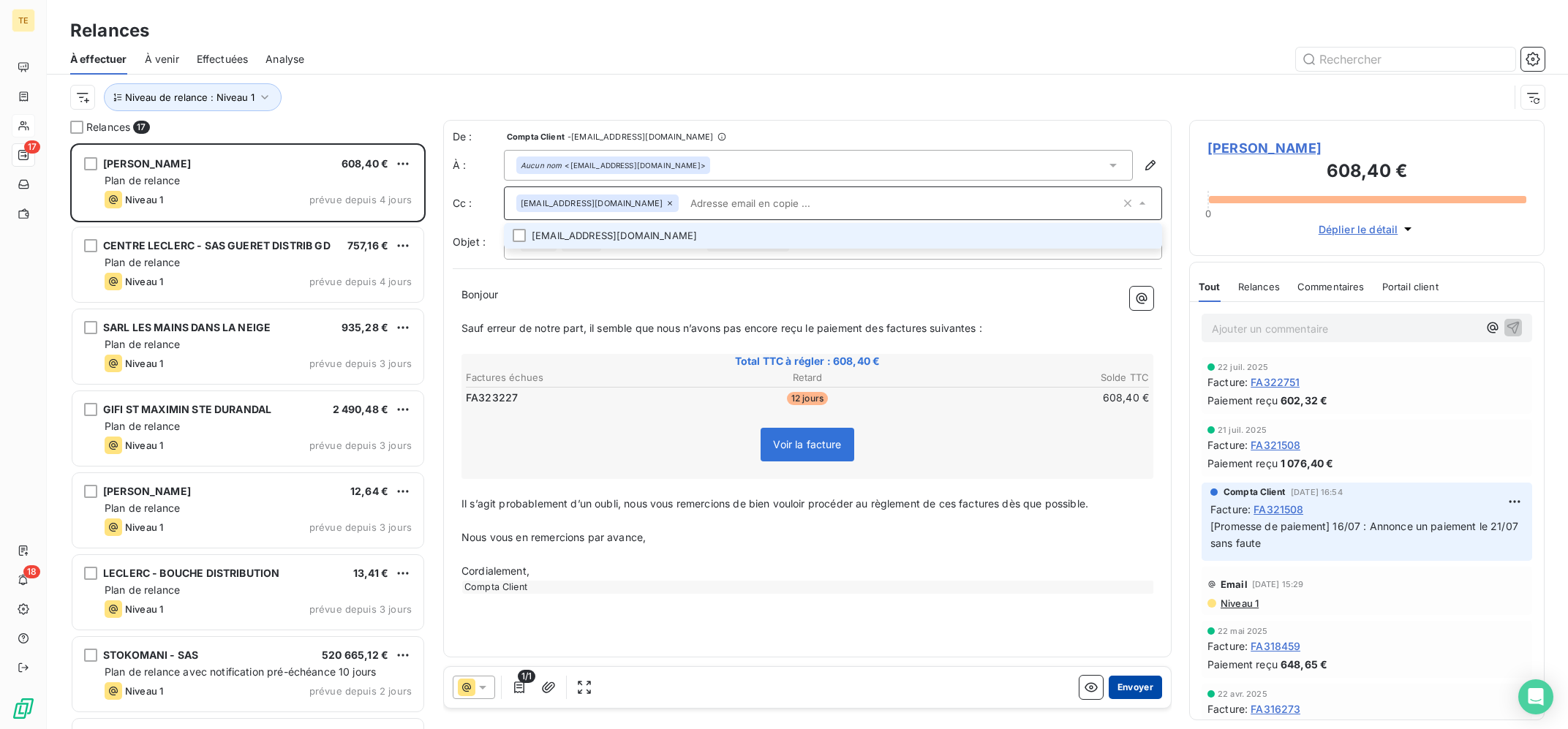
click at [1154, 695] on button "Envoyer" at bounding box center [1136, 687] width 53 height 23
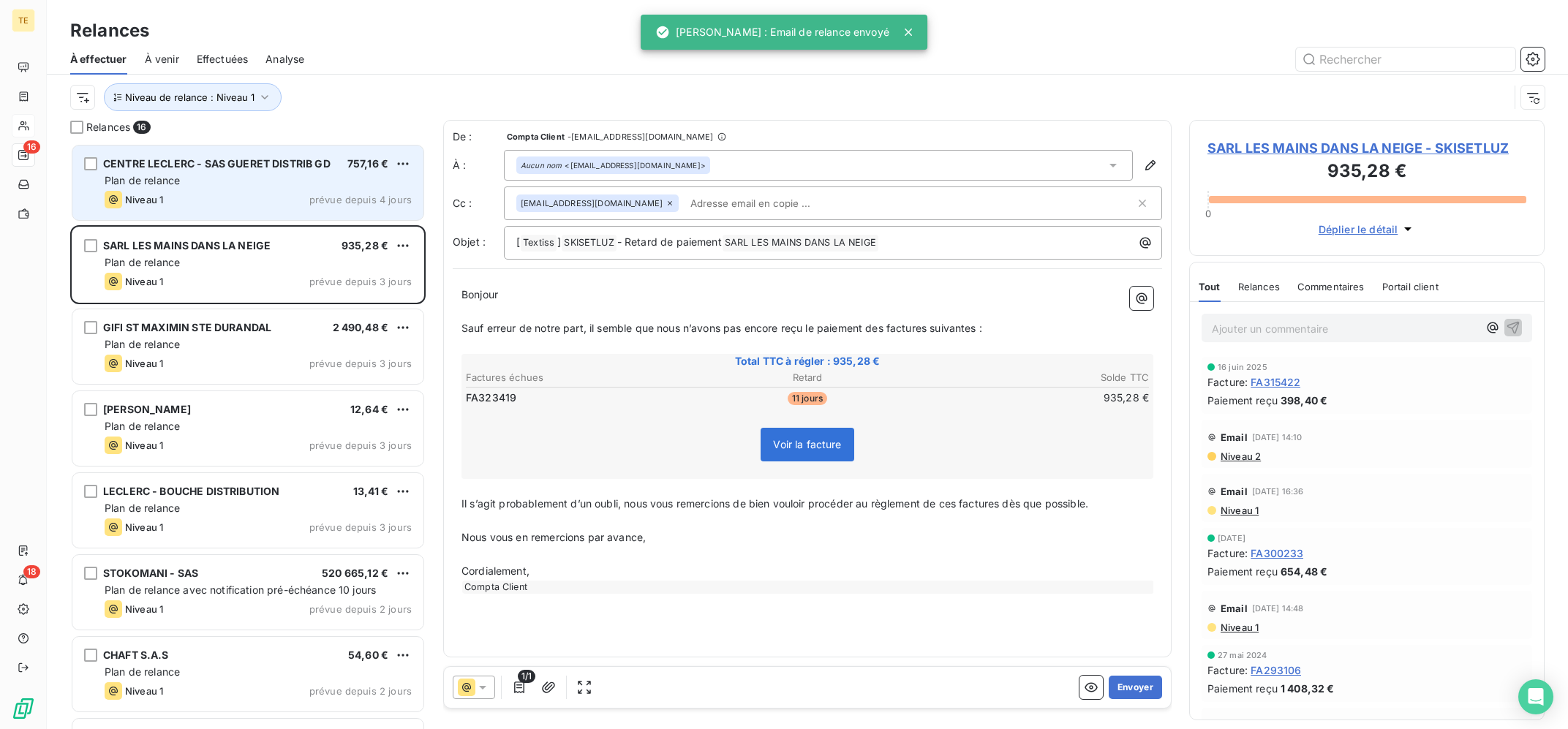
click at [285, 201] on div "Niveau 1 prévue depuis 4 jours" at bounding box center [258, 200] width 308 height 17
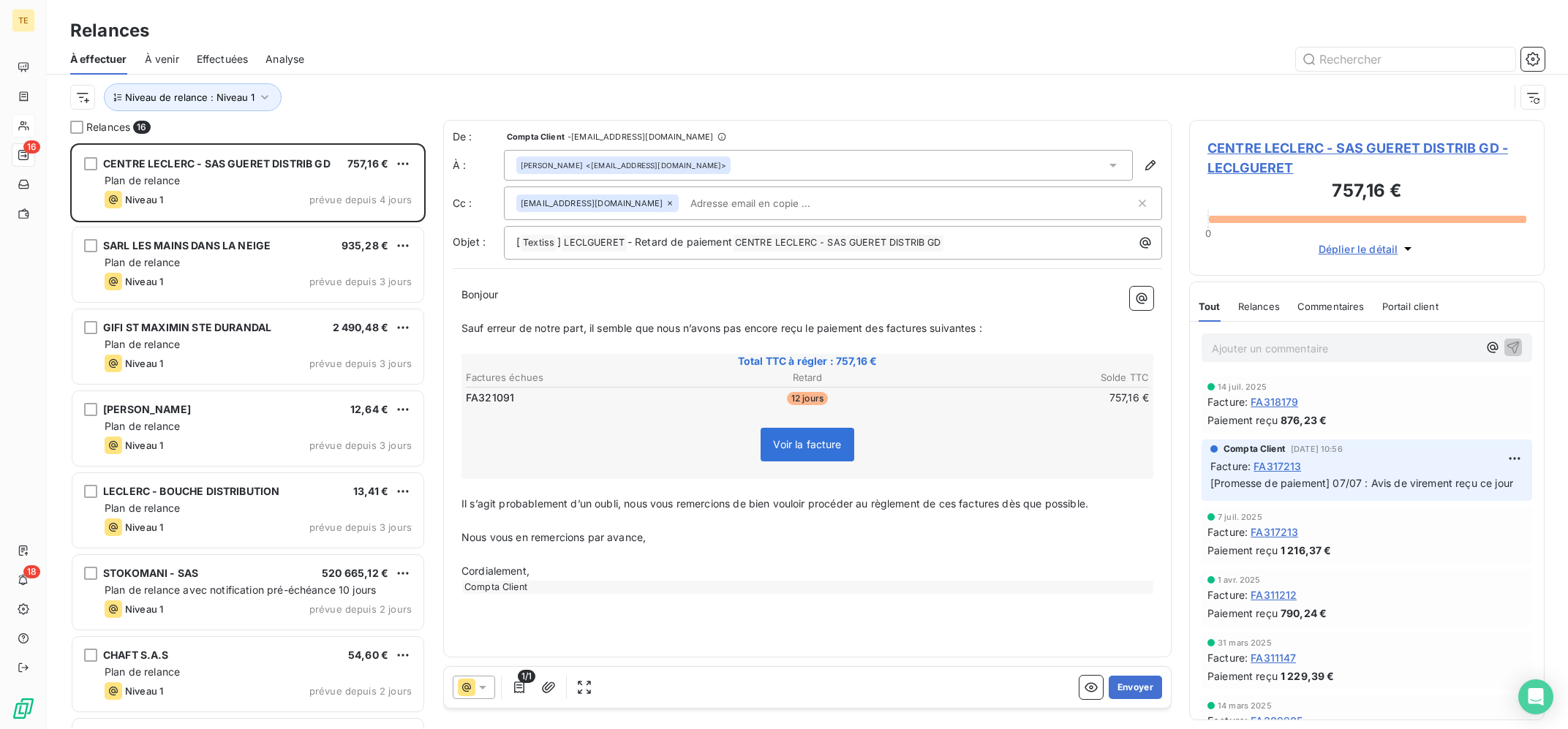
click at [502, 395] on span "FA321091" at bounding box center [490, 397] width 48 height 15
copy span "FA321091"
click at [502, 395] on span "FA321091" at bounding box center [490, 397] width 48 height 15
click at [1085, 492] on p "﻿" at bounding box center [807, 488] width 692 height 17
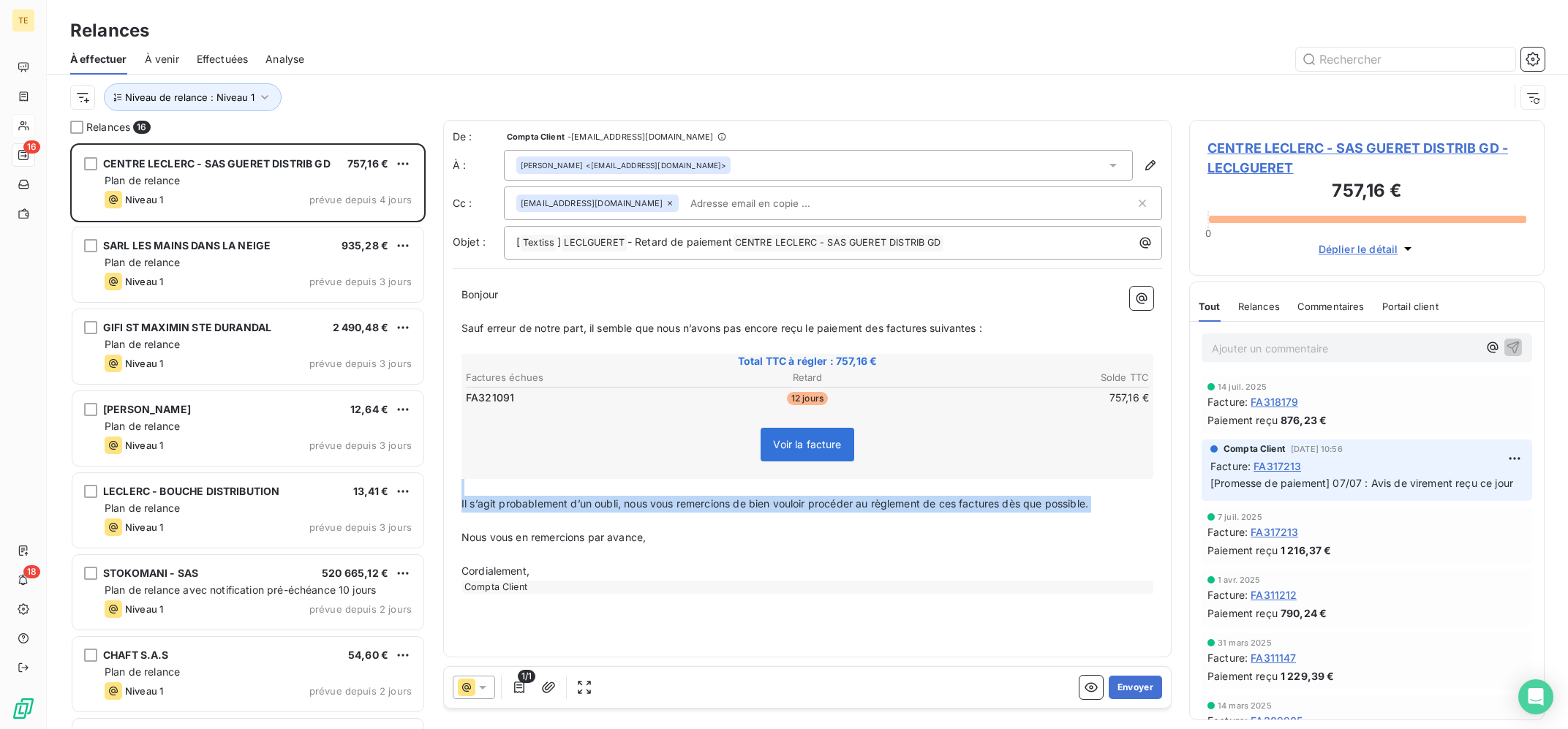
drag, startPoint x: 1097, startPoint y: 496, endPoint x: 1111, endPoint y: 518, distance: 26.1
click at [1111, 518] on div "Bonjour ﻿ Sauf erreur de notre part, il semble que nous n’avons pas [MEDICAL_DA…" at bounding box center [807, 440] width 692 height 308
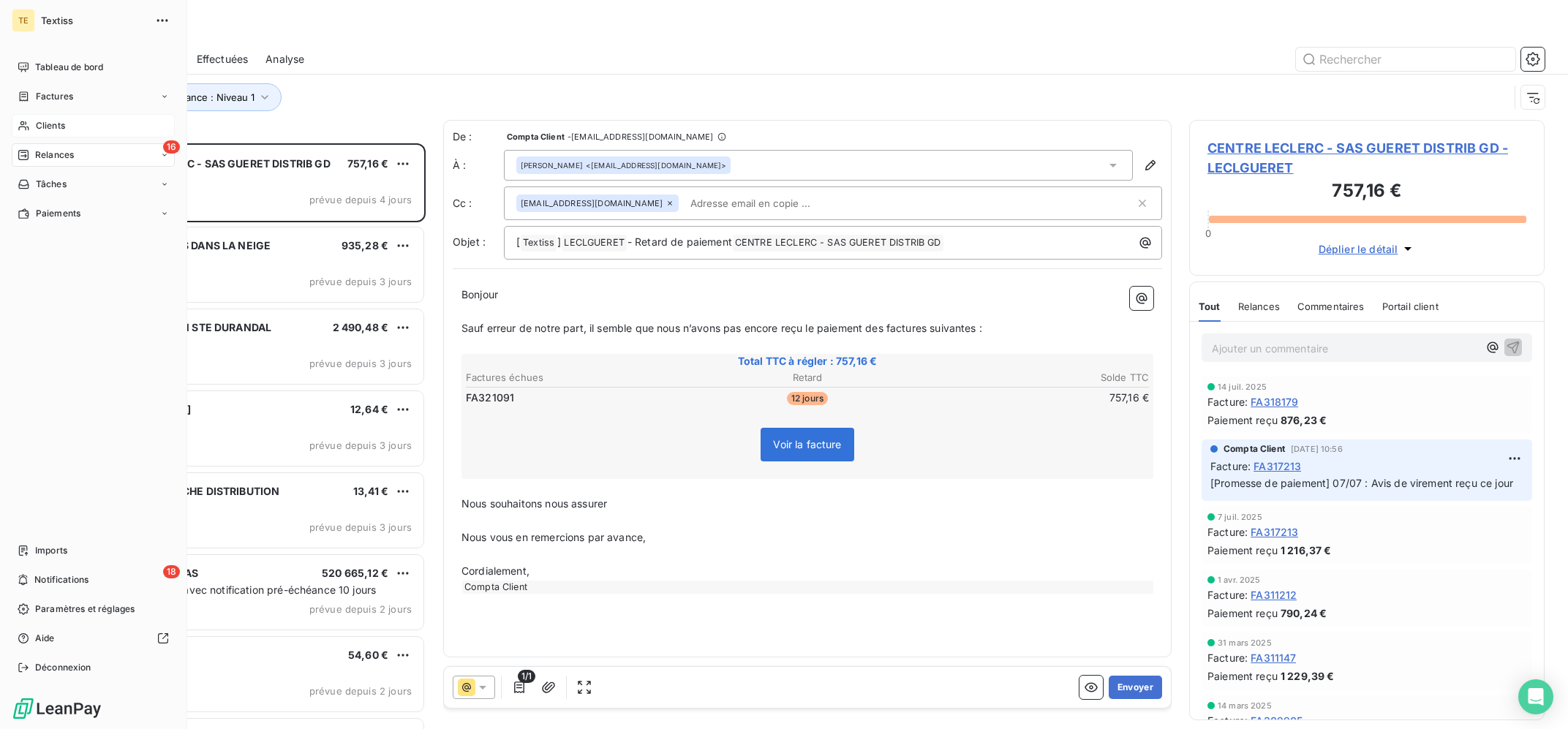
click at [38, 125] on span "Clients" at bounding box center [51, 125] width 29 height 13
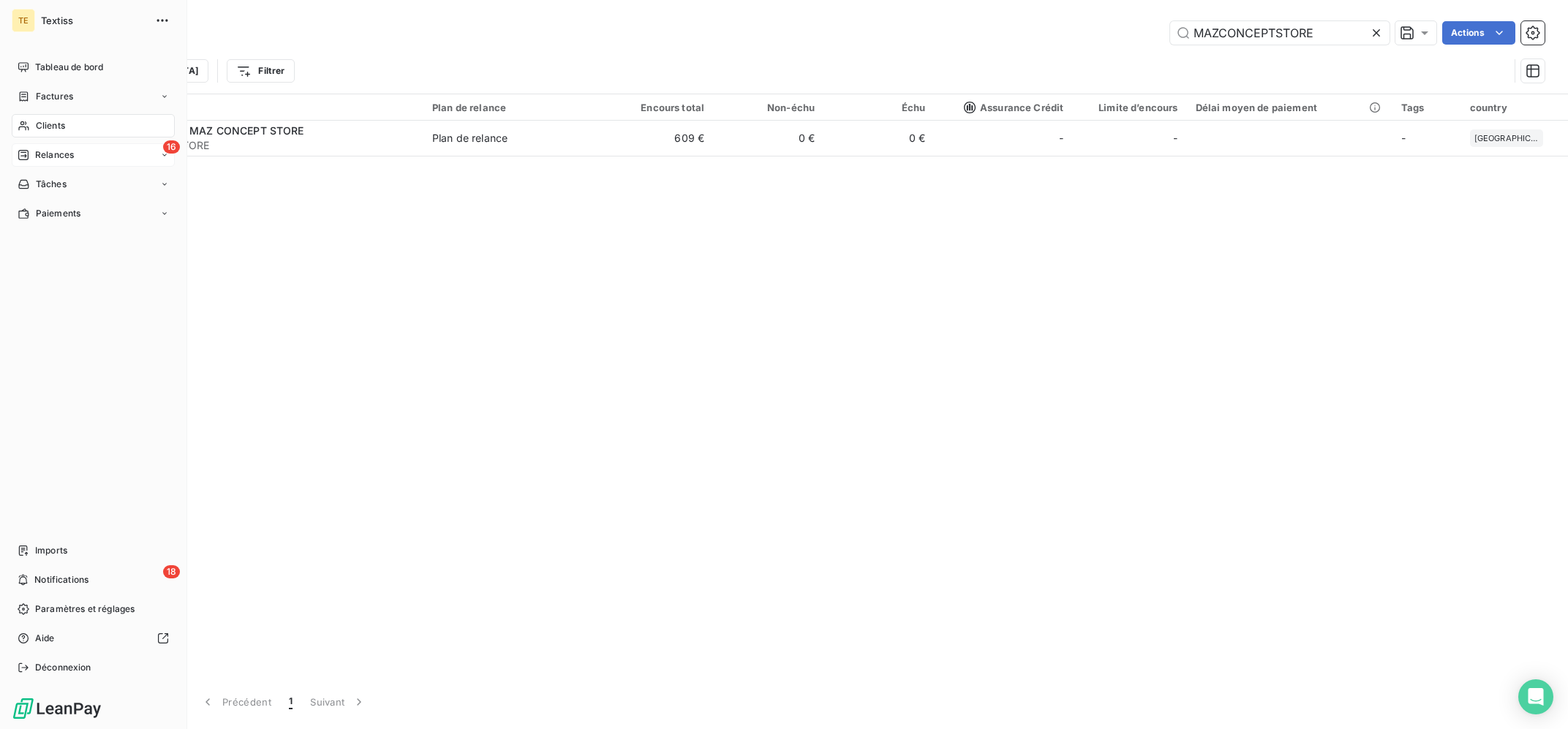
click at [36, 119] on div "Clients" at bounding box center [93, 125] width 163 height 23
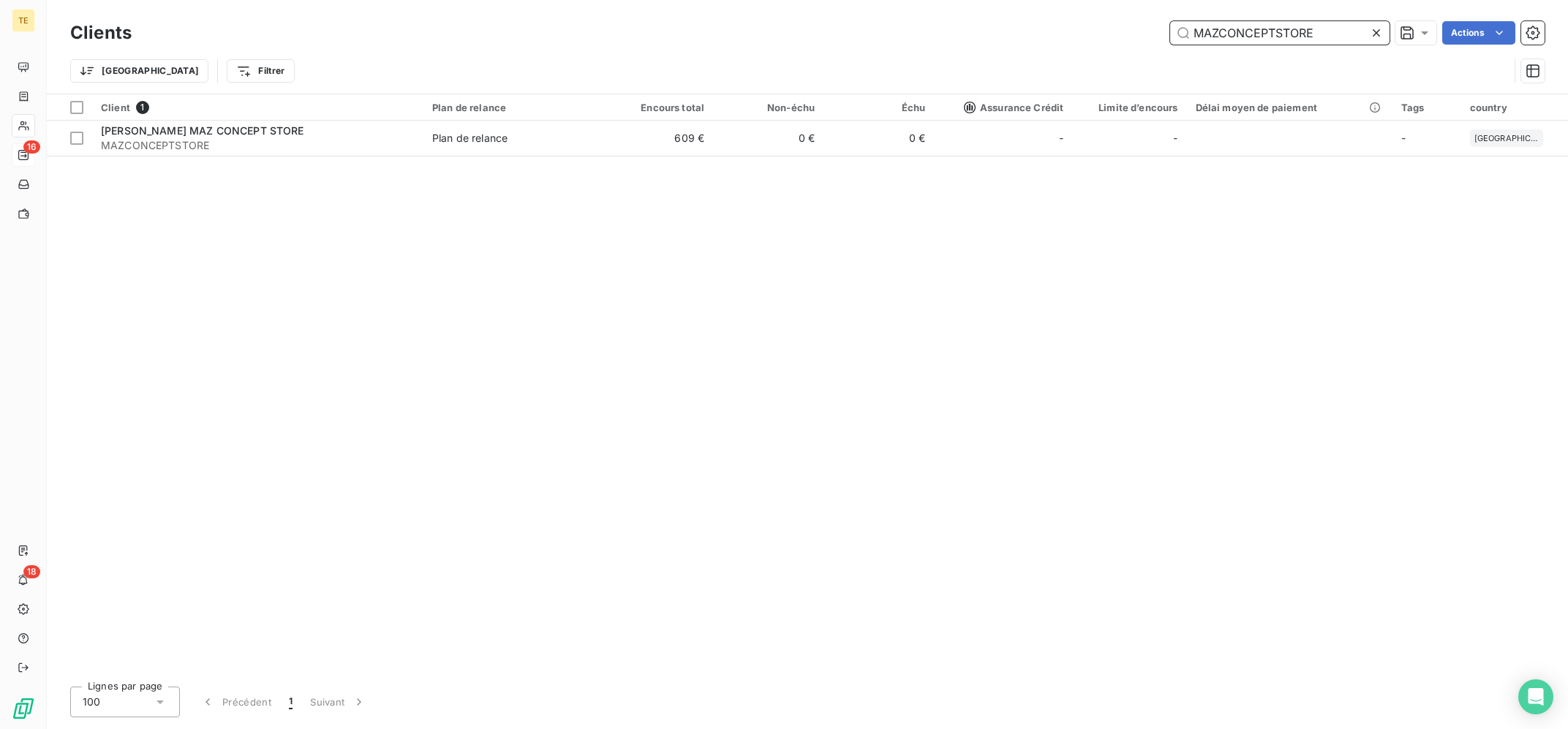
drag, startPoint x: 1202, startPoint y: 43, endPoint x: 1027, endPoint y: 3, distance: 179.5
click at [1170, 22] on input "MAZCONCEPTSTORE" at bounding box center [1279, 33] width 220 height 23
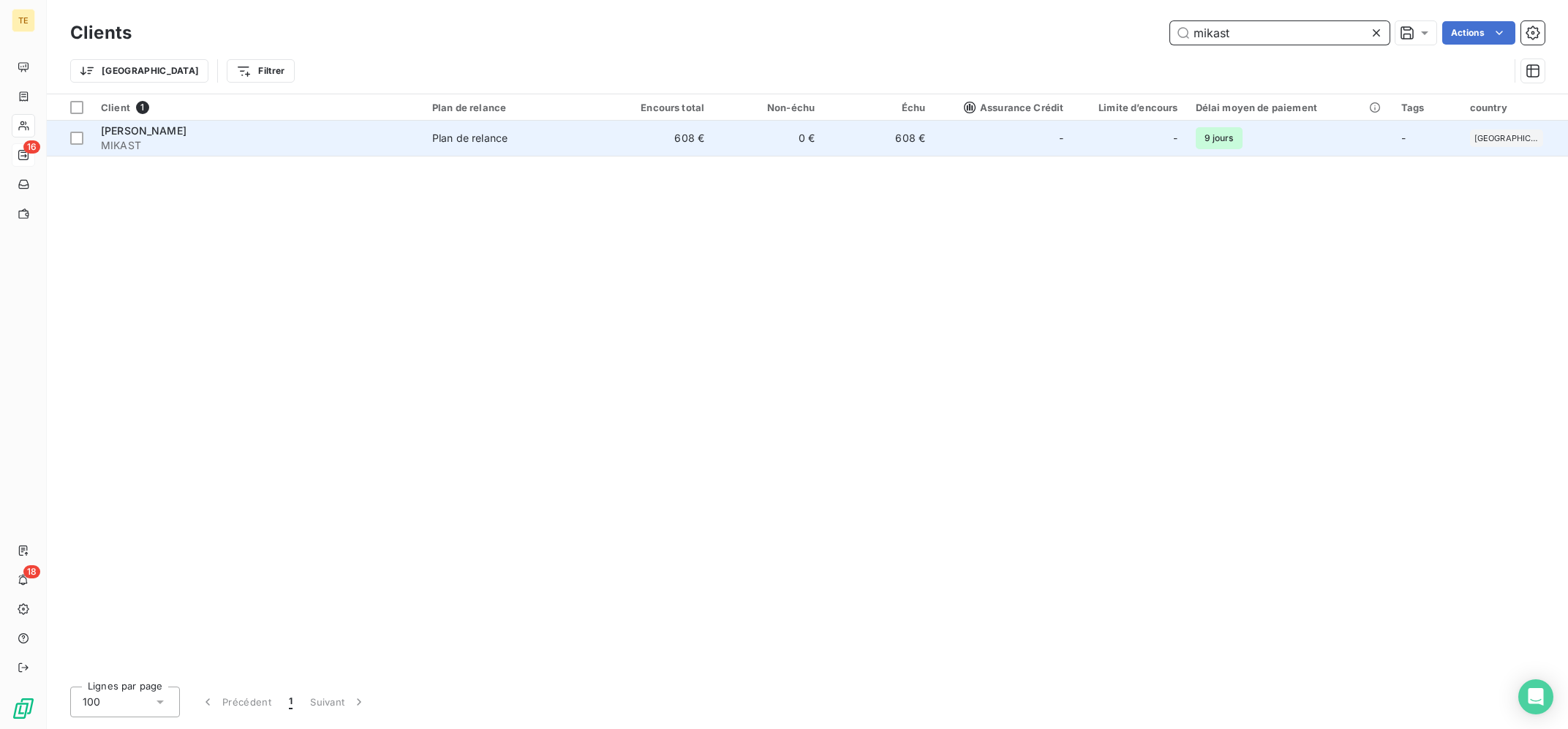
type input "mikast"
click at [301, 144] on span "MIKAST" at bounding box center [258, 145] width 314 height 15
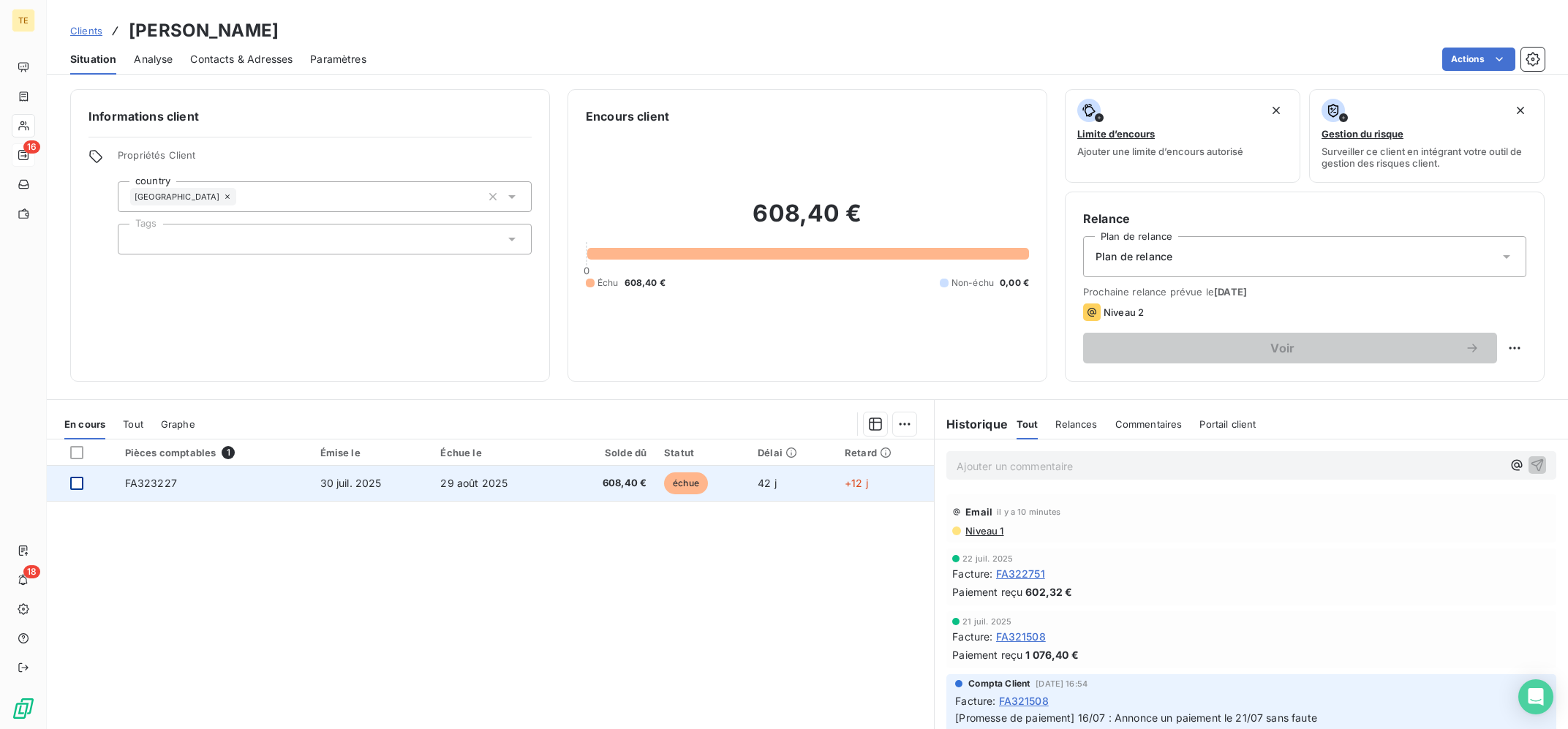
click at [74, 479] on div at bounding box center [76, 483] width 13 height 13
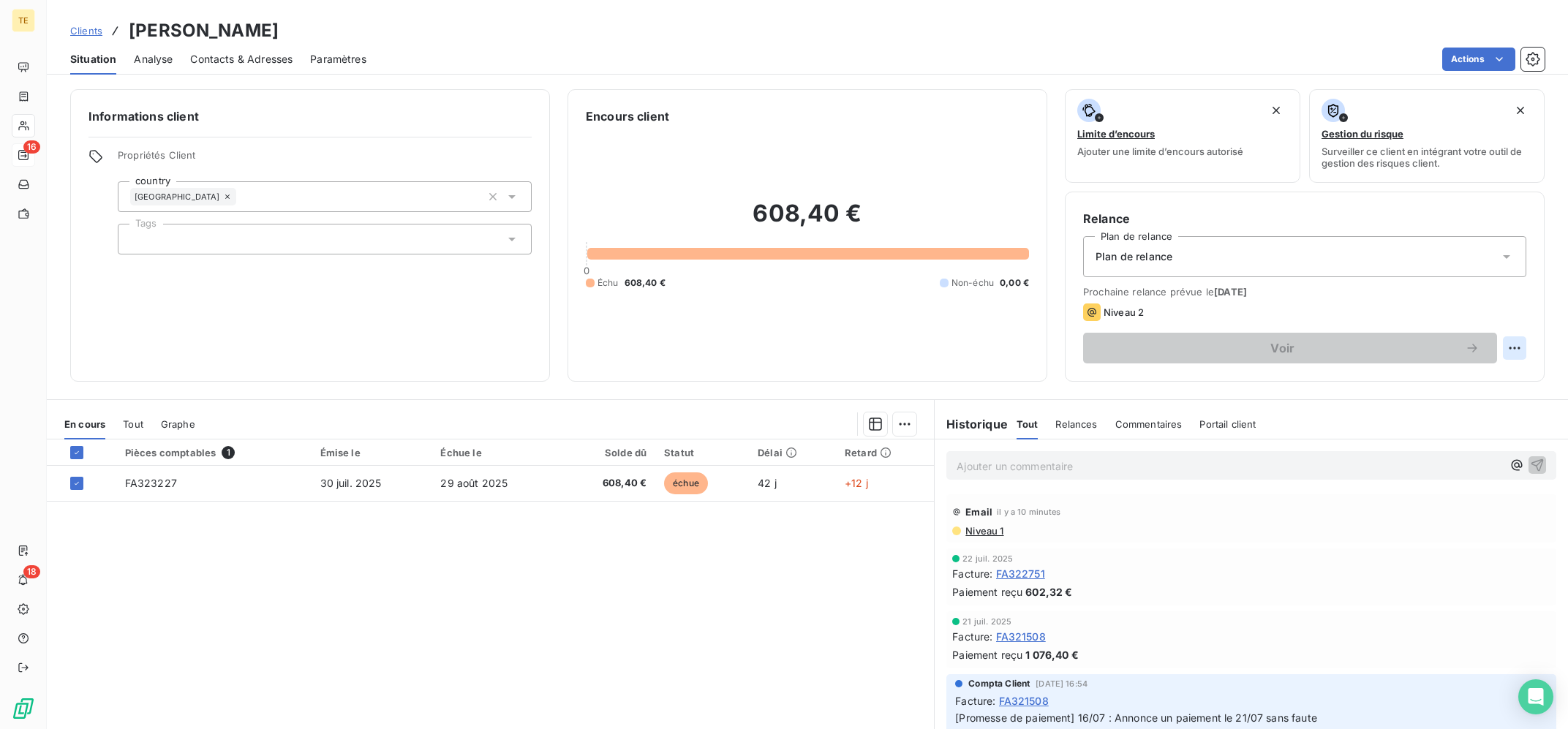
click at [1508, 346] on html "TE 16 18 Clients SARL MIKAST - MIKAST Situation Analyse Contacts & Adresses Par…" at bounding box center [784, 364] width 1568 height 729
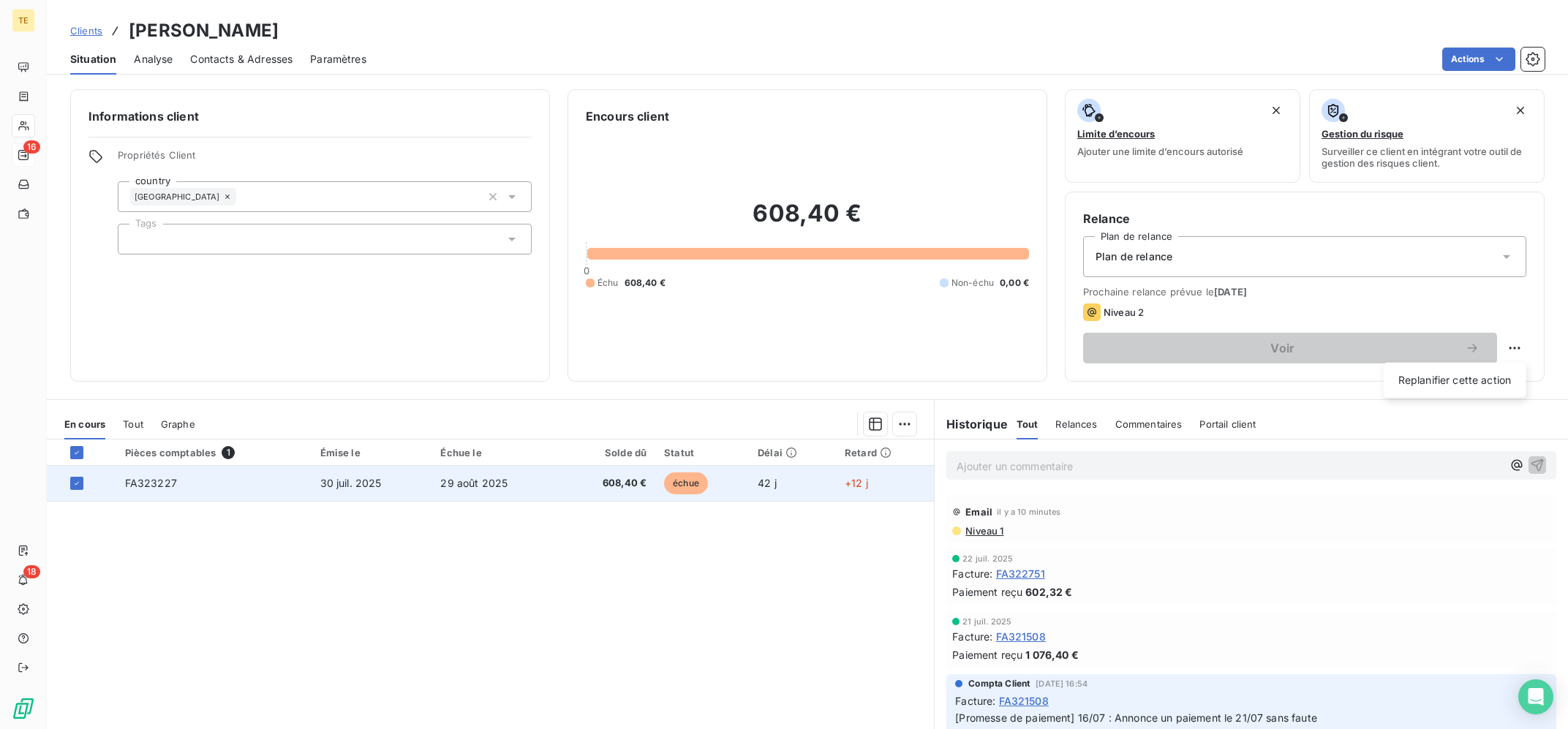
drag, startPoint x: 818, startPoint y: 515, endPoint x: 883, endPoint y: 471, distance: 78.5
click at [819, 515] on html "TE 16 18 Clients SARL MIKAST - MIKAST Situation Analyse Contacts & Adresses Par…" at bounding box center [784, 364] width 1568 height 729
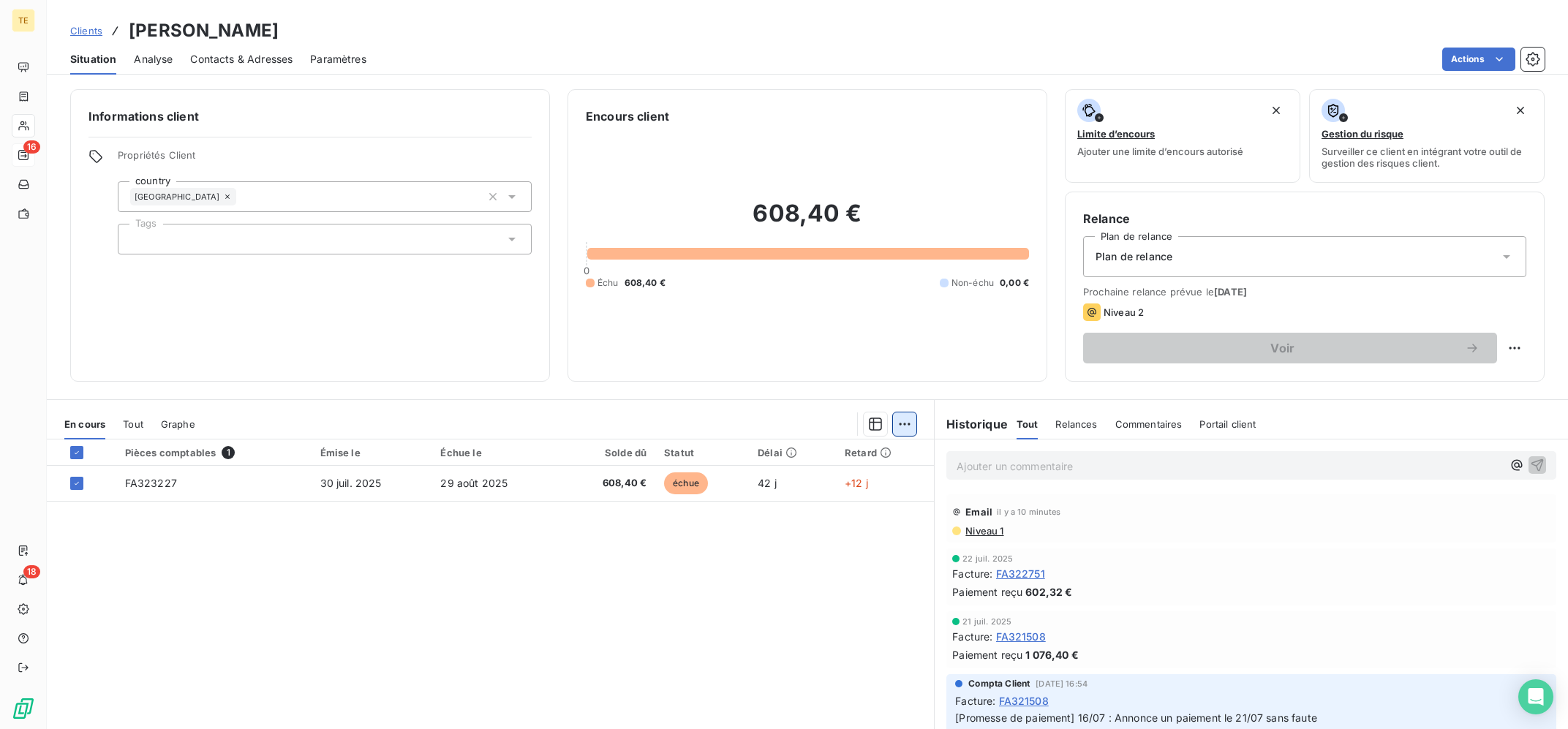
click at [912, 422] on html "TE 16 18 Clients SARL MIKAST - MIKAST Situation Analyse Contacts & Adresses Par…" at bounding box center [784, 364] width 1568 height 729
click at [829, 481] on div "Ajouter une promesse de paiement (1 facture)" at bounding box center [781, 483] width 258 height 23
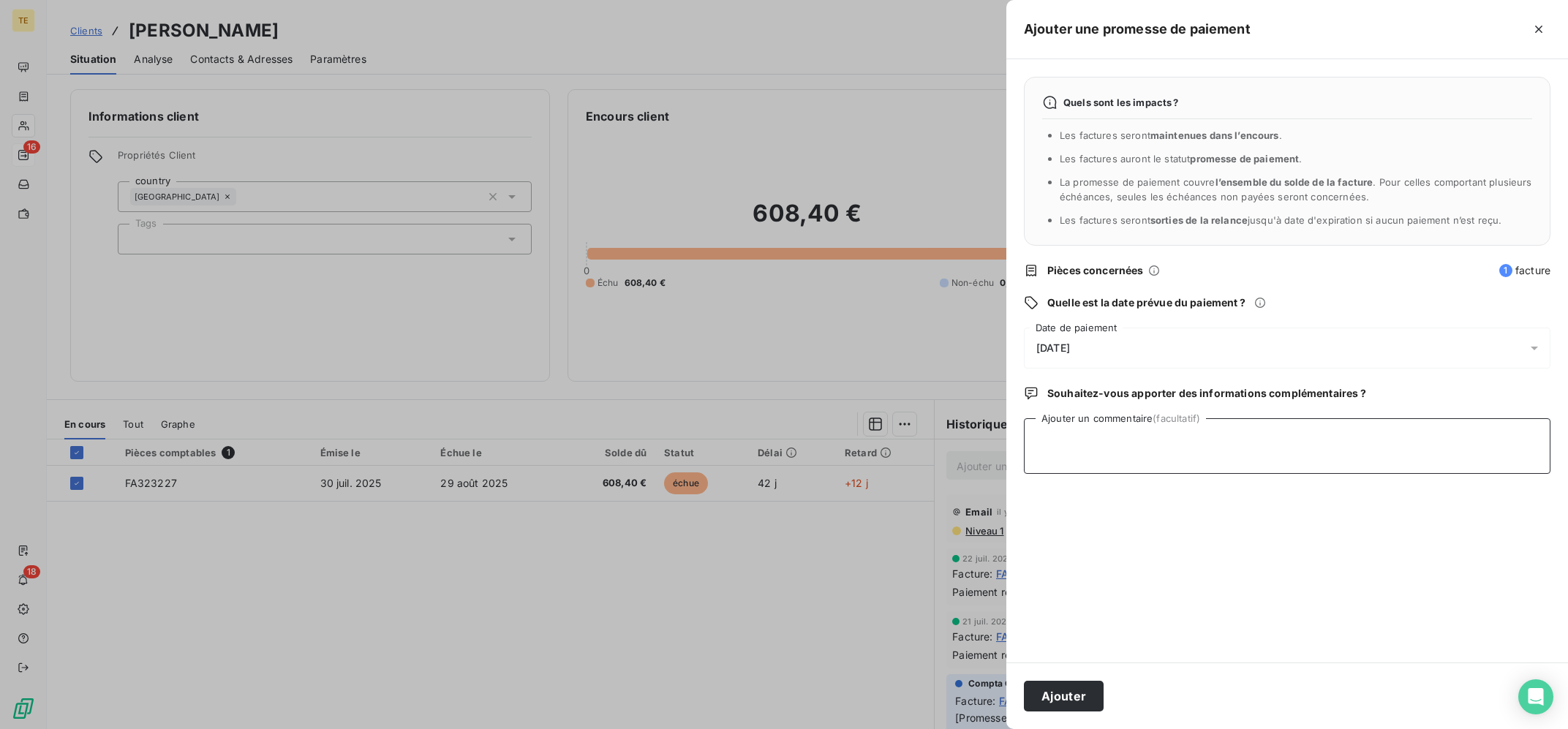
click at [1136, 449] on textarea "Ajouter un commentaire (facultatif)" at bounding box center [1286, 446] width 526 height 56
type textarea "10/09 : Ok eu au tel, oubli de sa part, a fait la CB sur le site pro"
click at [1086, 690] on button "Ajouter" at bounding box center [1063, 696] width 80 height 31
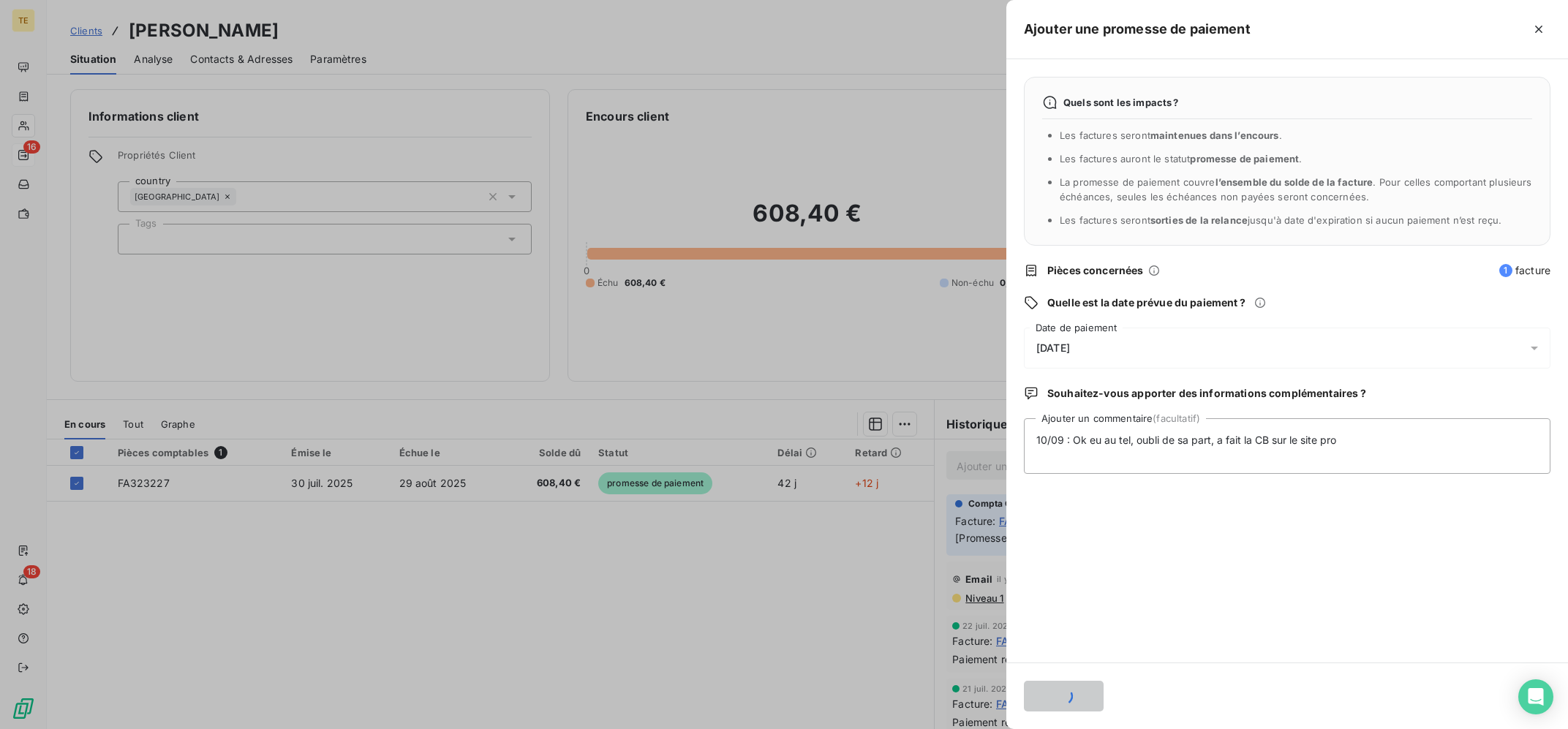
click at [520, 605] on div at bounding box center [784, 364] width 1568 height 729
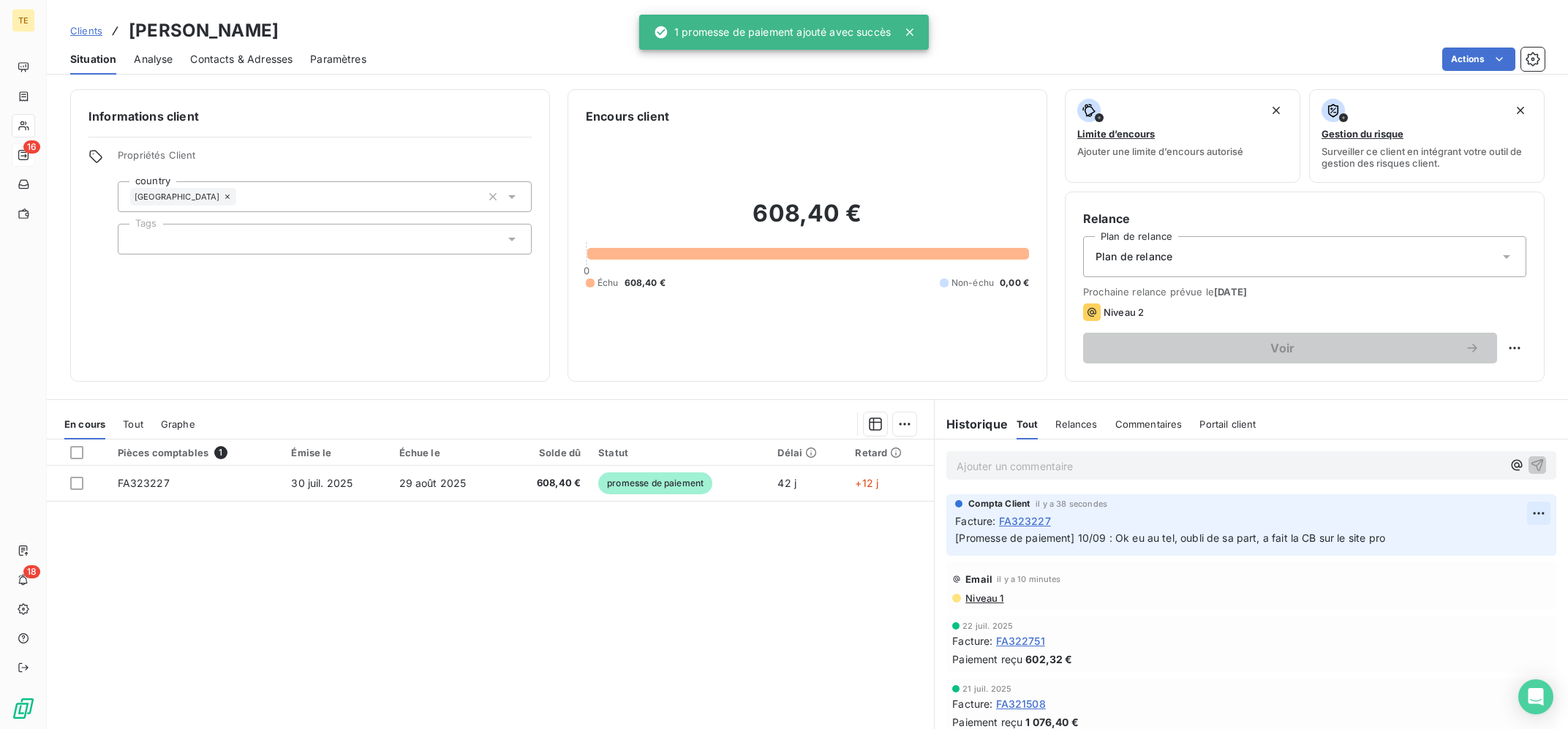
click at [1540, 515] on html "TE 16 18 Clients SARL MIKAST - MIKAST Situation Analyse Contacts & Adresses Par…" at bounding box center [784, 364] width 1568 height 729
click at [1499, 545] on div "Editer" at bounding box center [1503, 546] width 82 height 23
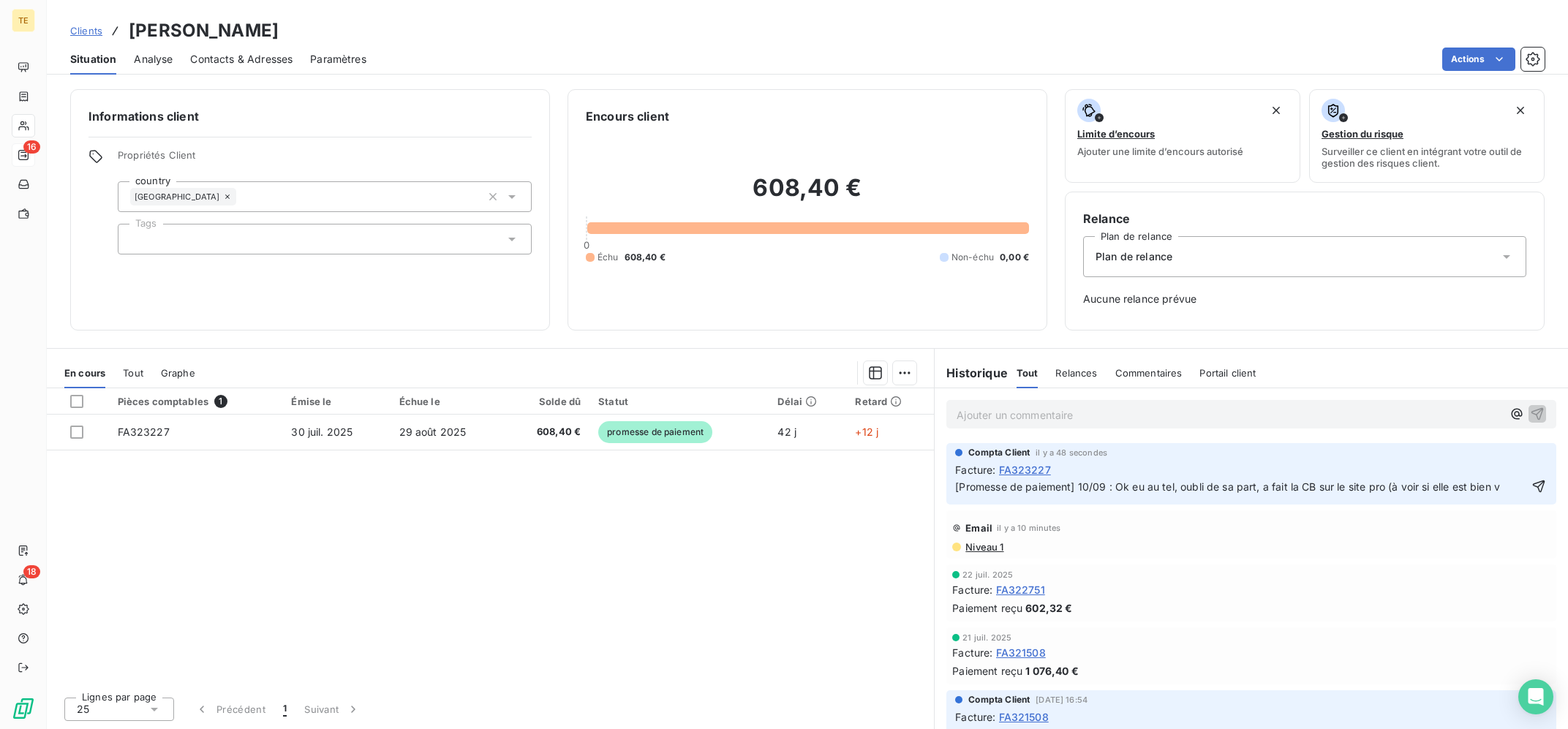
click at [1516, 477] on div "Facture : FA323227" at bounding box center [1252, 470] width 593 height 16
drag, startPoint x: 1487, startPoint y: 491, endPoint x: 1386, endPoint y: 485, distance: 101.2
click at [1386, 485] on p "[Promesse de paiement] 10/09 : Ok eu au tel, oubli de sa part, a fait la CB sur…" at bounding box center [1241, 488] width 572 height 17
click at [600, 637] on div "Pièces comptables 1 Émise le Échue le Solde dû Statut Délai Retard FA323227 [DA…" at bounding box center [490, 537] width 887 height 297
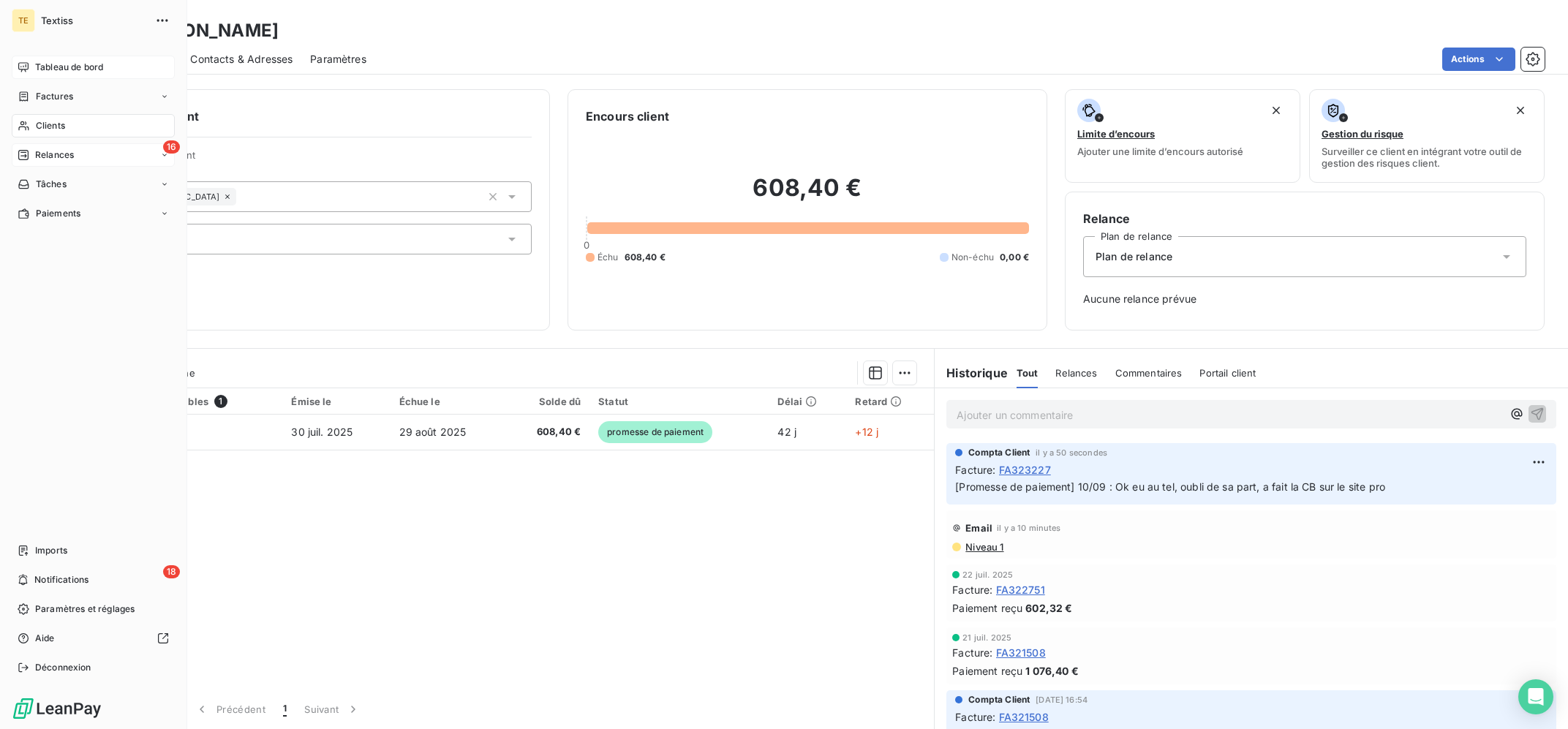
click at [78, 65] on span "Tableau de bord" at bounding box center [69, 66] width 68 height 13
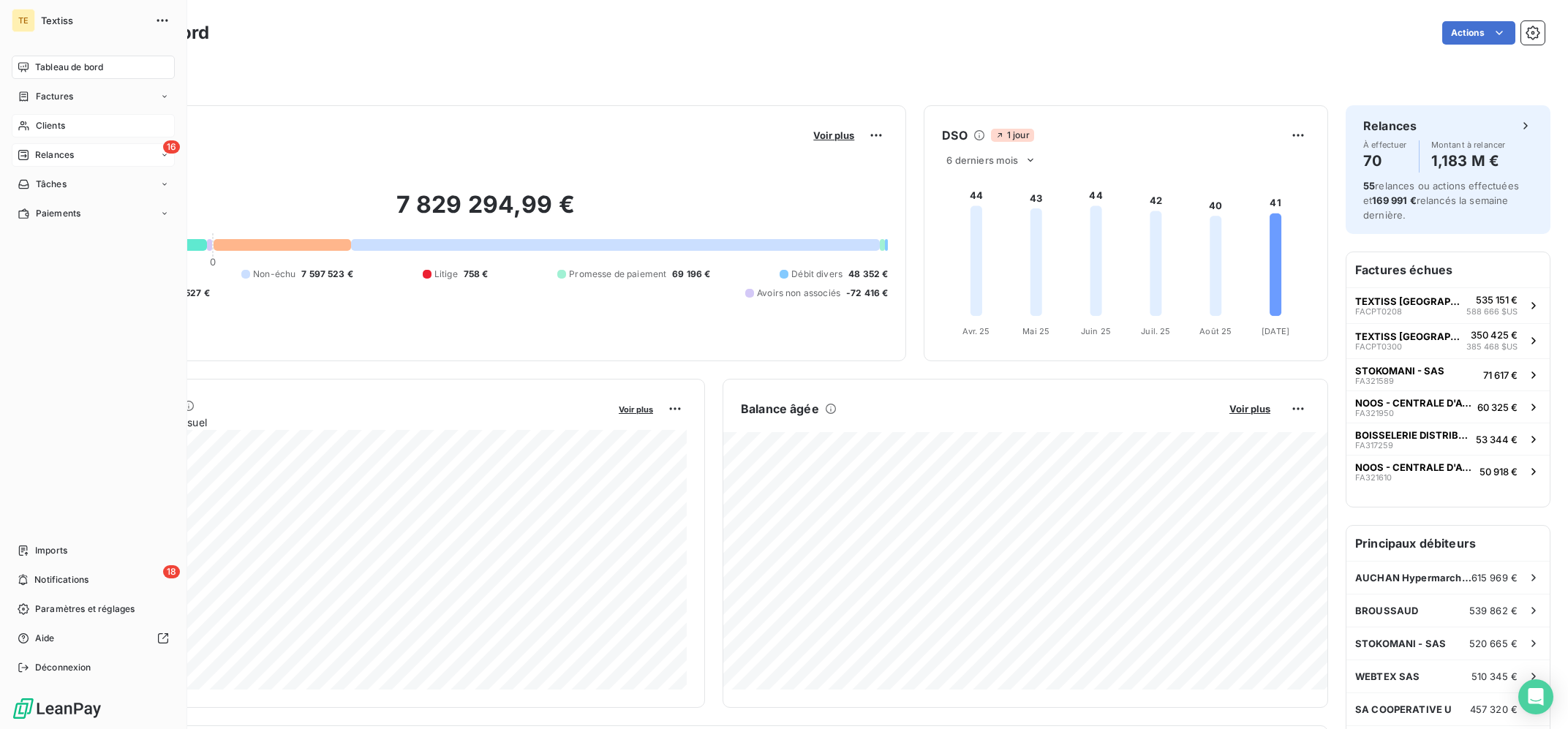
click at [36, 124] on span "Clients" at bounding box center [51, 125] width 29 height 13
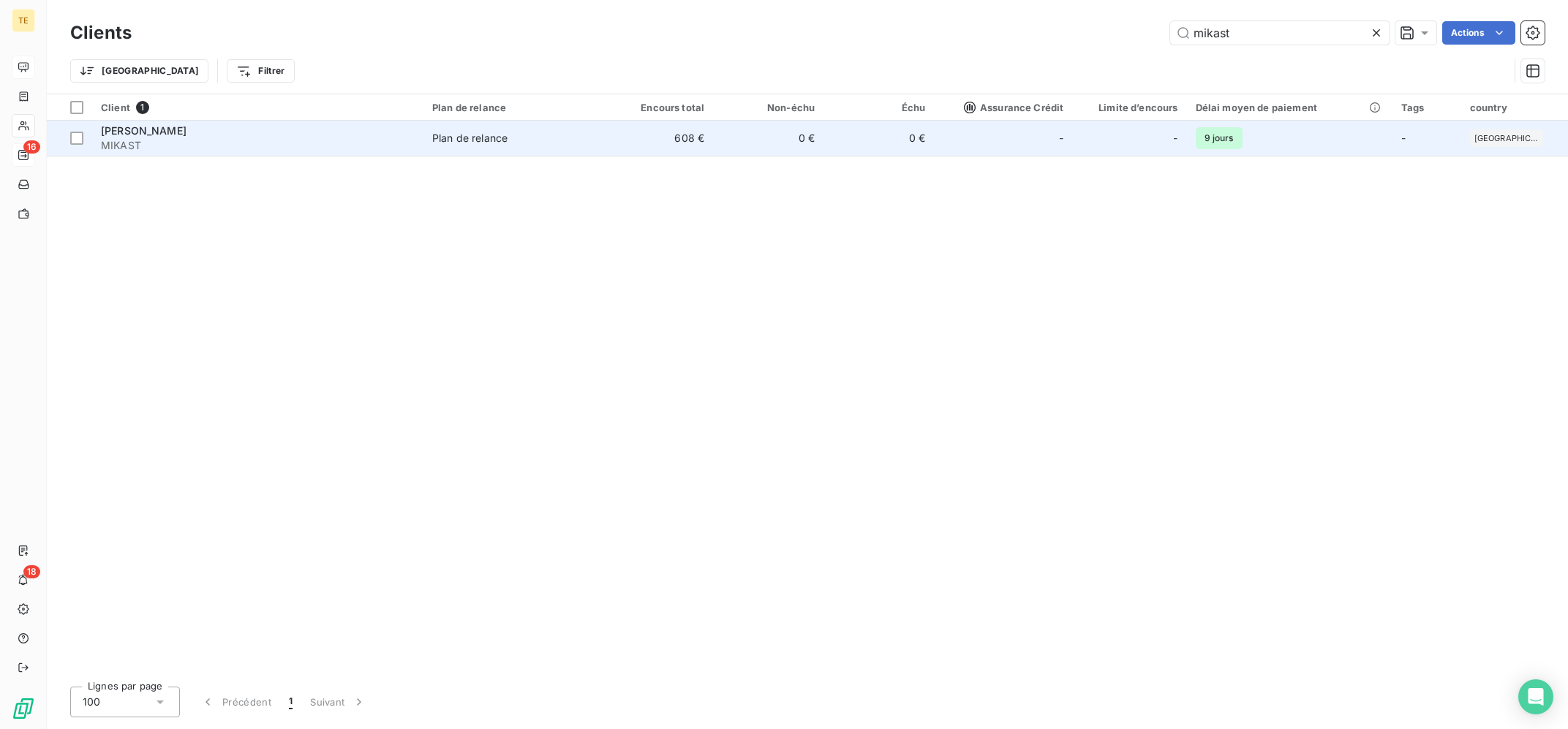
click at [952, 140] on td "-" at bounding box center [1003, 138] width 138 height 35
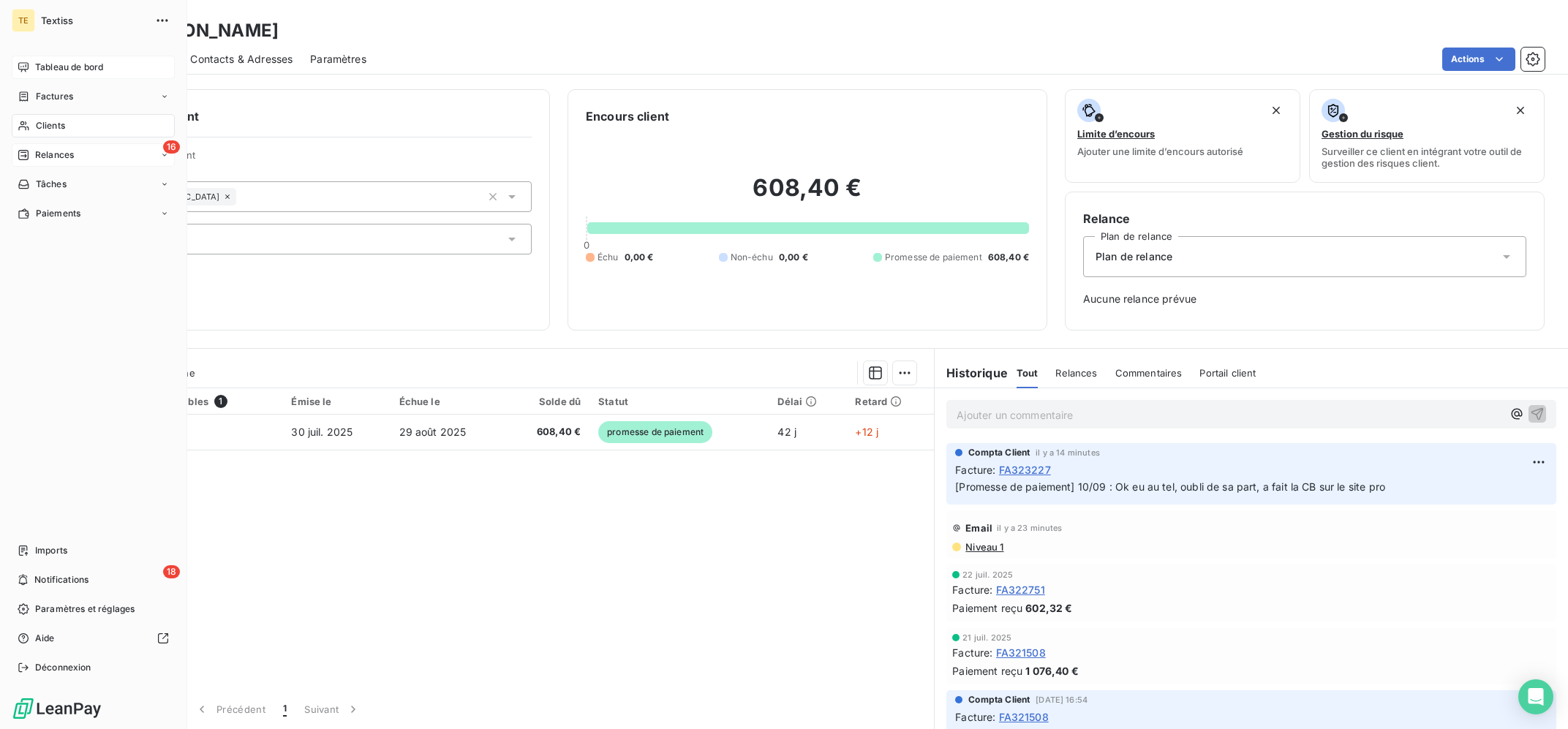
click at [32, 150] on div "Relances" at bounding box center [45, 154] width 56 height 13
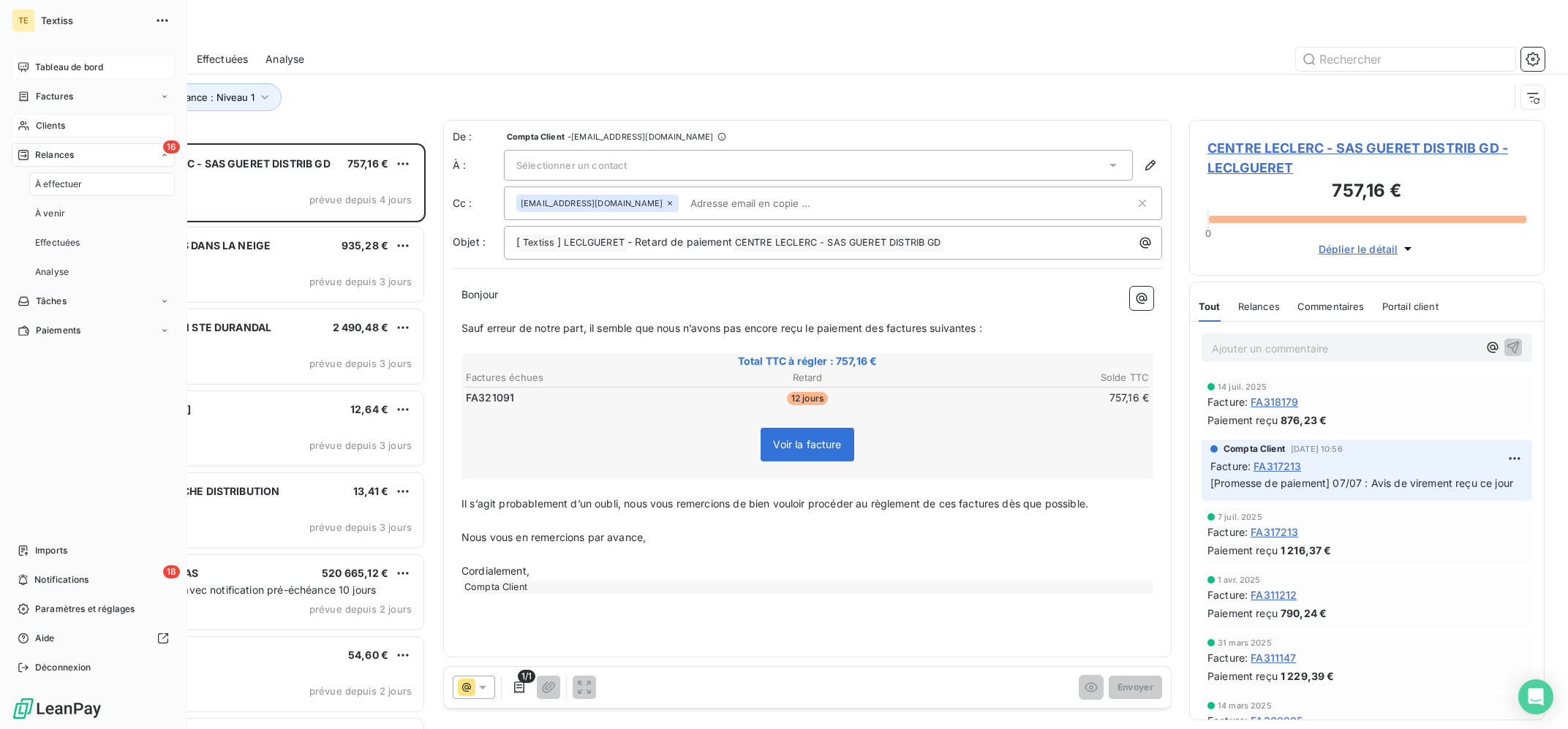
scroll to position [585, 355]
click at [63, 134] on div "Clients" at bounding box center [93, 125] width 163 height 23
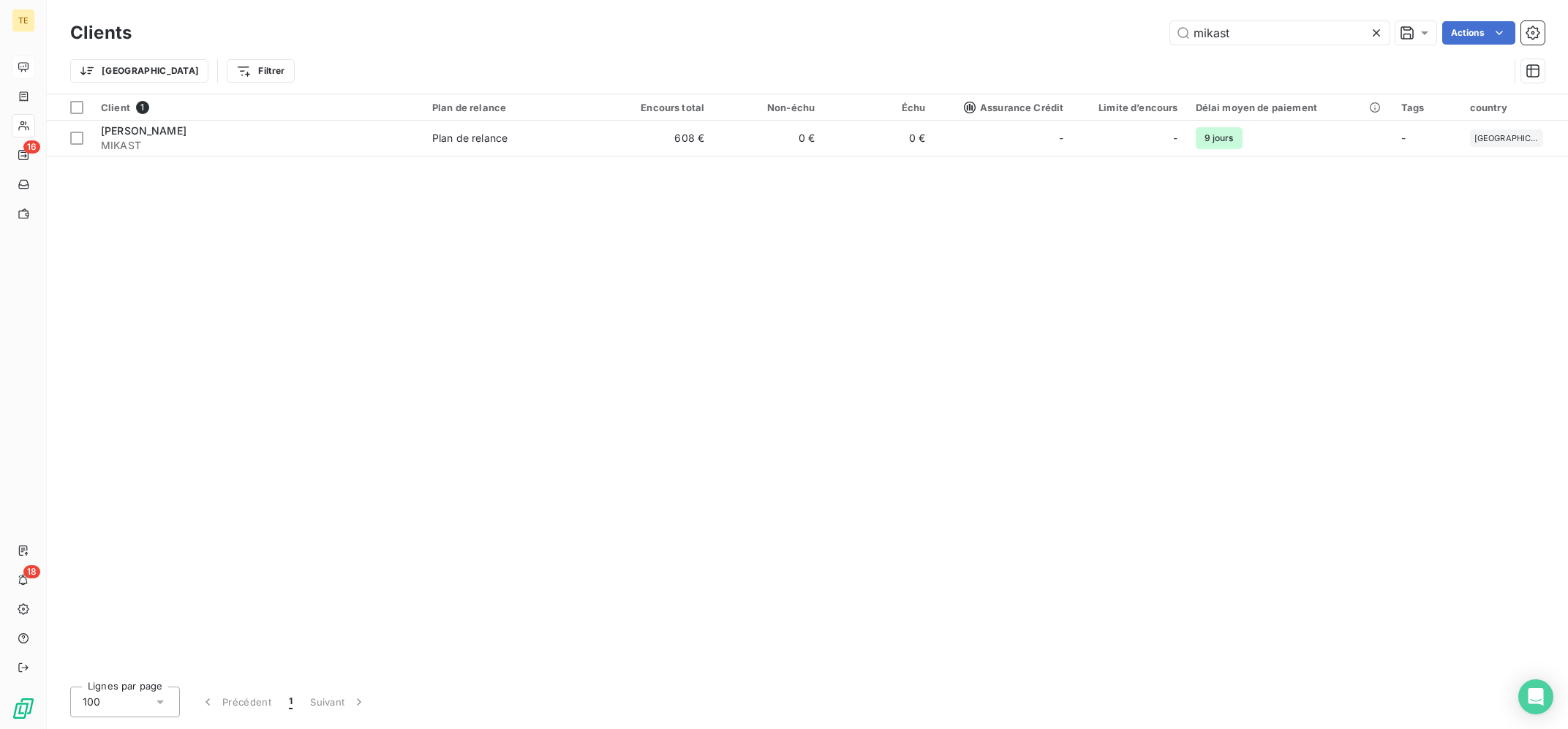
drag, startPoint x: 1286, startPoint y: 36, endPoint x: 1095, endPoint y: 22, distance: 191.5
click at [1170, 22] on input "mikast" at bounding box center [1279, 33] width 220 height 23
click at [1290, 34] on input "mikast" at bounding box center [1279, 33] width 220 height 23
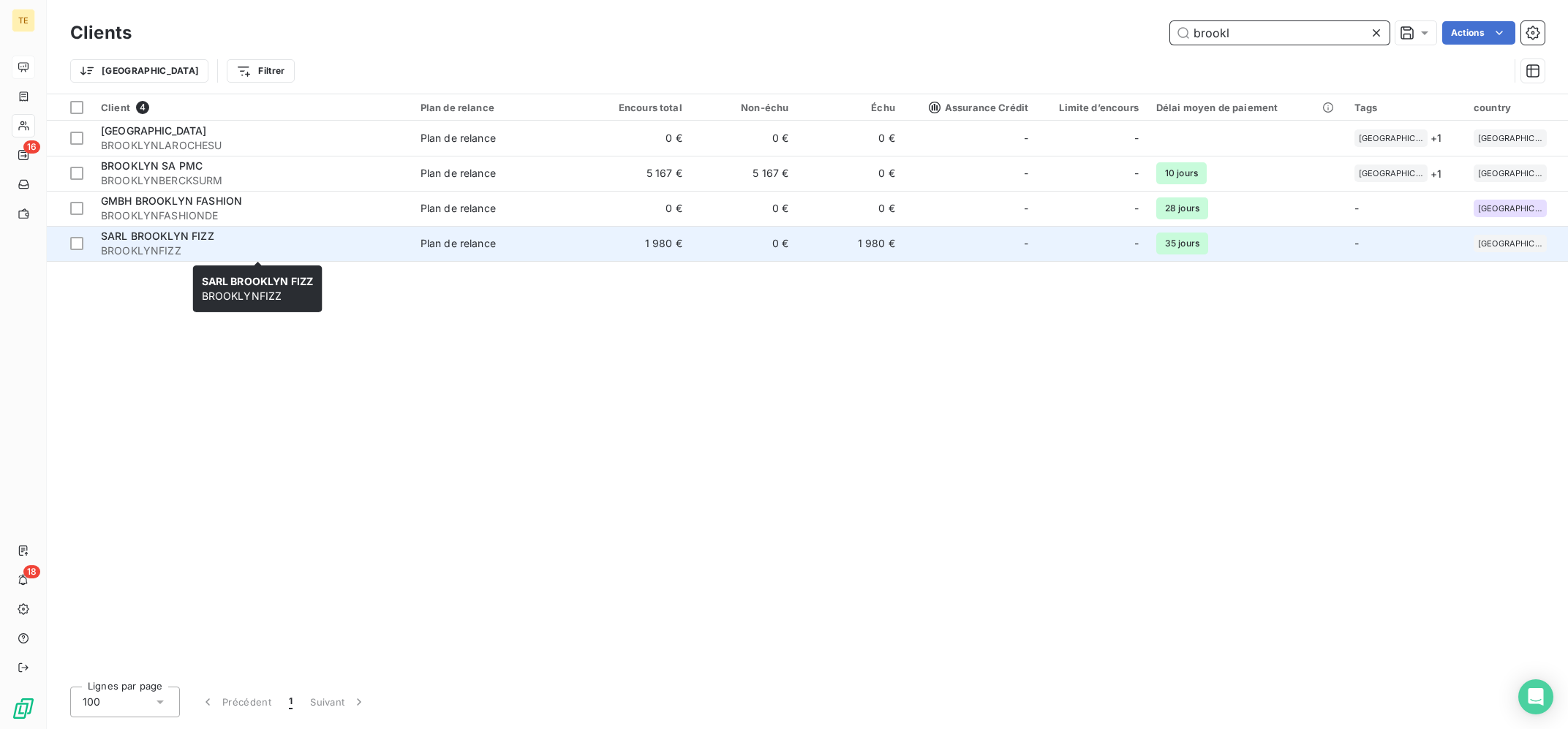
type input "brookl"
click at [392, 246] on span "BROOKLYNFIZZ" at bounding box center [252, 251] width 302 height 15
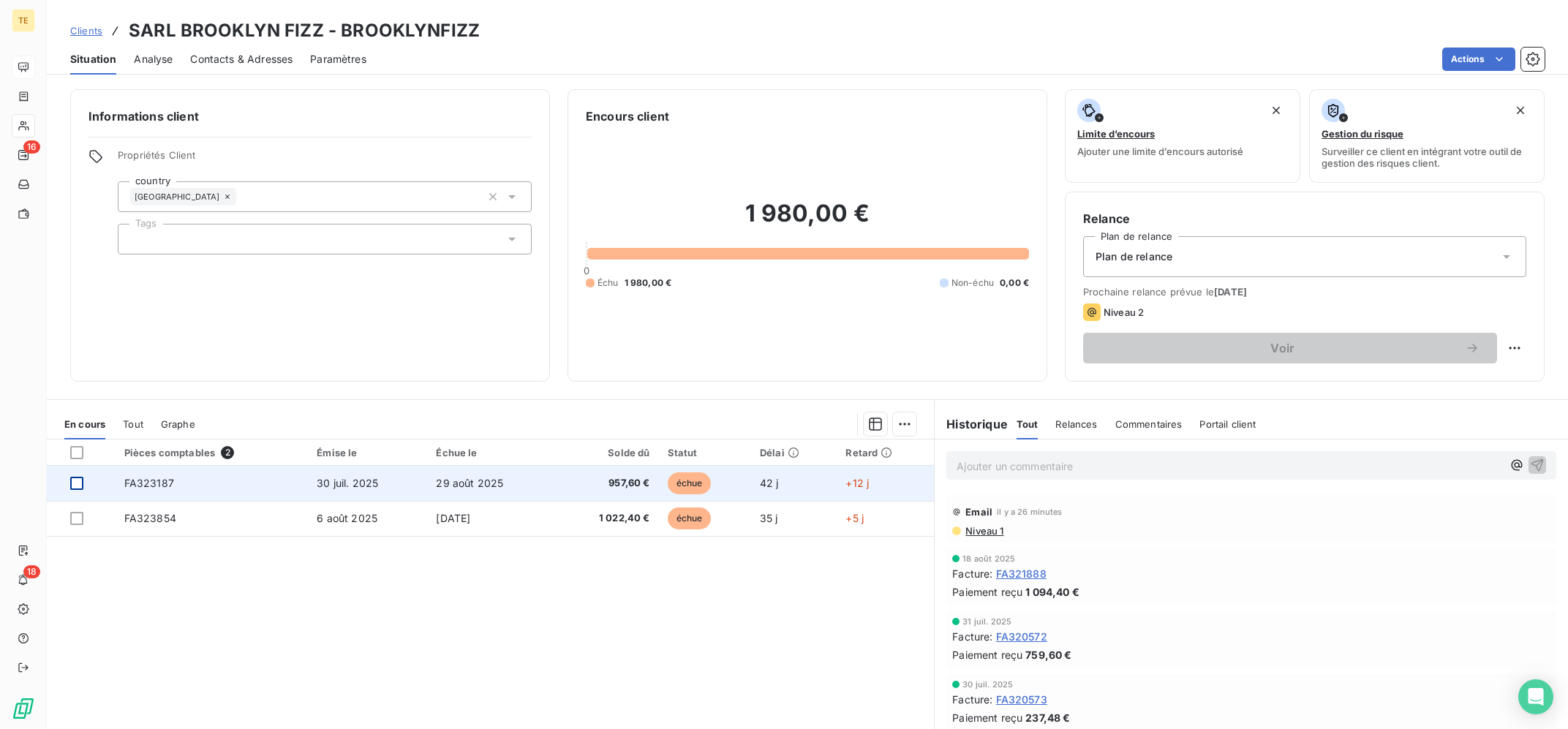
click at [74, 482] on div at bounding box center [76, 483] width 13 height 13
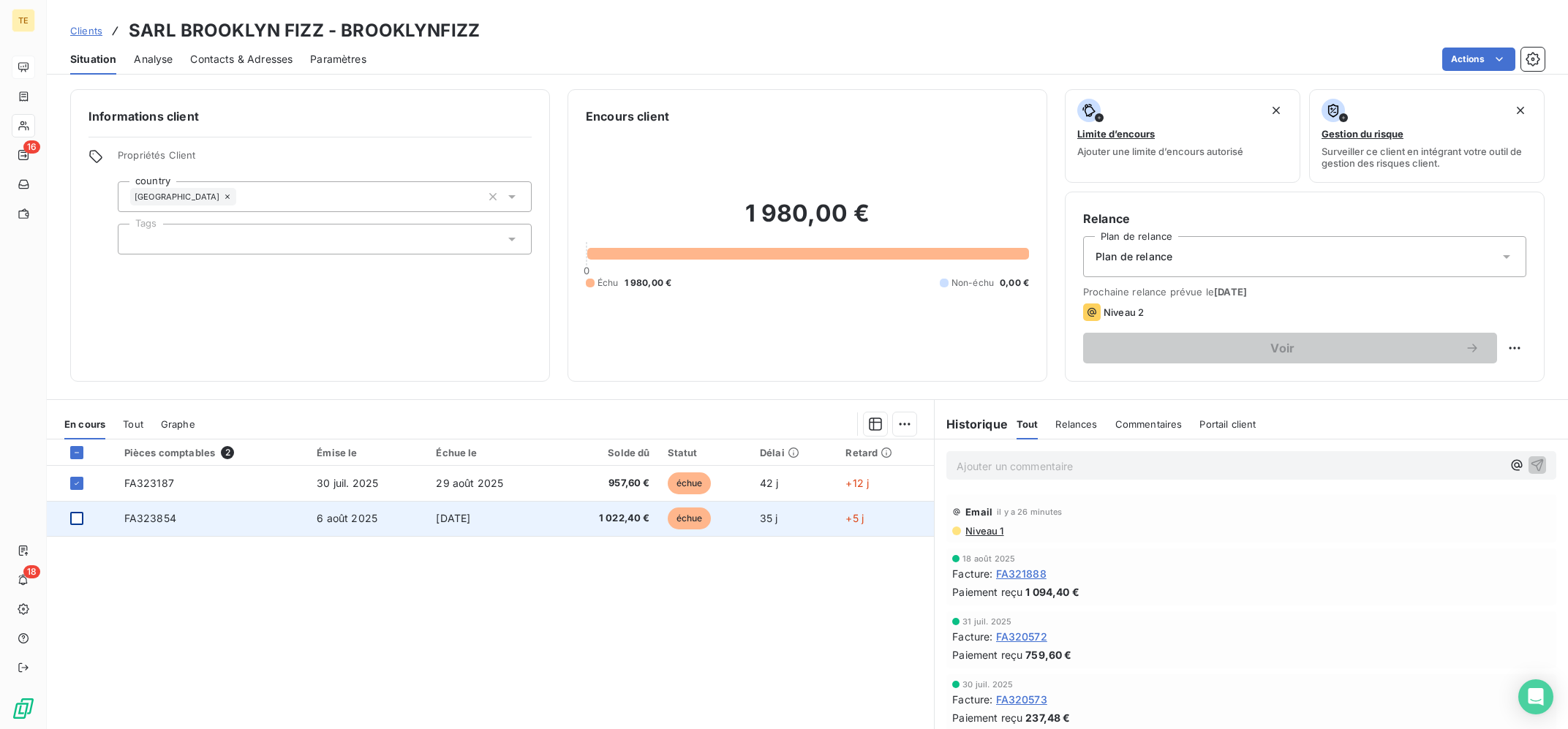
click at [78, 520] on div at bounding box center [76, 518] width 13 height 13
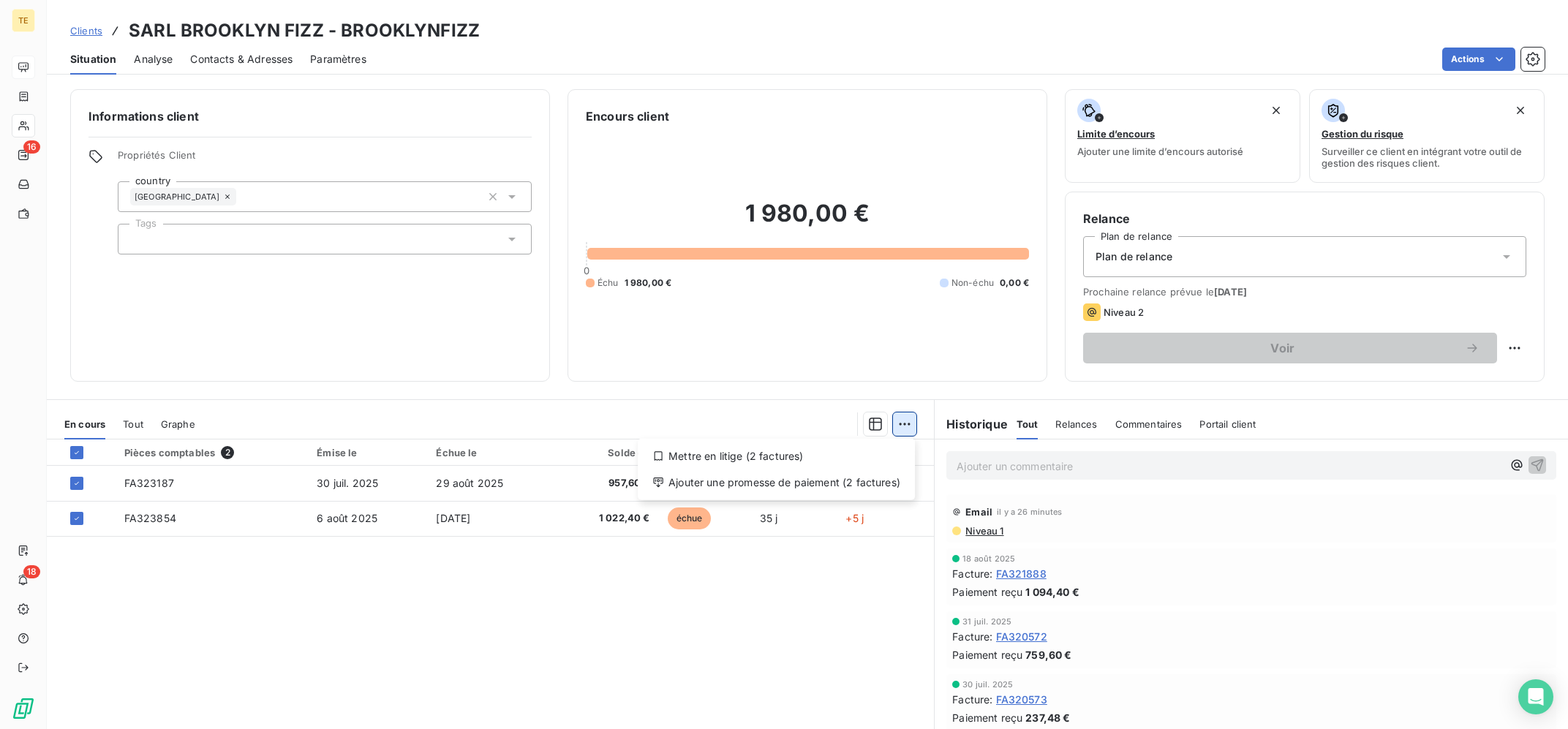
click at [907, 425] on html "TE 16 18 Clients SARL BROOKLYN FIZZ - BROOKLYNFIZZ Situation Analyse Contacts &…" at bounding box center [784, 364] width 1568 height 729
click at [841, 481] on div "Ajouter une promesse de paiement (2 factures)" at bounding box center [776, 483] width 265 height 23
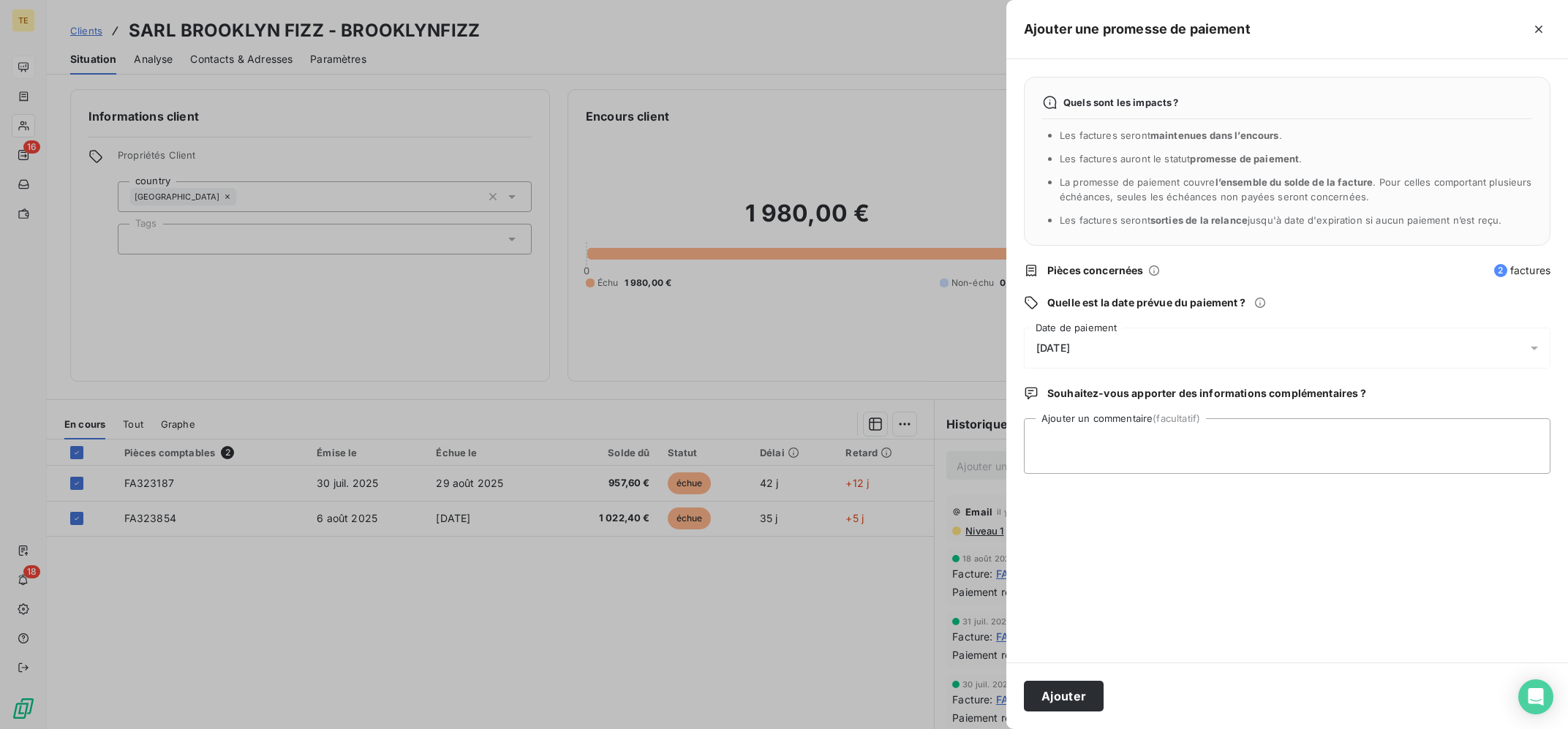
click at [1148, 336] on div "[DATE]" at bounding box center [1286, 348] width 526 height 41
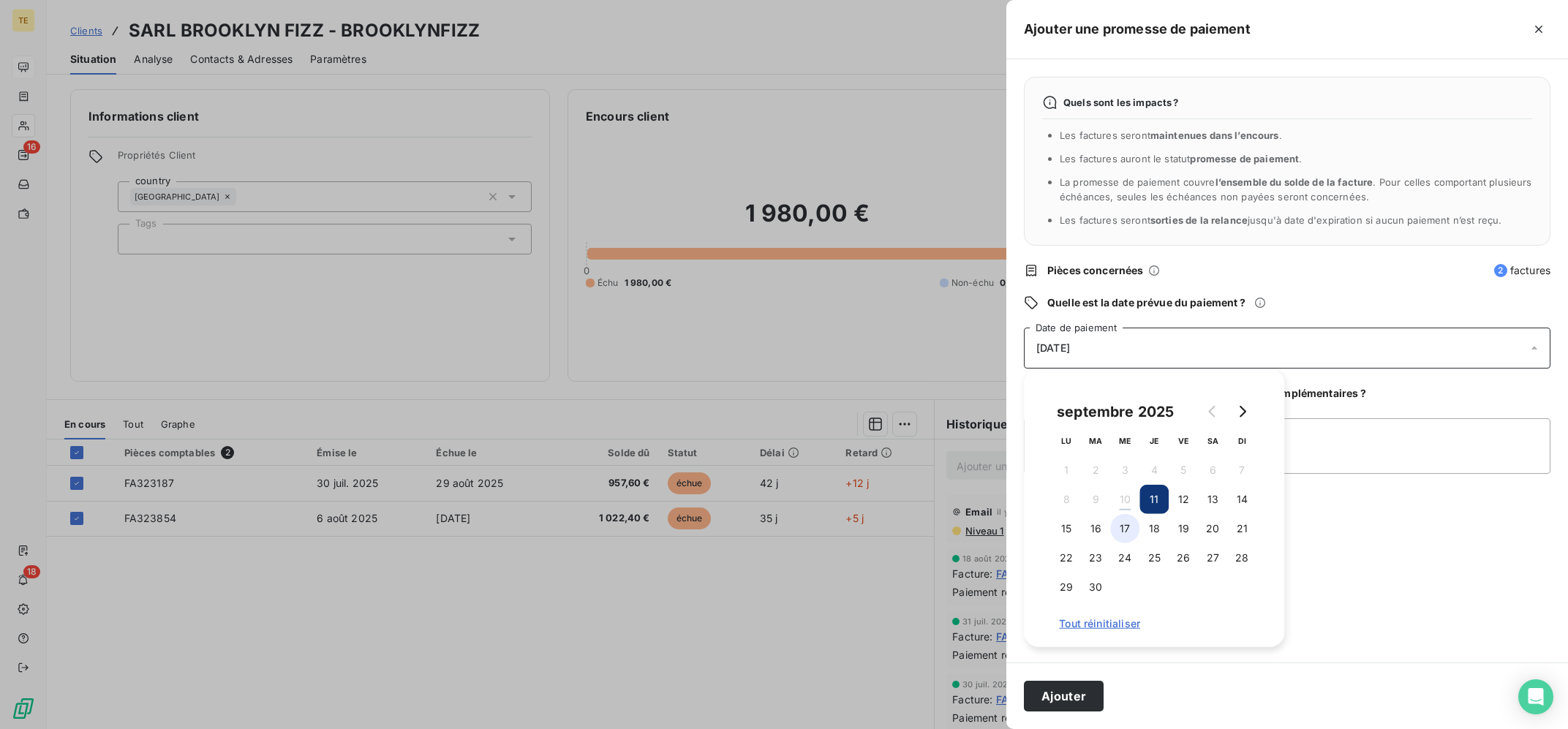
click at [1117, 527] on button "17" at bounding box center [1125, 529] width 29 height 29
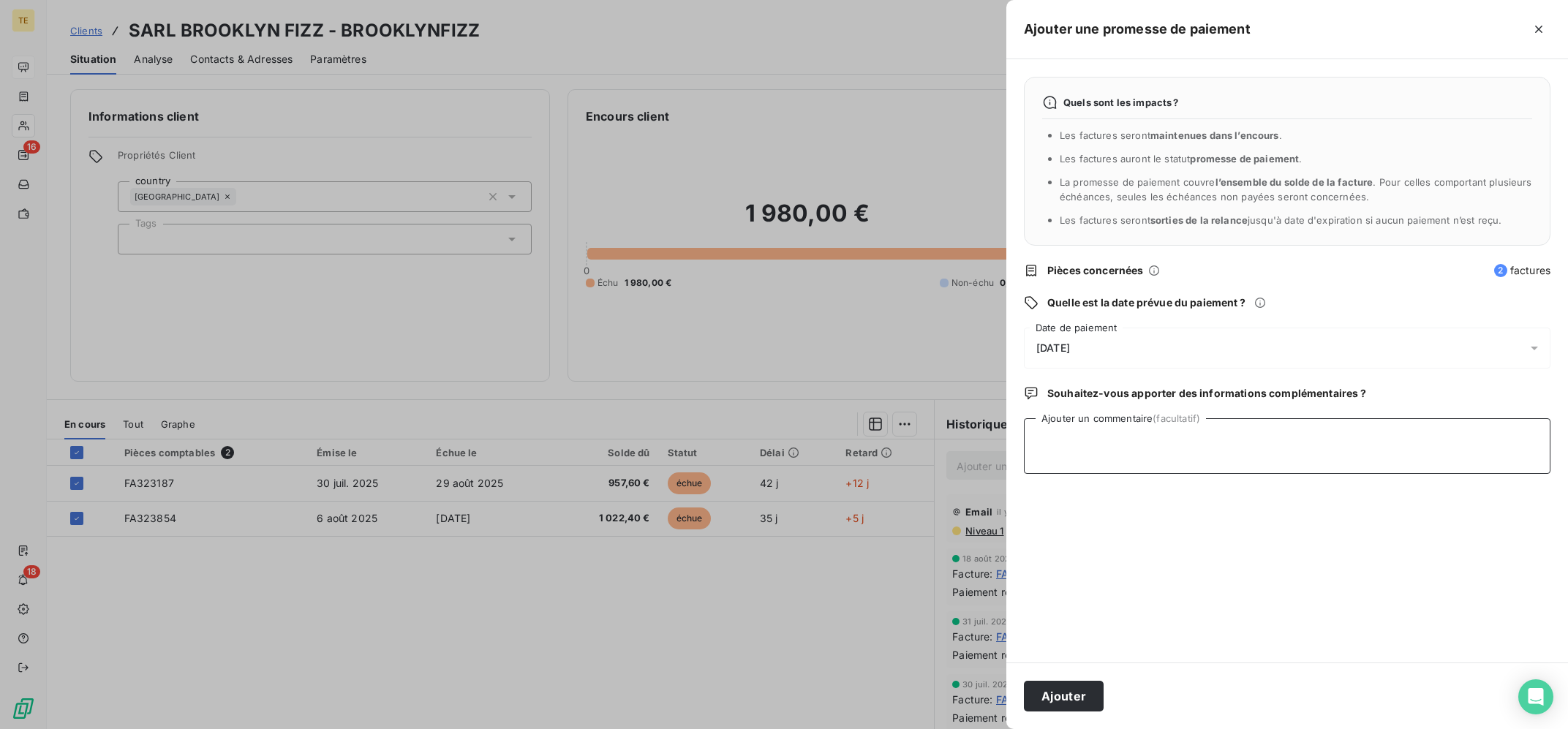
click at [1378, 421] on textarea "Ajouter un commentaire (facultatif)" at bounding box center [1286, 446] width 526 height 56
type textarea "10/09 : Doit s'en occuper [DATE]"
click at [1055, 691] on button "Ajouter" at bounding box center [1063, 696] width 80 height 31
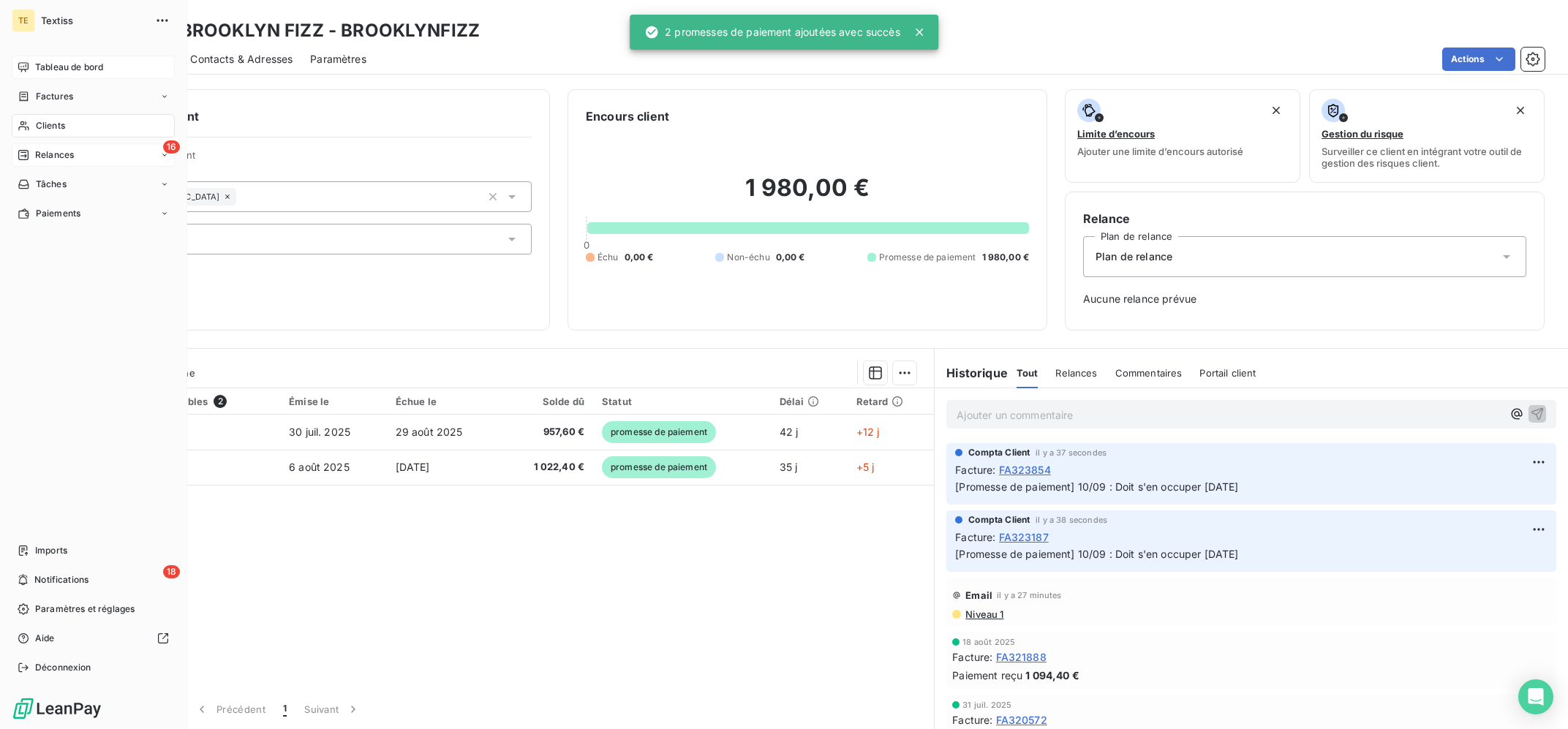
click at [34, 146] on div "16 Relances" at bounding box center [93, 154] width 163 height 23
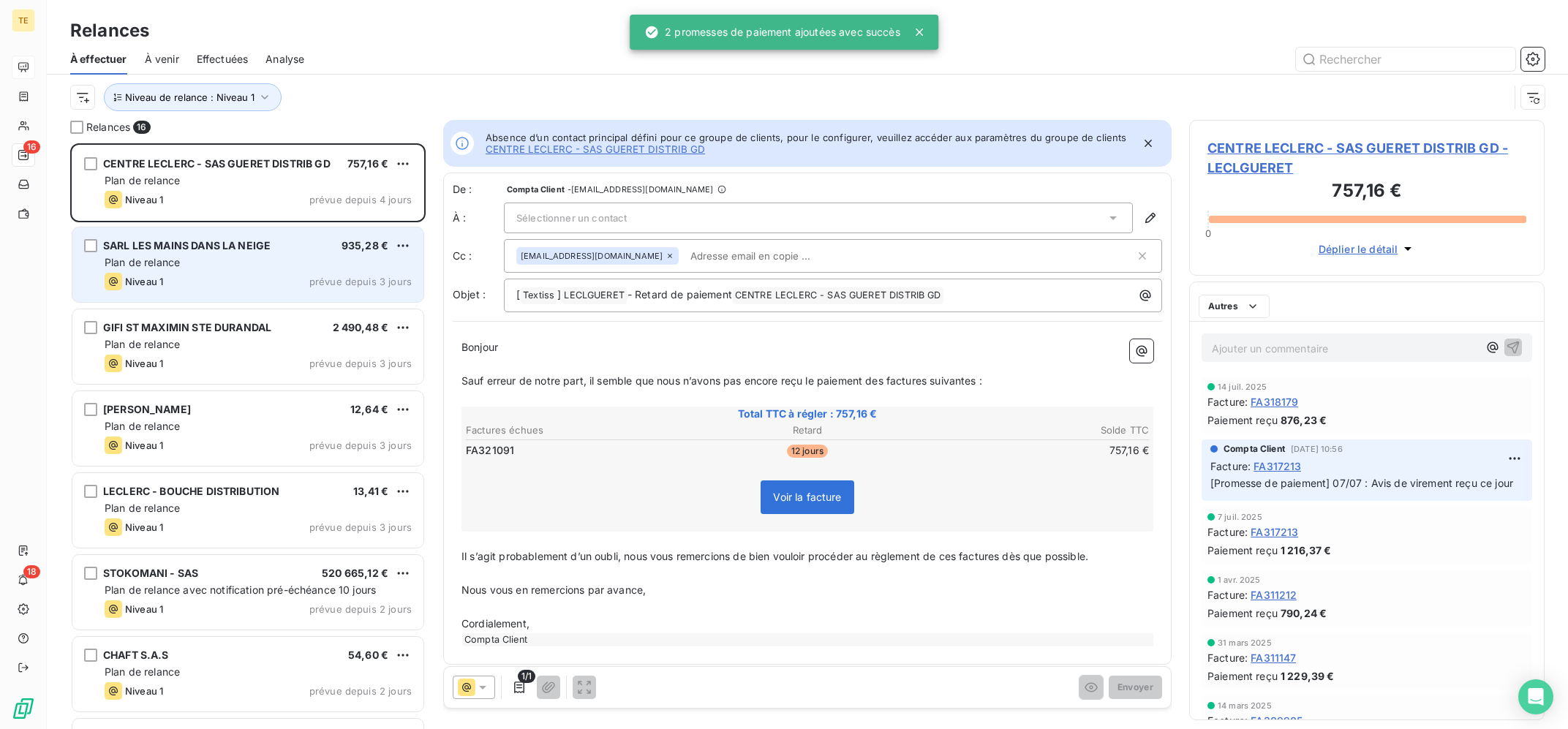
scroll to position [585, 355]
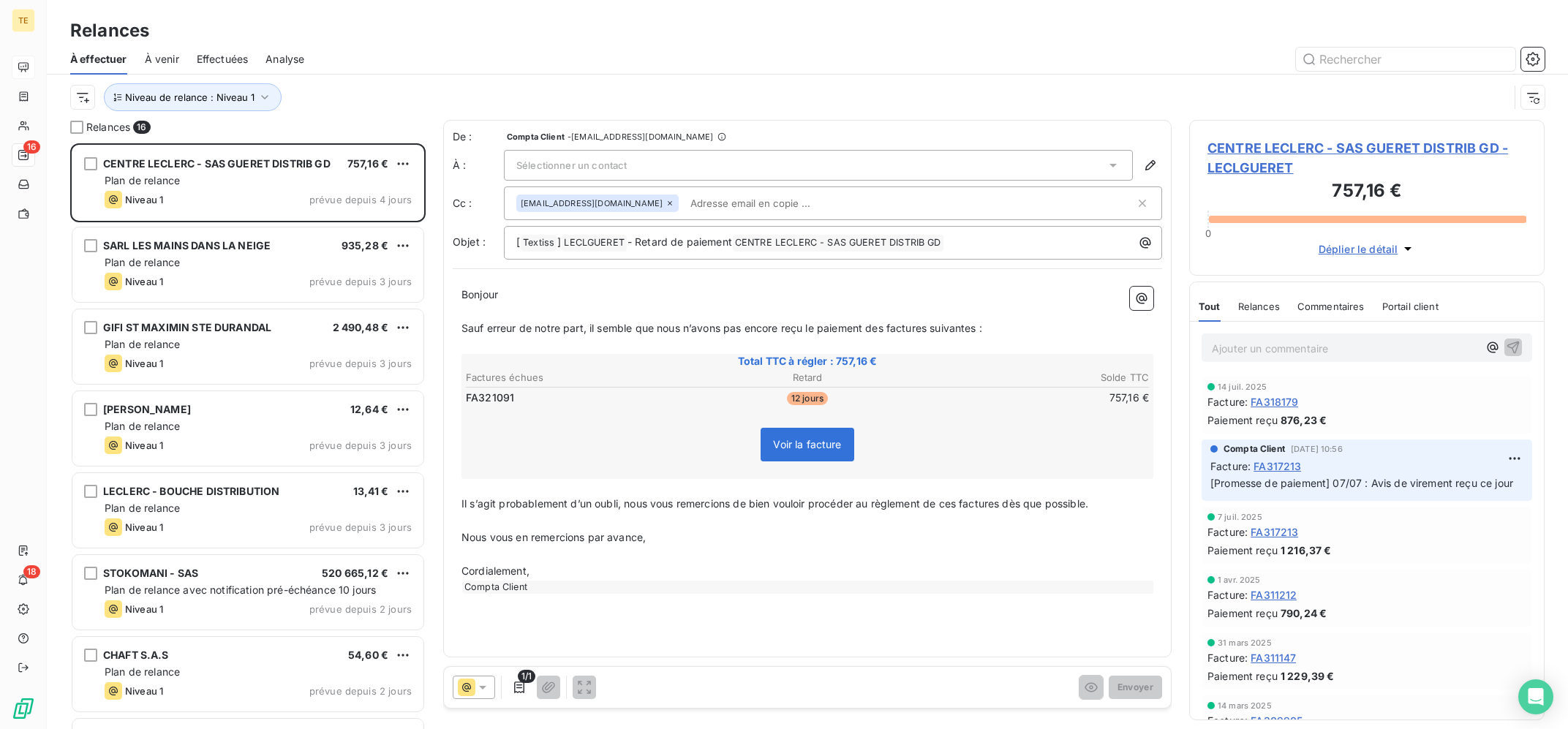
click at [713, 162] on div "Sélectionner un contact" at bounding box center [818, 165] width 629 height 31
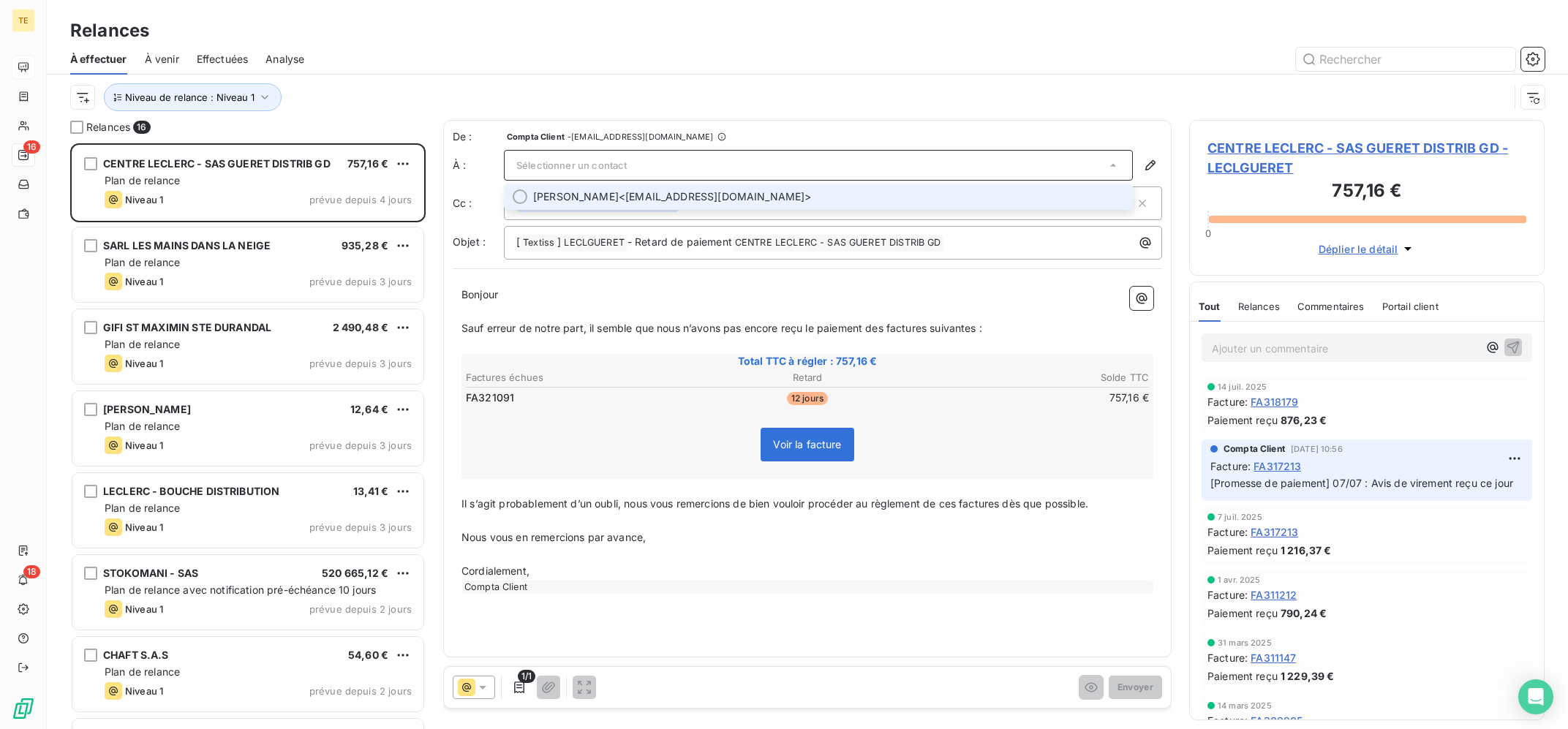
click at [719, 194] on span "[PERSON_NAME] <[EMAIL_ADDRESS][DOMAIN_NAME]>" at bounding box center [829, 196] width 591 height 15
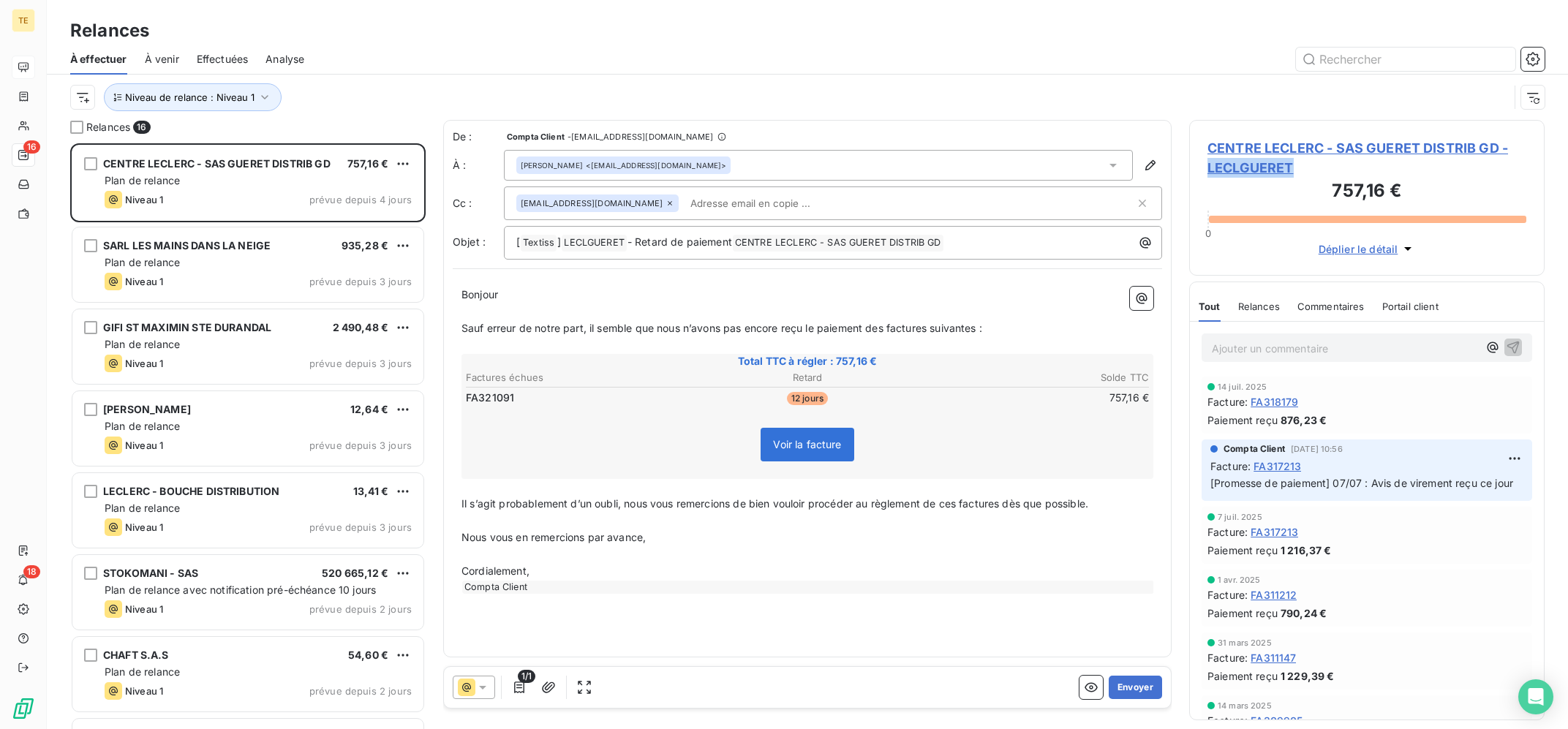
copy span "LECLGUERET"
drag, startPoint x: 1316, startPoint y: 171, endPoint x: 1203, endPoint y: 171, distance: 113.0
click at [1203, 171] on div "CENTRE LECLERC - SAS GUERET DISTRIB GD - LECLGUERET 757,16 € 0 Déplier le détail" at bounding box center [1366, 197] width 356 height 156
click at [1148, 71] on div "À effectuer À venir Effectuées Analyse" at bounding box center [807, 59] width 1521 height 31
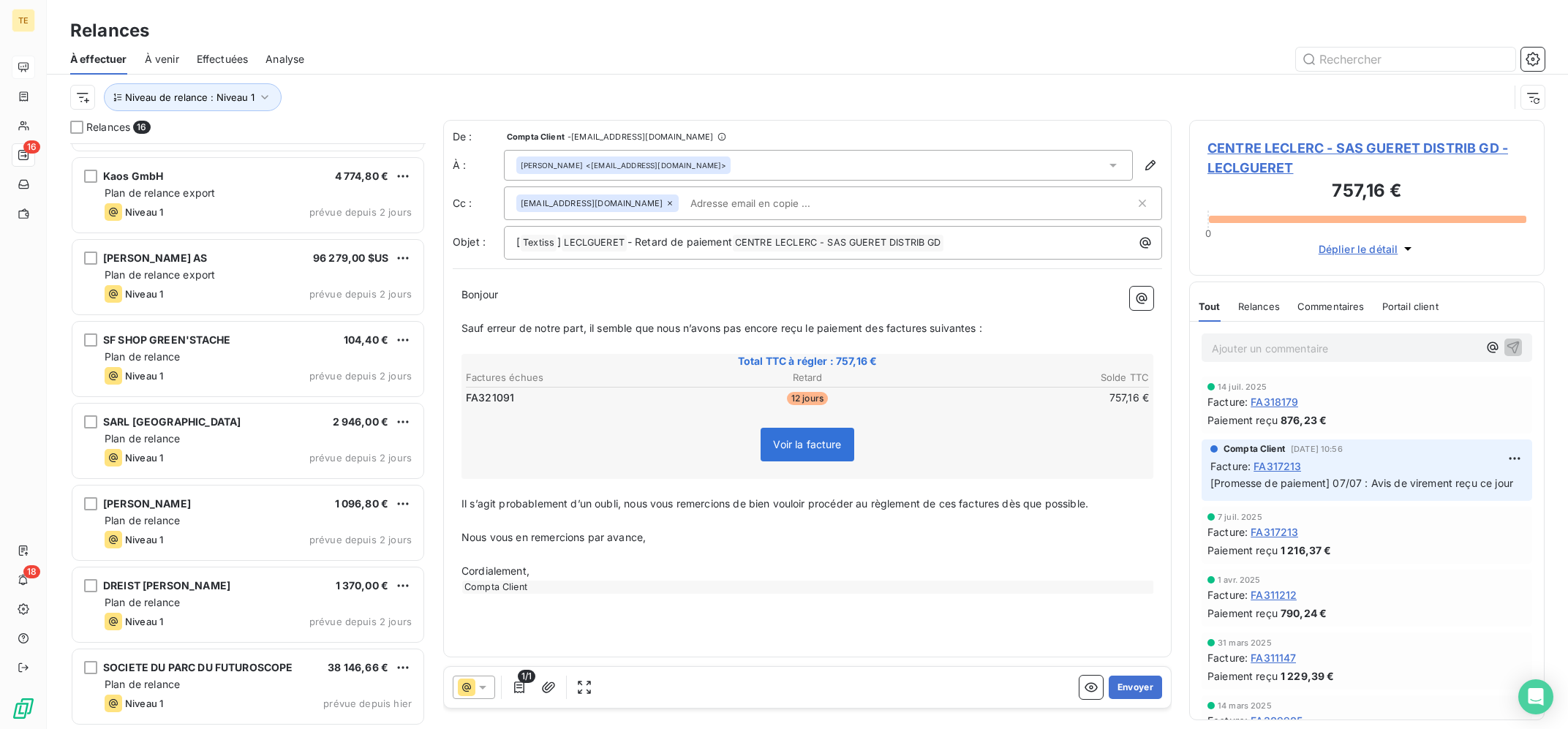
scroll to position [0, 0]
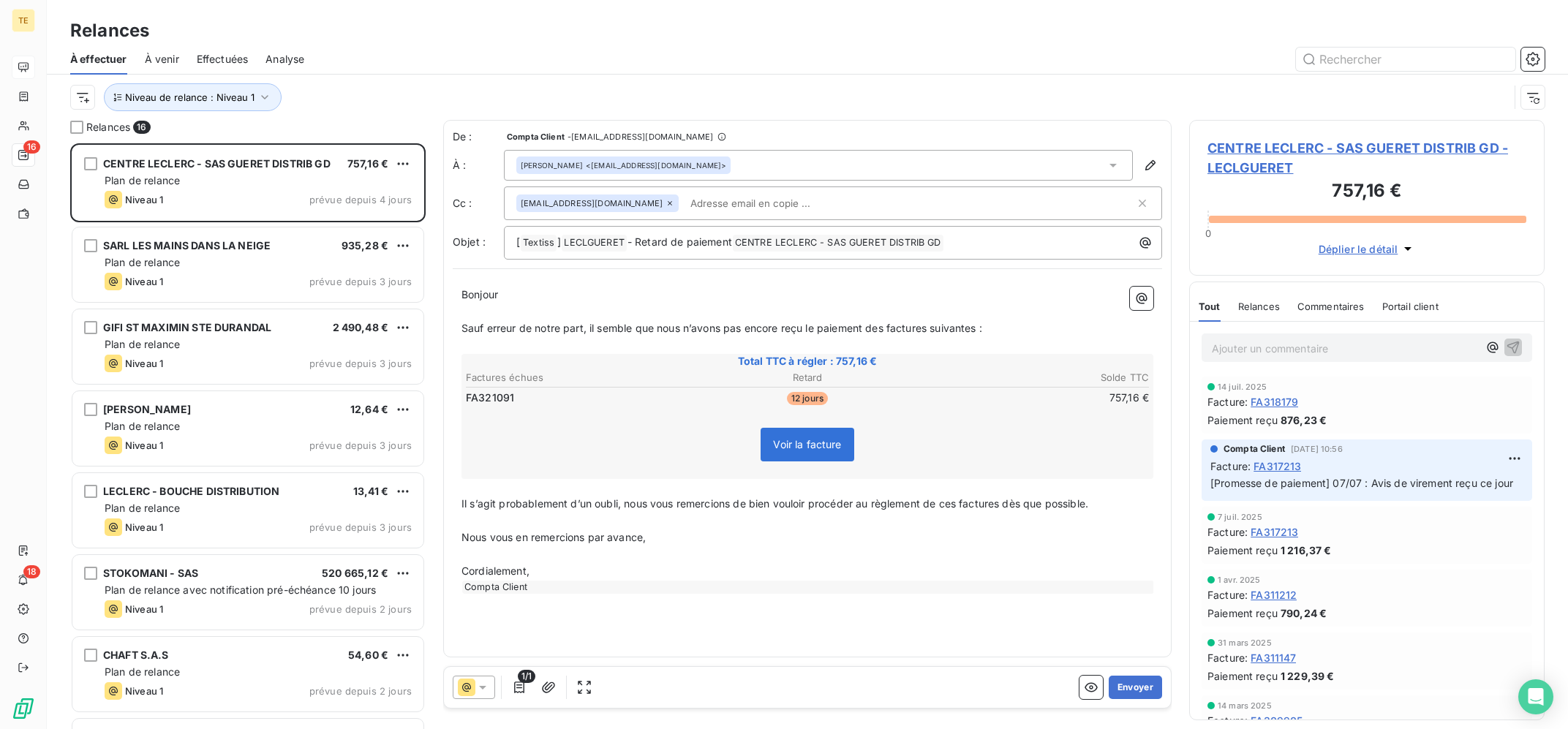
drag, startPoint x: 1111, startPoint y: 509, endPoint x: 423, endPoint y: 514, distance: 688.0
click at [443, 514] on div "De : Compta Client - [EMAIL_ADDRESS][DOMAIN_NAME] À : [PERSON_NAME] <[EMAIL_ADD…" at bounding box center [806, 419] width 728 height 598
drag, startPoint x: 1106, startPoint y: 492, endPoint x: 1098, endPoint y: 492, distance: 8.0
click at [1098, 492] on p "﻿" at bounding box center [807, 488] width 692 height 17
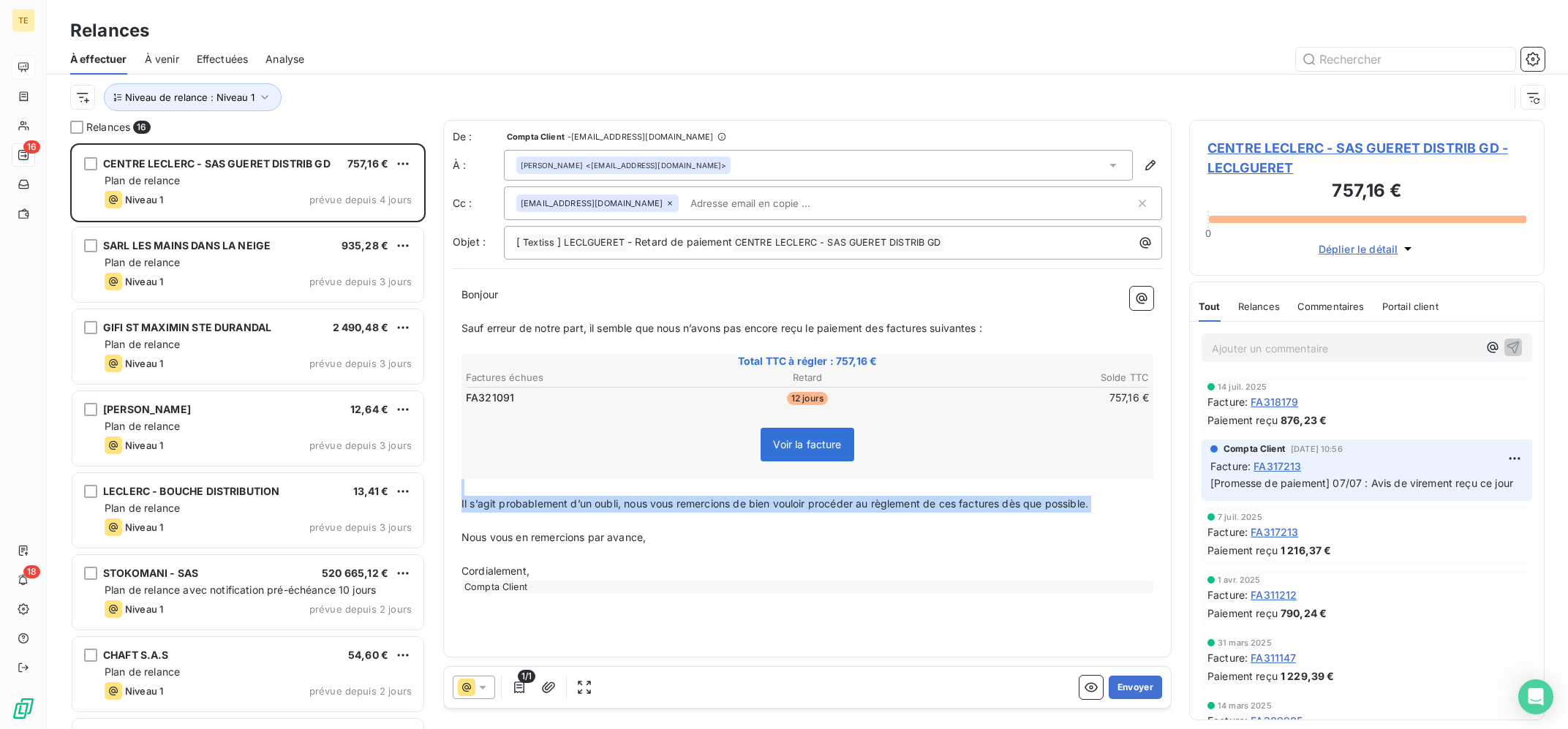
drag, startPoint x: 1100, startPoint y: 495, endPoint x: 505, endPoint y: 520, distance: 595.5
click at [505, 520] on div "Bonjour ﻿ Sauf erreur de notre part, il semble que nous n’avons pas [MEDICAL_DA…" at bounding box center [807, 440] width 692 height 308
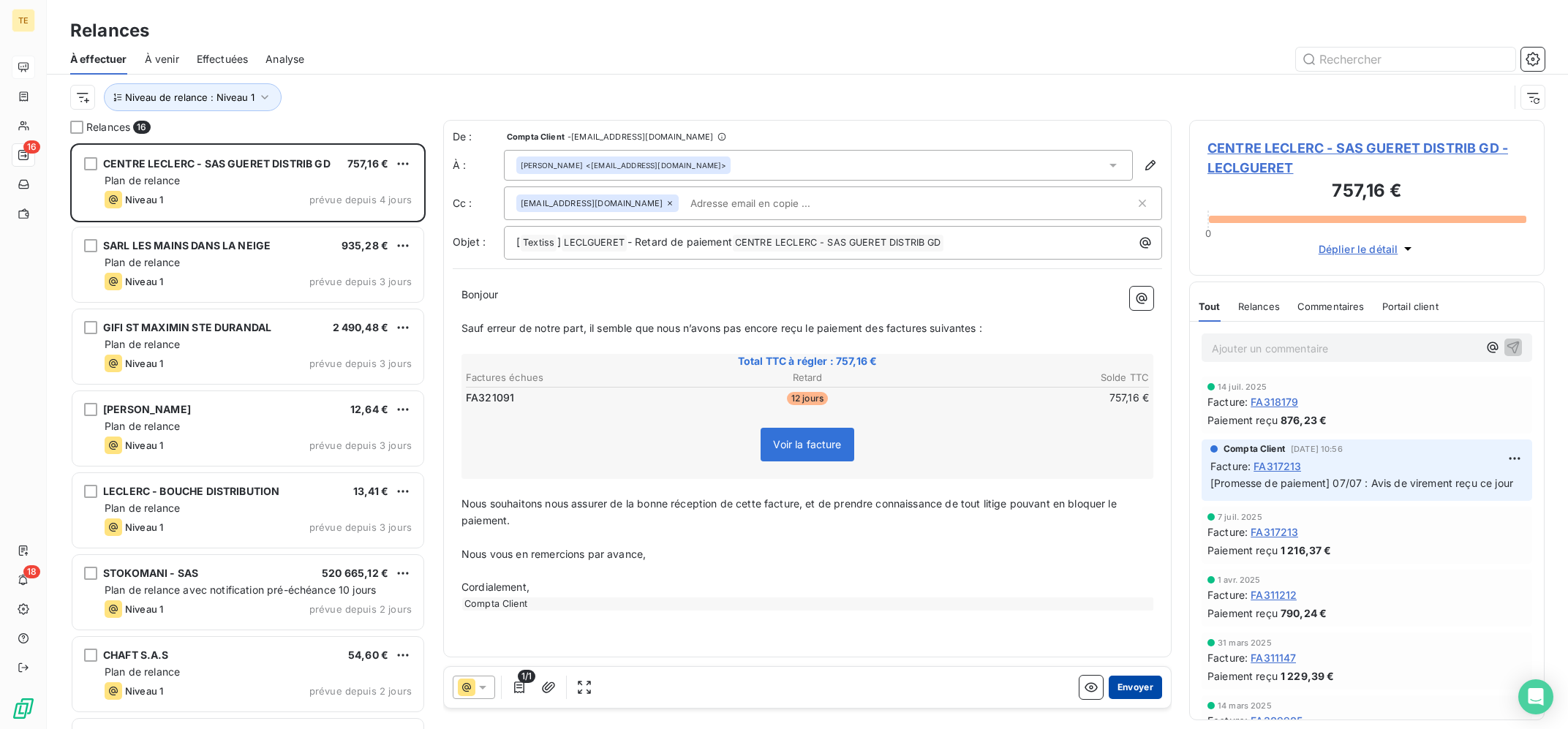
click at [1141, 693] on button "Envoyer" at bounding box center [1136, 687] width 53 height 23
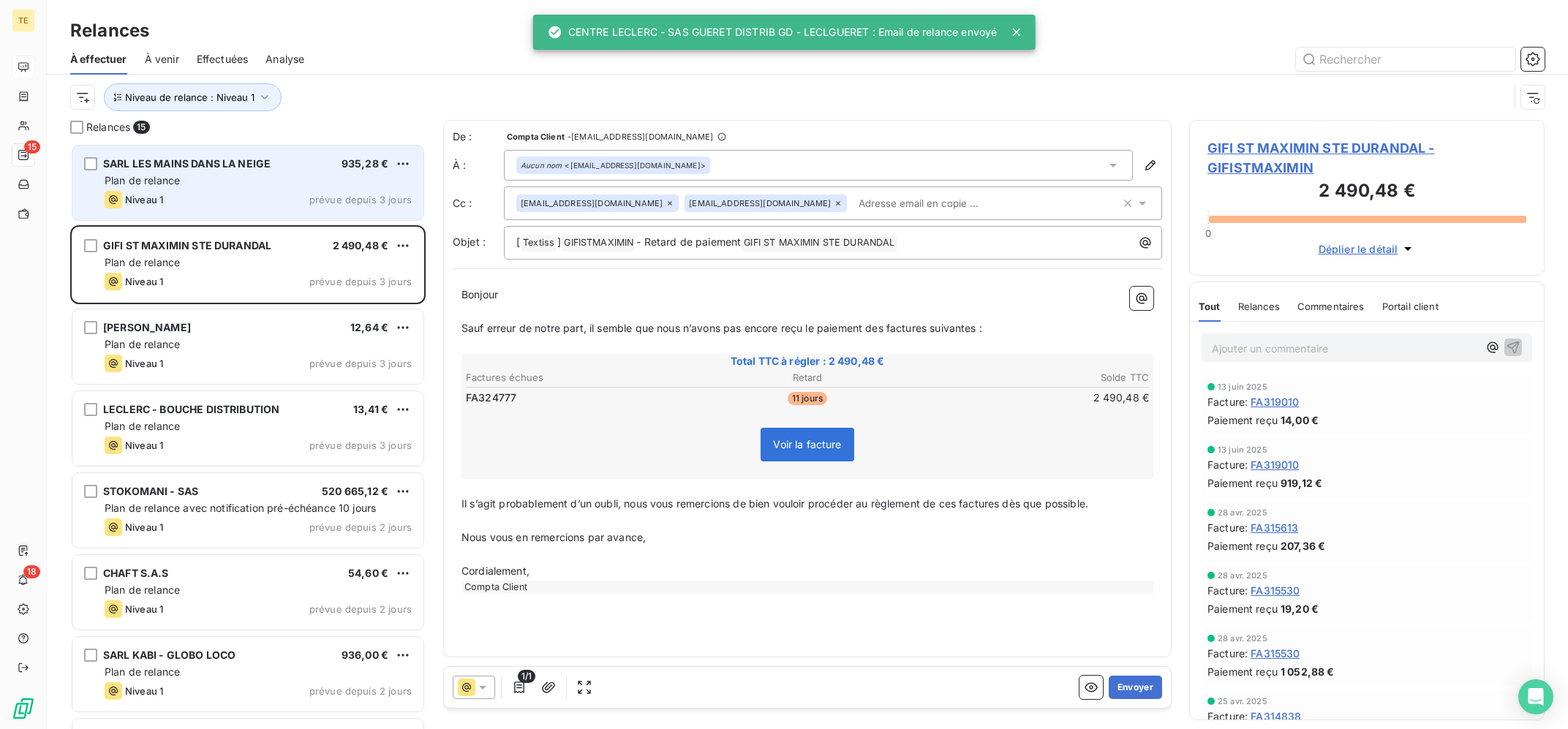
click at [295, 153] on div "SARL LES MAINS DANS LA NEIGE 935,28 € Plan de relance Niveau 1 prévue depuis 3 …" at bounding box center [247, 183] width 351 height 75
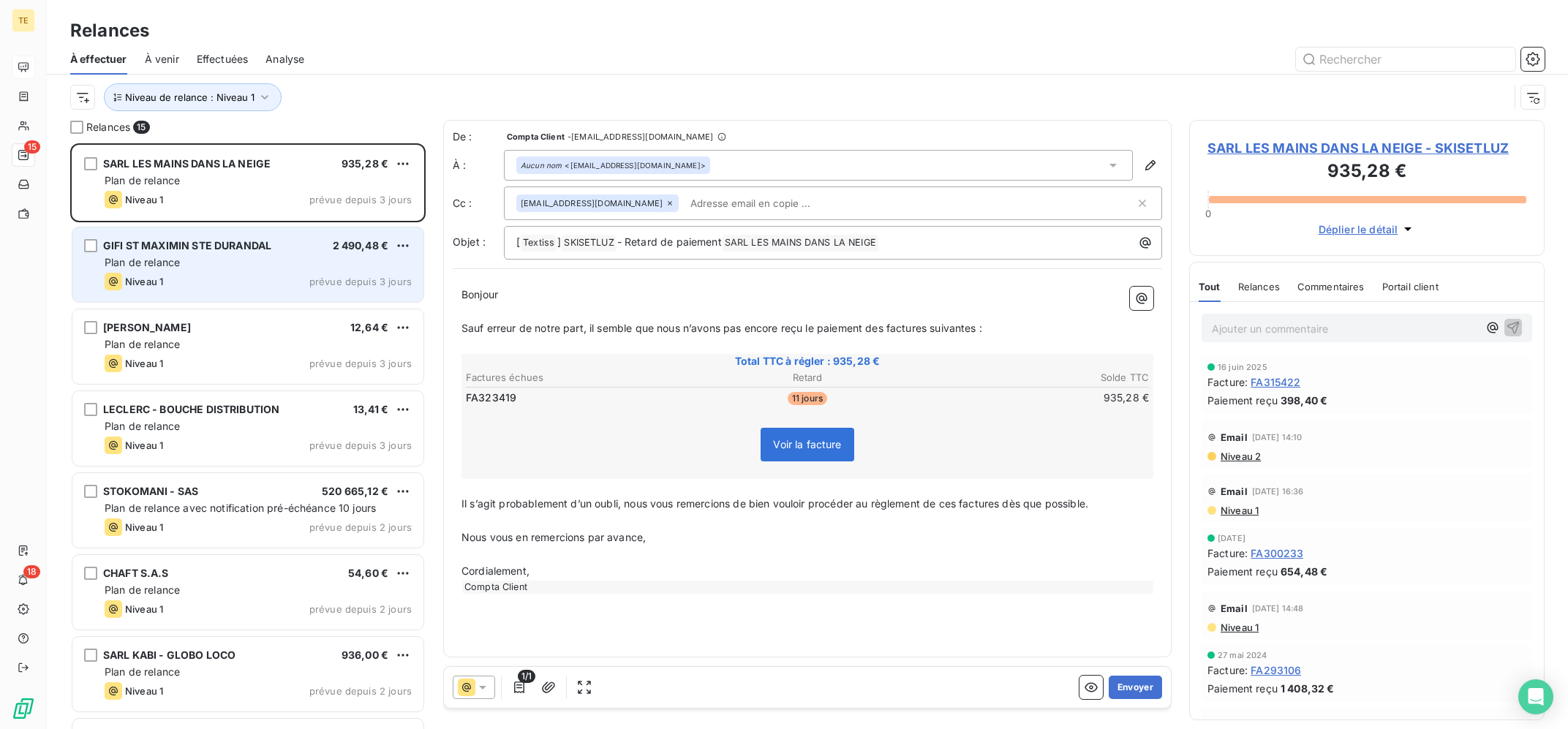
click at [292, 243] on div "GIFI ST MAXIMIN STE DURANDAL 2 490,48 €" at bounding box center [258, 246] width 308 height 13
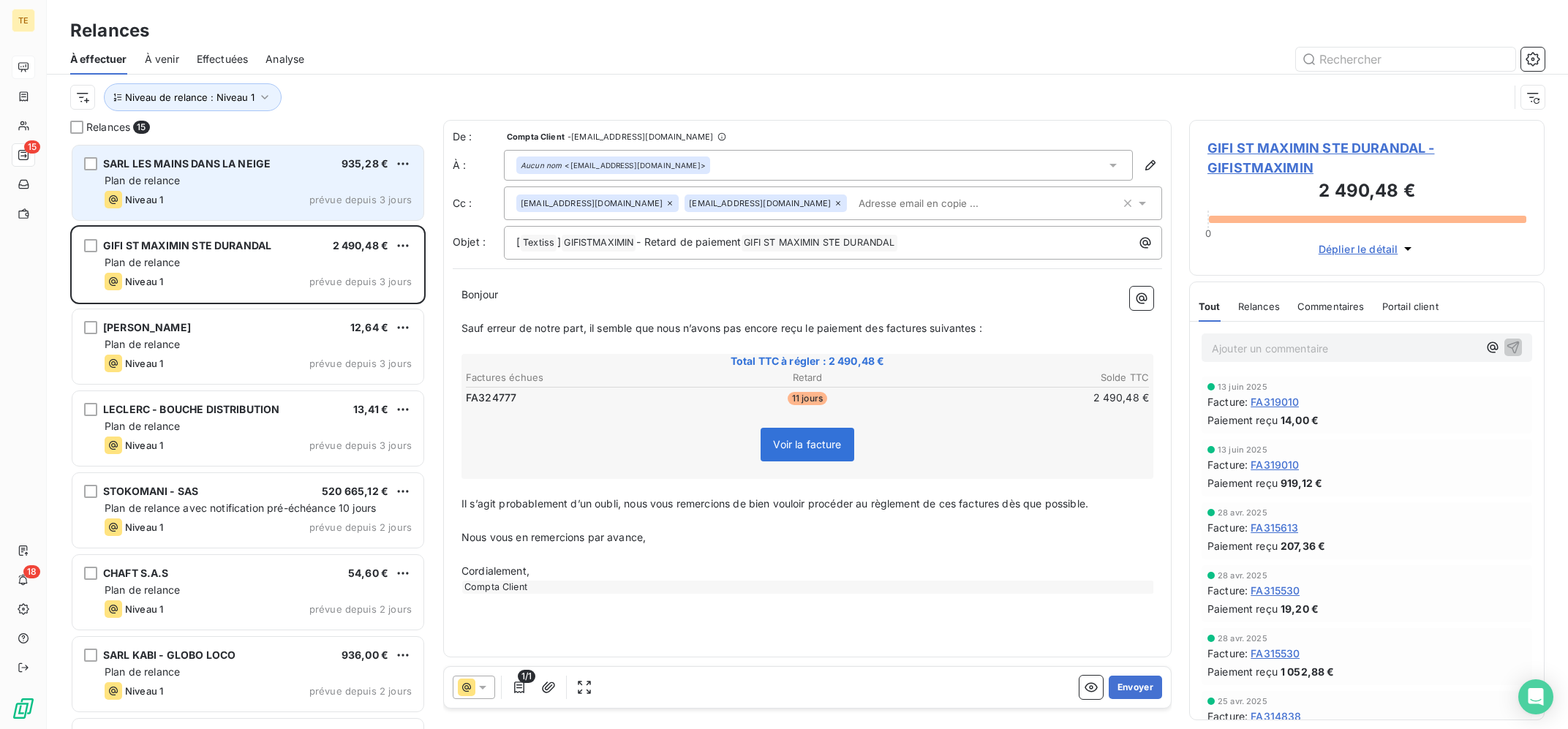
click at [291, 184] on div "Plan de relance" at bounding box center [258, 180] width 308 height 15
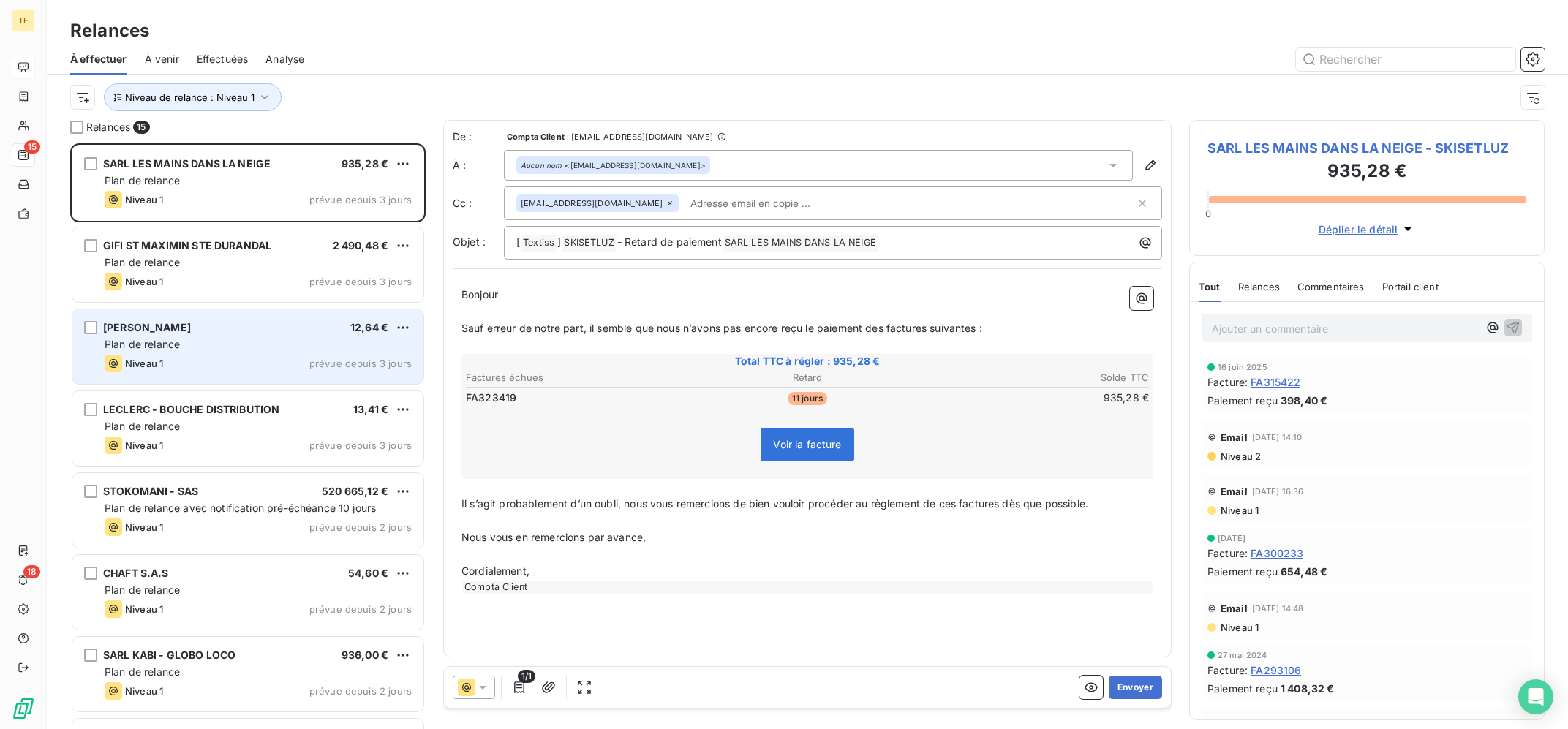
click at [342, 341] on div "Plan de relance" at bounding box center [258, 344] width 308 height 15
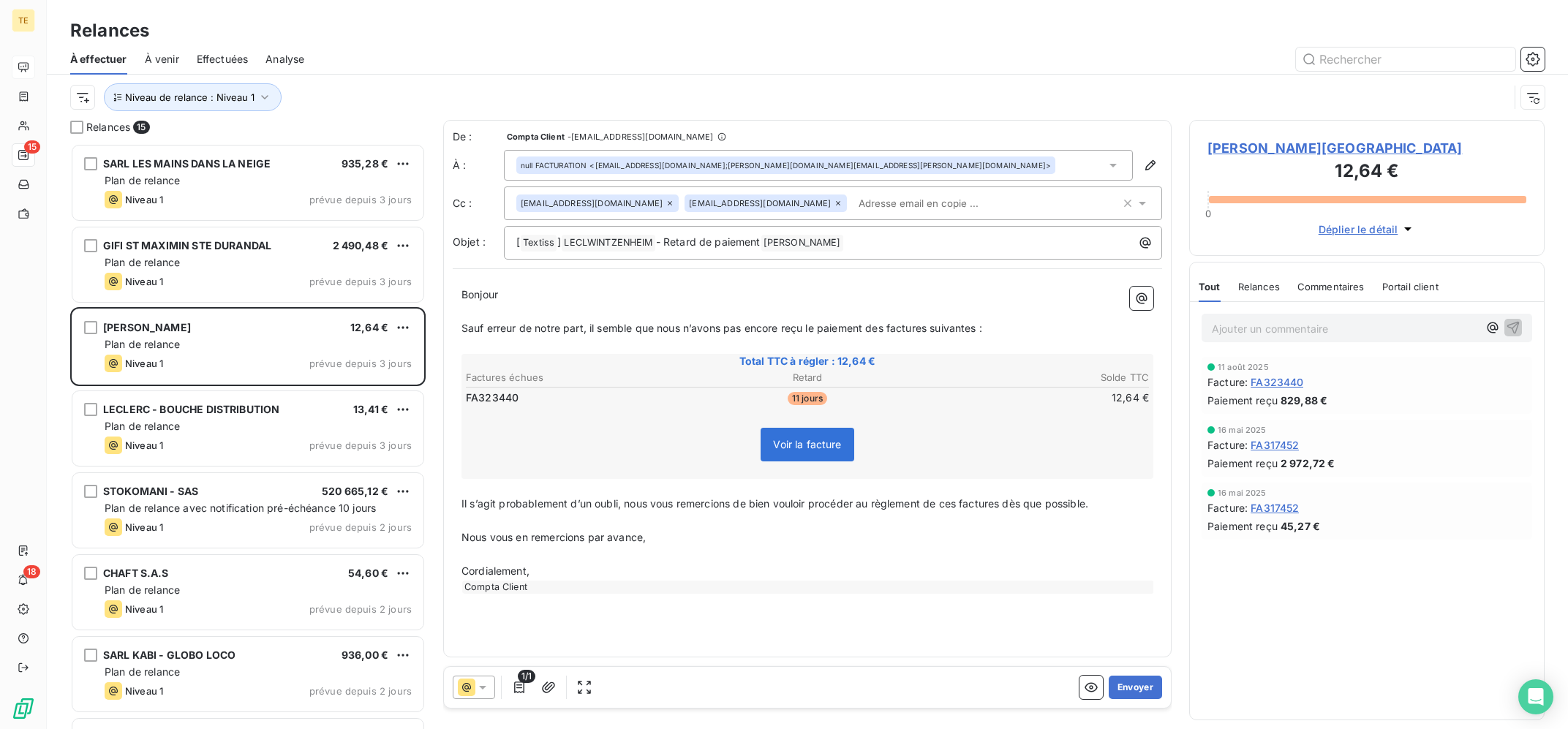
copy span "LECLWINTZENHEIM"
drag, startPoint x: 1515, startPoint y: 144, endPoint x: 1204, endPoint y: 78, distance: 317.9
click at [1297, 120] on div "[PERSON_NAME] 12,64 € 0 Déplier le détail Tout Relances Commentaires Portail cl…" at bounding box center [1366, 424] width 356 height 609
click at [1193, 75] on div "À effectuer À venir Effectuées Analyse" at bounding box center [807, 59] width 1521 height 31
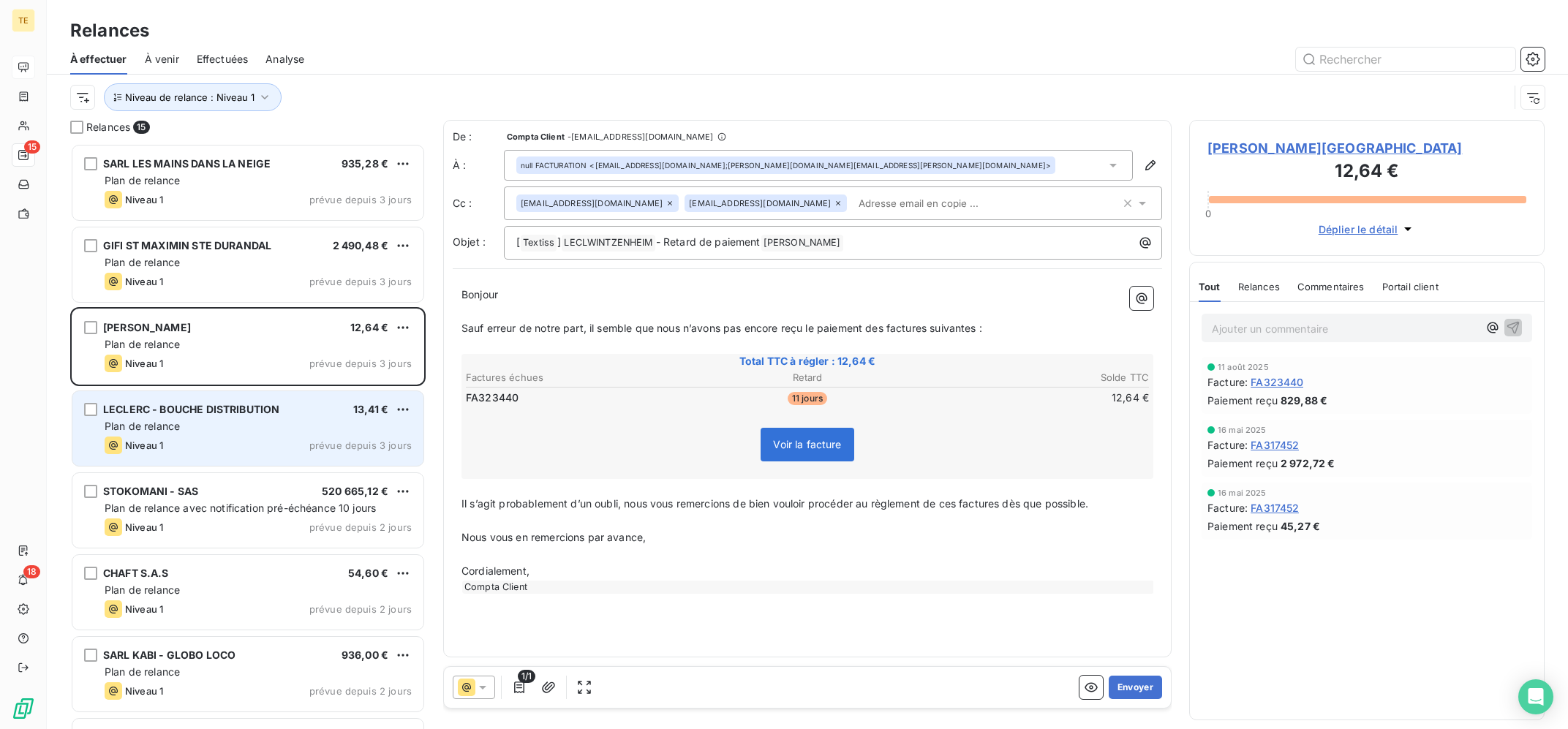
click at [280, 427] on div "Plan de relance" at bounding box center [258, 426] width 308 height 15
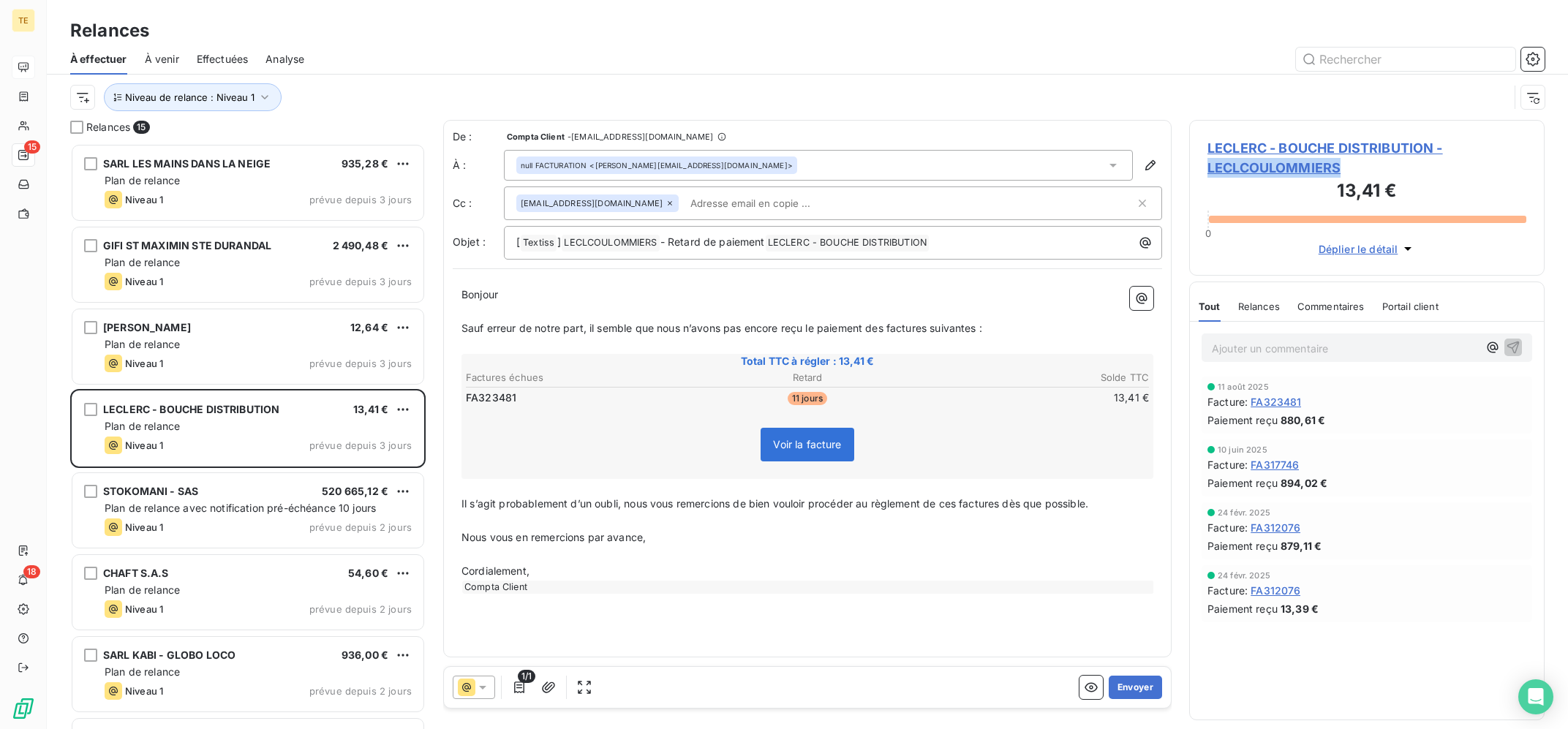
drag, startPoint x: 1353, startPoint y: 164, endPoint x: 1191, endPoint y: 173, distance: 162.2
click at [1191, 173] on div "LECLERC - BOUCHE DISTRIBUTION - LECLCOULOMMIERS 13,41 € 0 Déplier le détail" at bounding box center [1366, 197] width 356 height 156
copy span "LECLCOULOMMIERS"
